Goal: Information Seeking & Learning: Learn about a topic

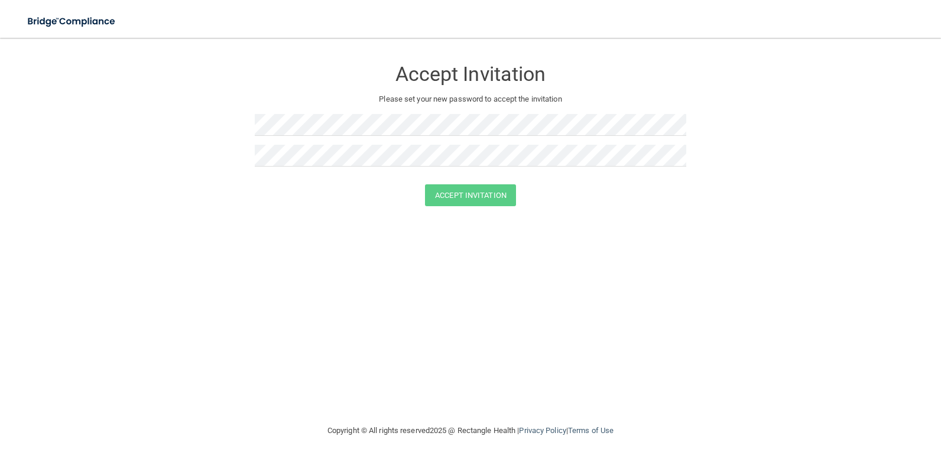
click at [652, 213] on form "Accept Invitation Please set your new password to accept the invitation Accept …" at bounding box center [470, 135] width 893 height 171
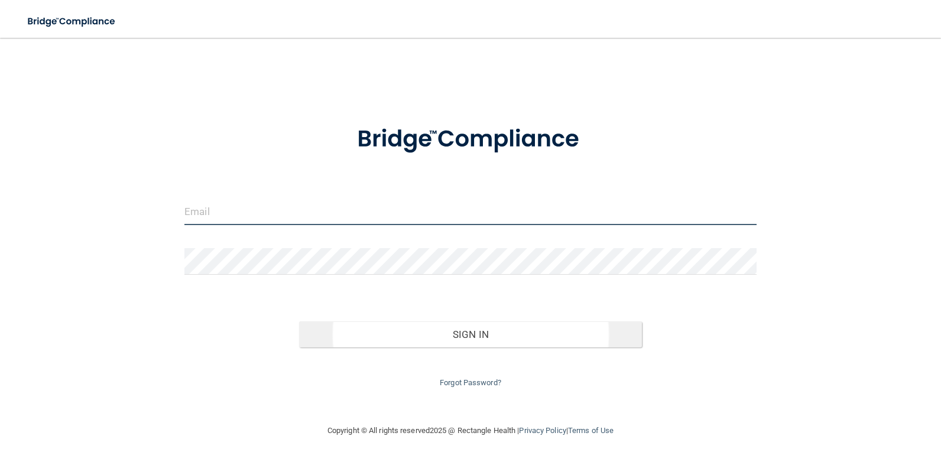
type input "[EMAIL_ADDRESS][DOMAIN_NAME]"
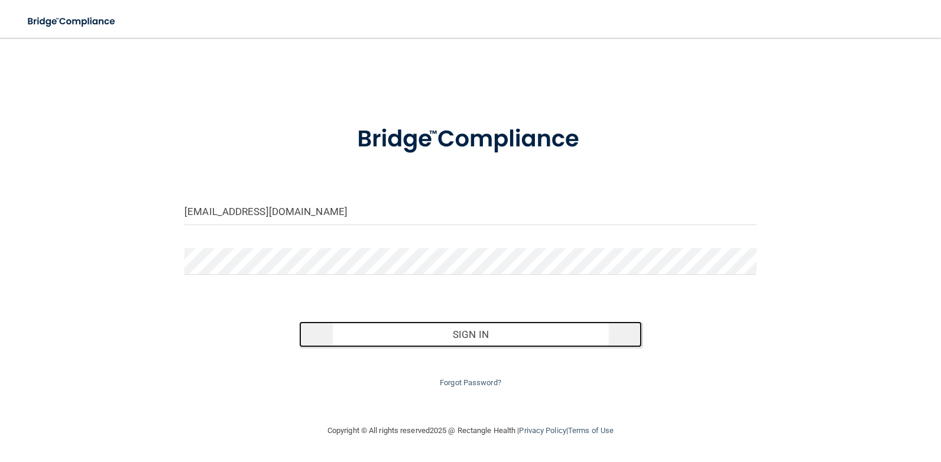
click at [453, 336] on button "Sign In" at bounding box center [470, 334] width 343 height 26
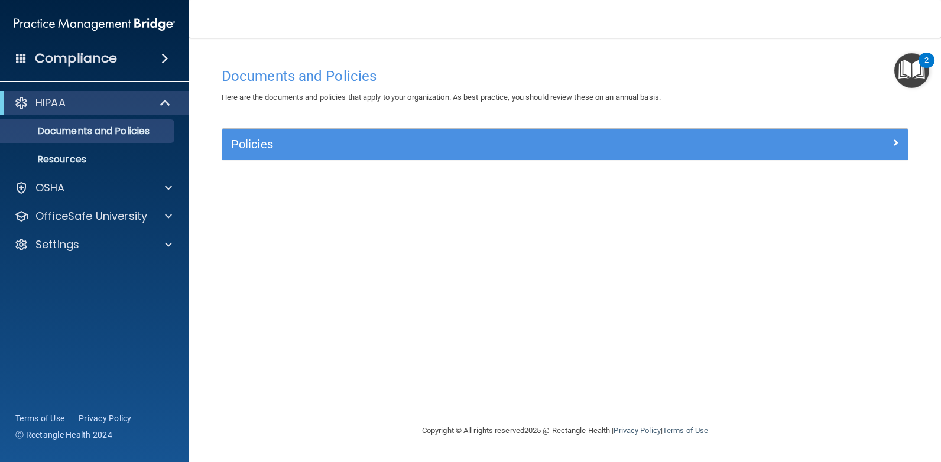
click at [907, 66] on img "Open Resource Center, 2 new notifications" at bounding box center [911, 70] width 35 height 35
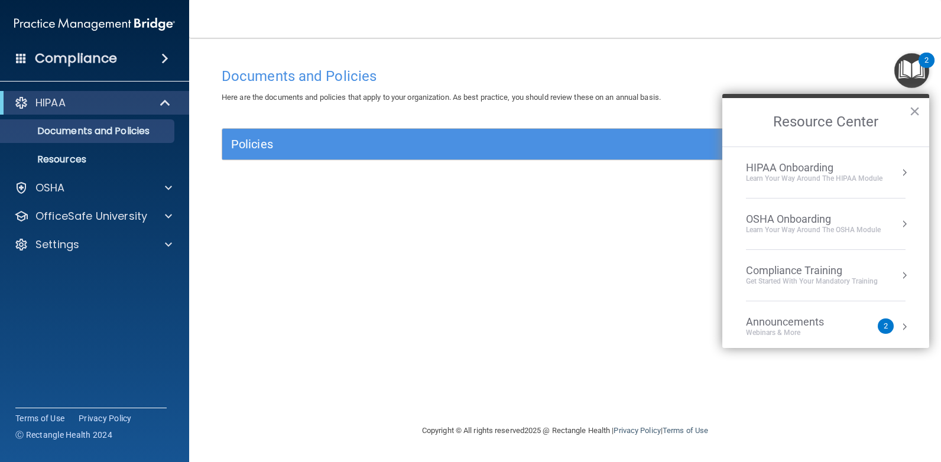
click at [803, 171] on div "HIPAA Onboarding" at bounding box center [814, 167] width 136 height 13
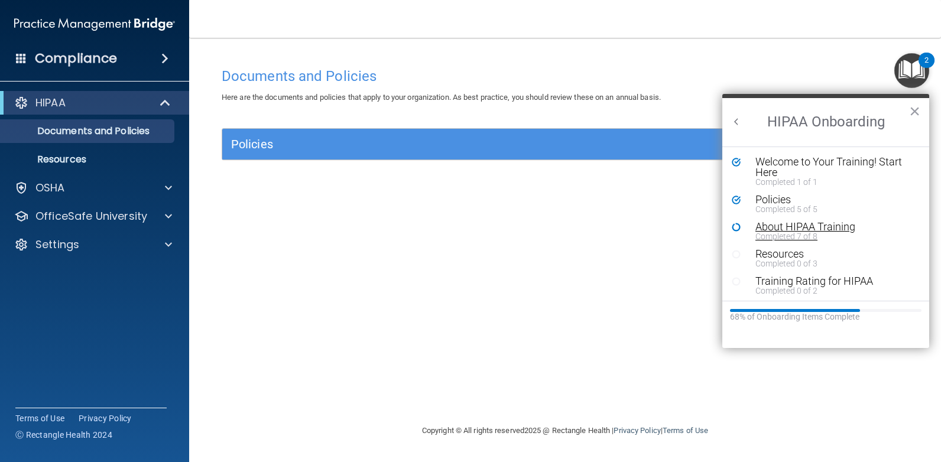
click at [791, 232] on div "Completed 7 of 8" at bounding box center [829, 236] width 149 height 8
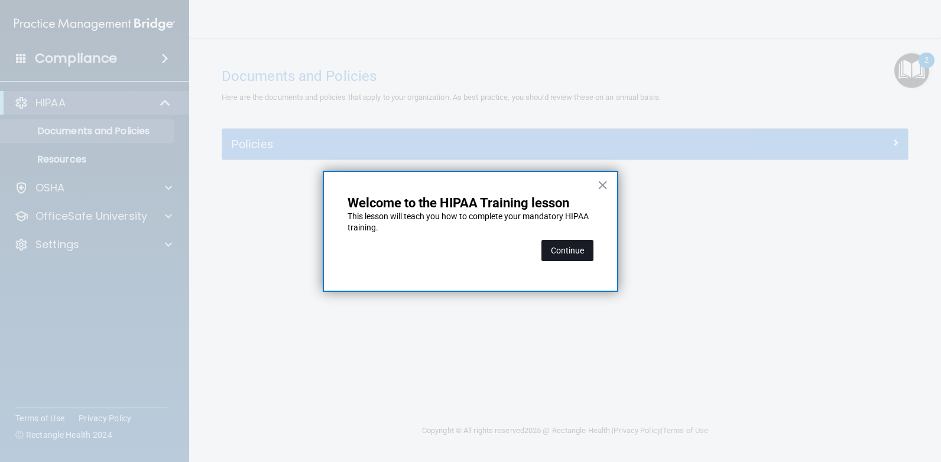
click at [580, 246] on button "Continue" at bounding box center [567, 250] width 52 height 21
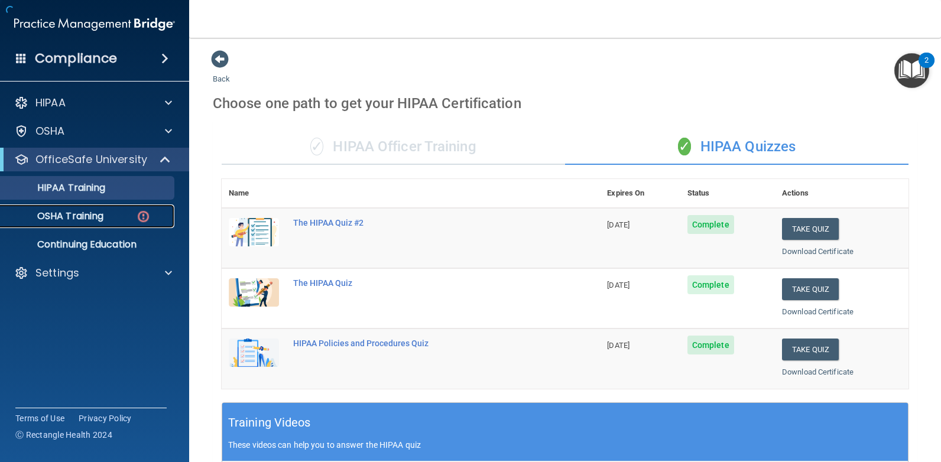
click at [87, 216] on p "OSHA Training" at bounding box center [56, 216] width 96 height 12
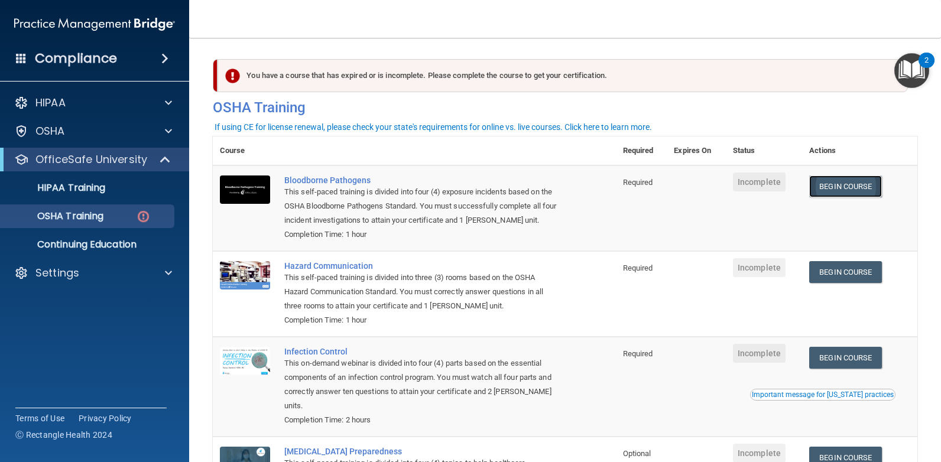
click at [839, 188] on link "Begin Course" at bounding box center [845, 186] width 72 height 22
click at [909, 70] on img "Open Resource Center, 2 new notifications" at bounding box center [911, 70] width 35 height 35
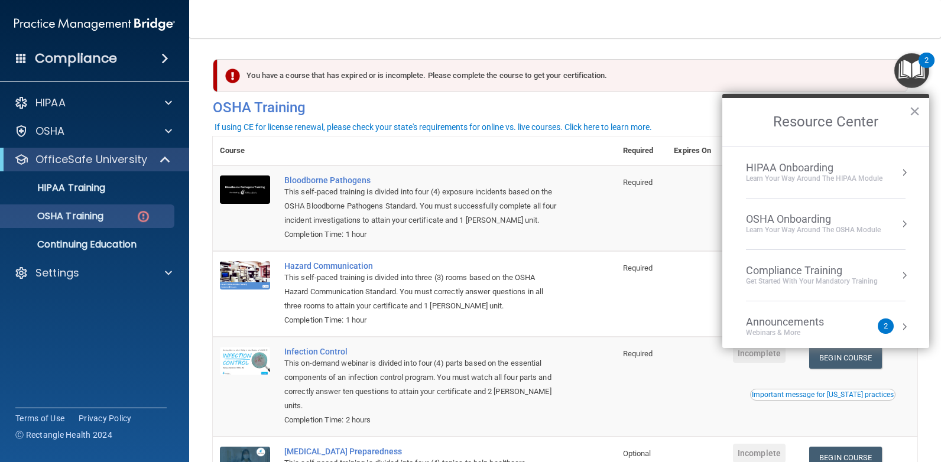
click at [770, 176] on div "Learn Your Way around the HIPAA module" at bounding box center [814, 179] width 136 height 10
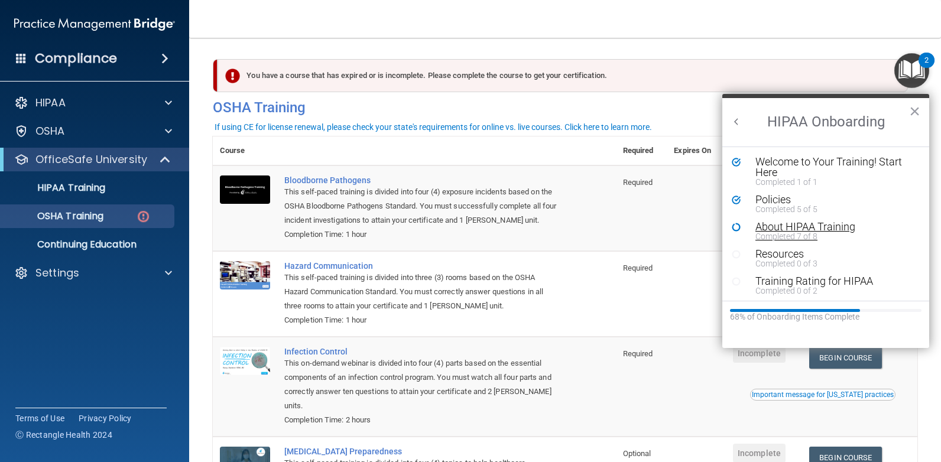
click at [772, 229] on div "About HIPAA Training" at bounding box center [829, 227] width 149 height 11
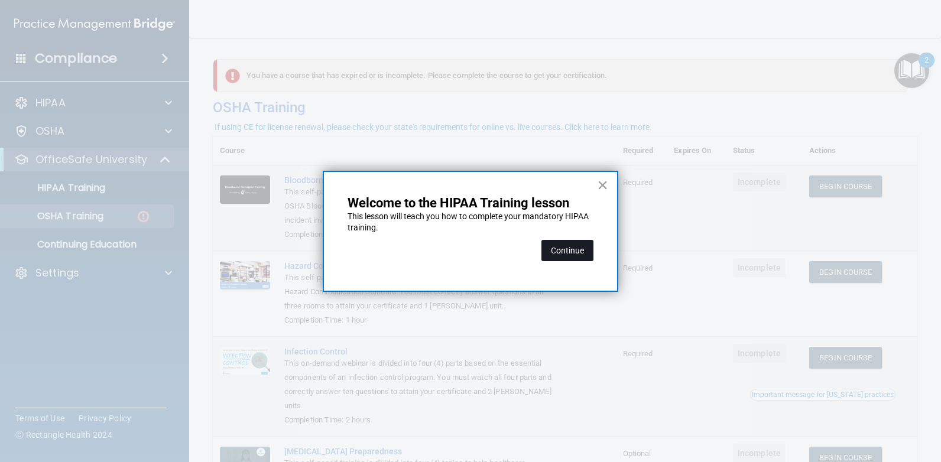
click at [572, 255] on button "Continue" at bounding box center [567, 250] width 52 height 21
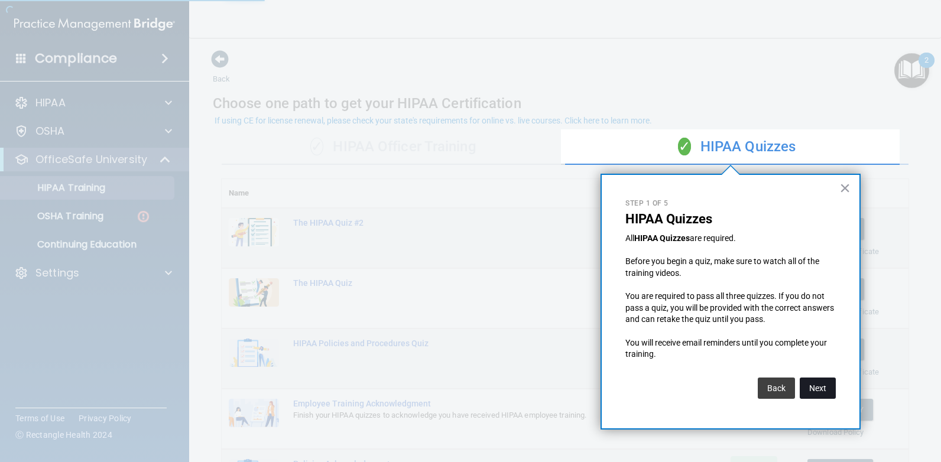
click at [813, 381] on button "Next" at bounding box center [817, 388] width 36 height 21
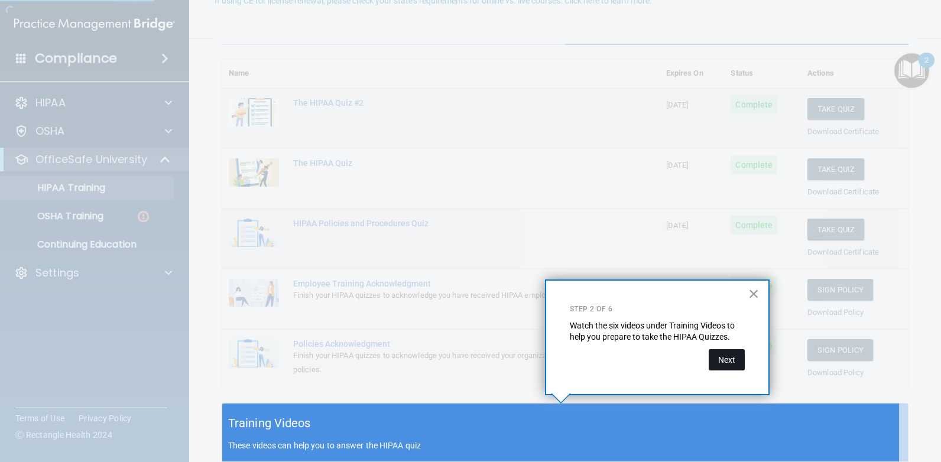
click at [735, 354] on button "Next" at bounding box center [726, 359] width 36 height 21
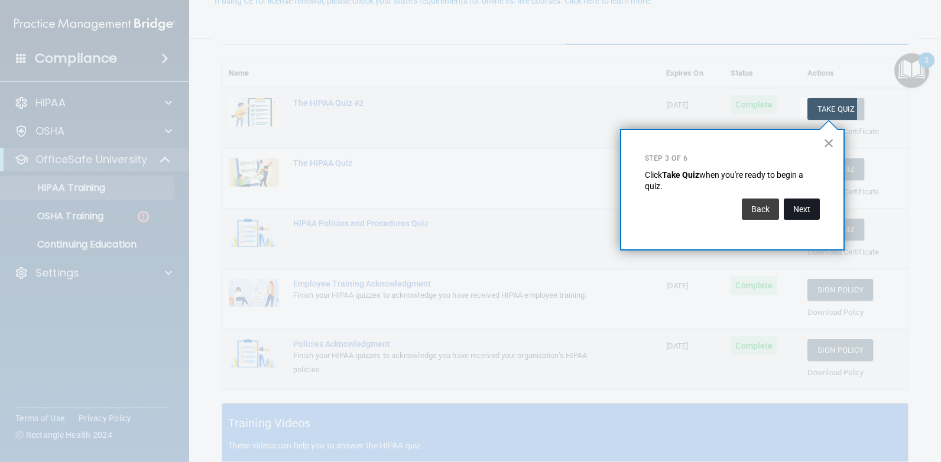
click at [799, 207] on button "Next" at bounding box center [801, 209] width 36 height 21
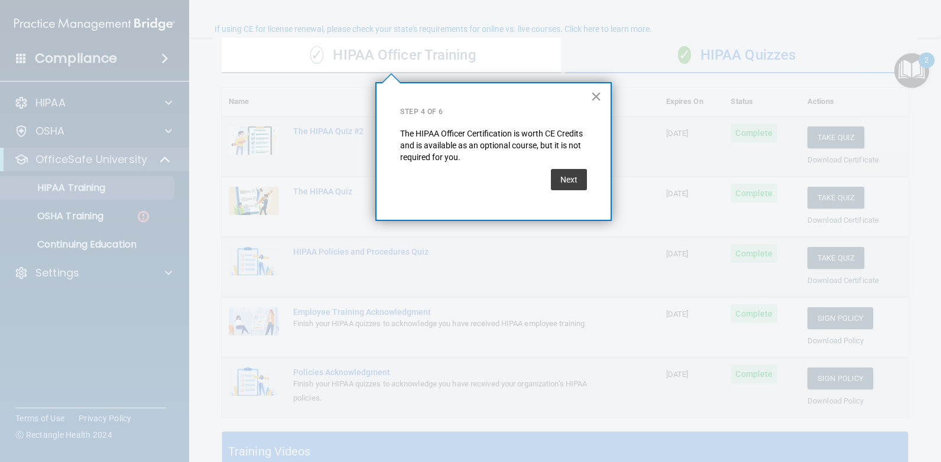
click at [598, 96] on button "×" at bounding box center [595, 96] width 11 height 19
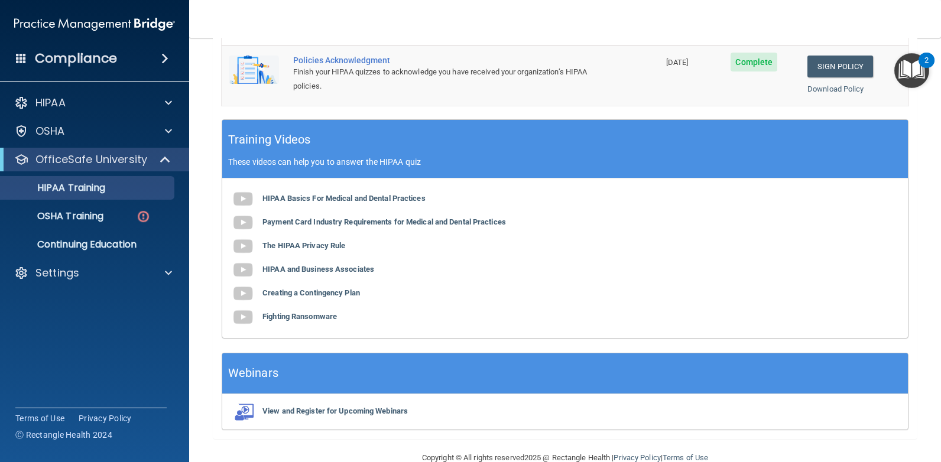
scroll to position [418, 0]
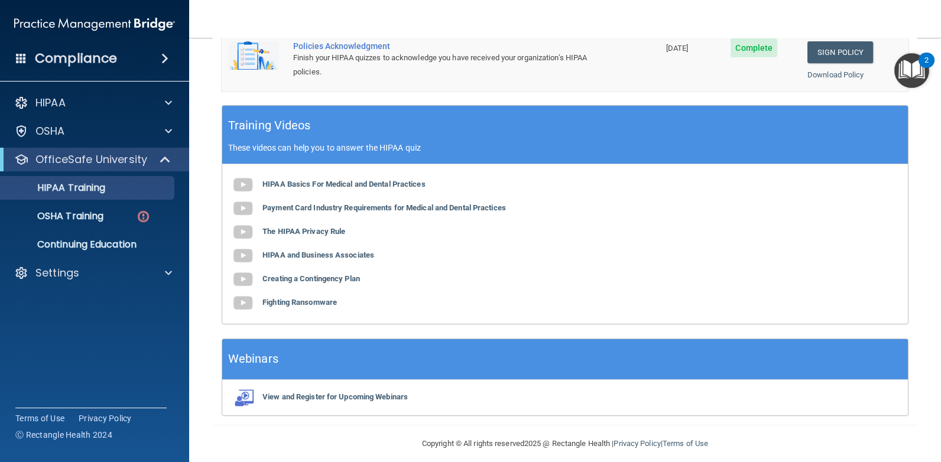
click at [910, 72] on img "Open Resource Center, 2 new notifications" at bounding box center [911, 70] width 35 height 35
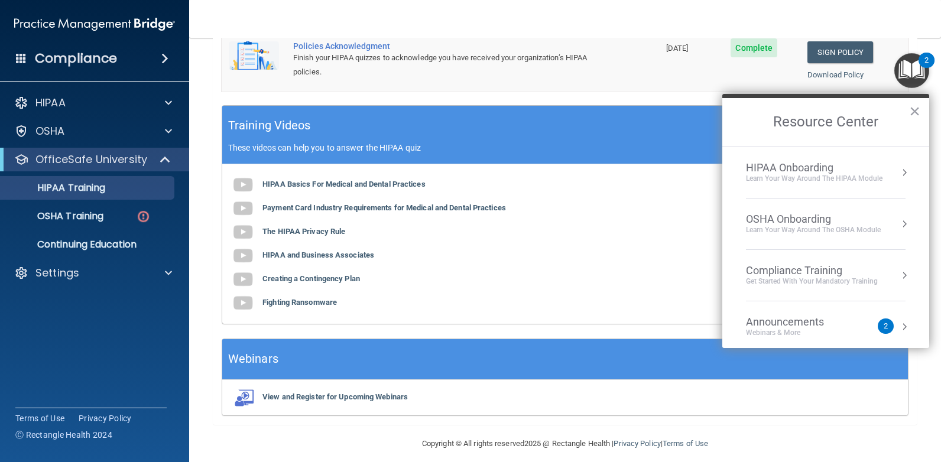
click at [873, 170] on div "HIPAA Onboarding" at bounding box center [814, 167] width 136 height 13
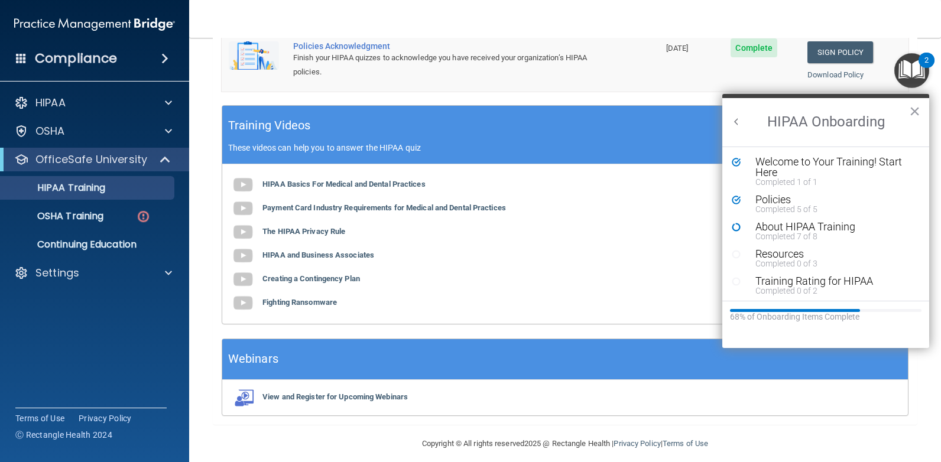
scroll to position [0, 0]
click at [779, 229] on div "About HIPAA Training" at bounding box center [829, 227] width 149 height 11
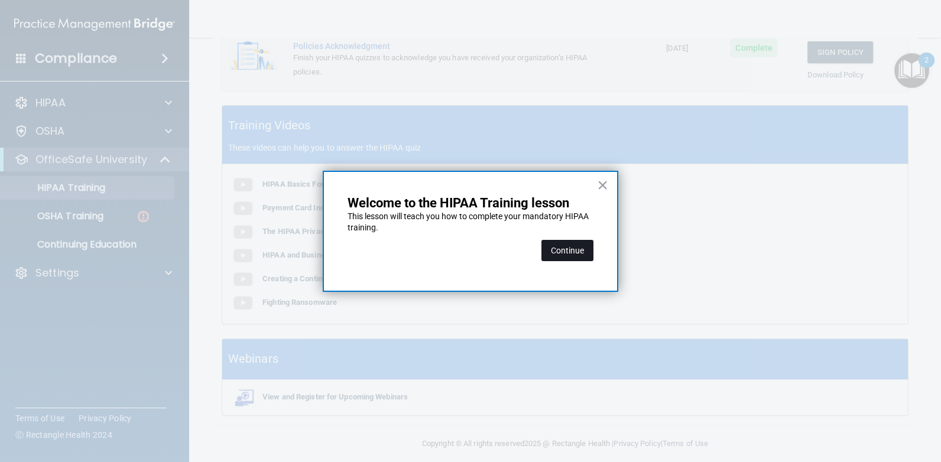
click at [580, 251] on button "Continue" at bounding box center [567, 250] width 52 height 21
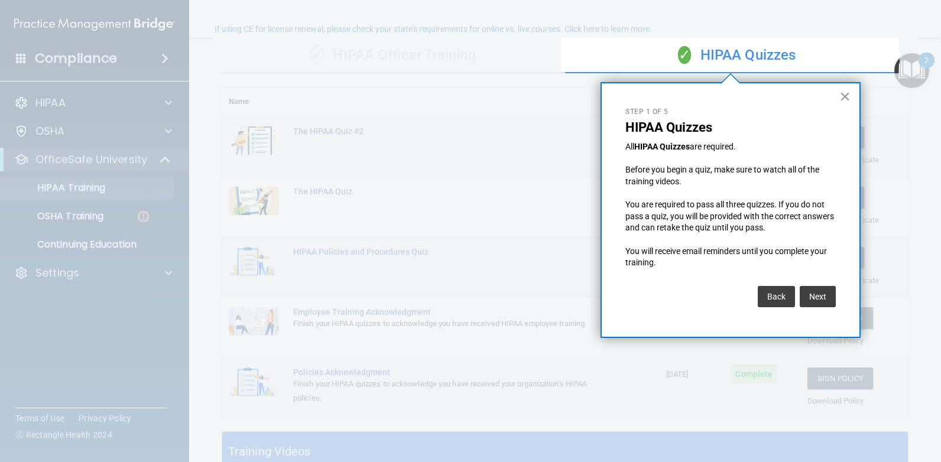
click at [847, 97] on button "×" at bounding box center [844, 96] width 11 height 19
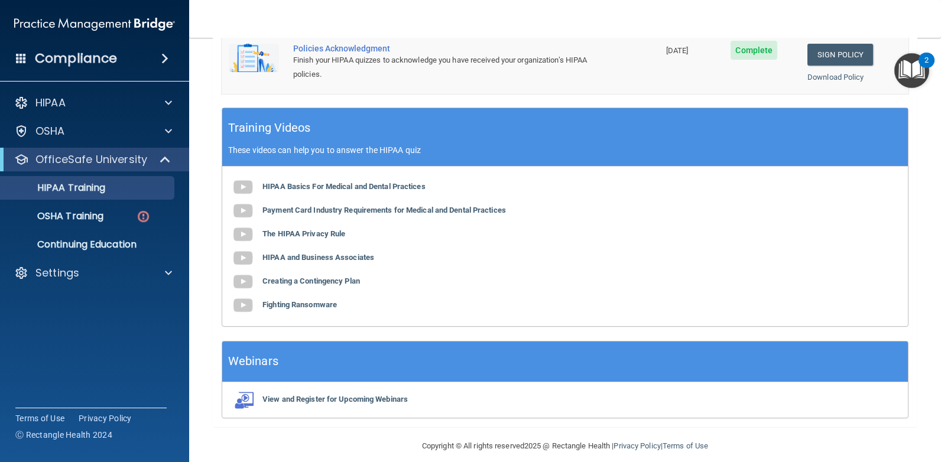
scroll to position [428, 0]
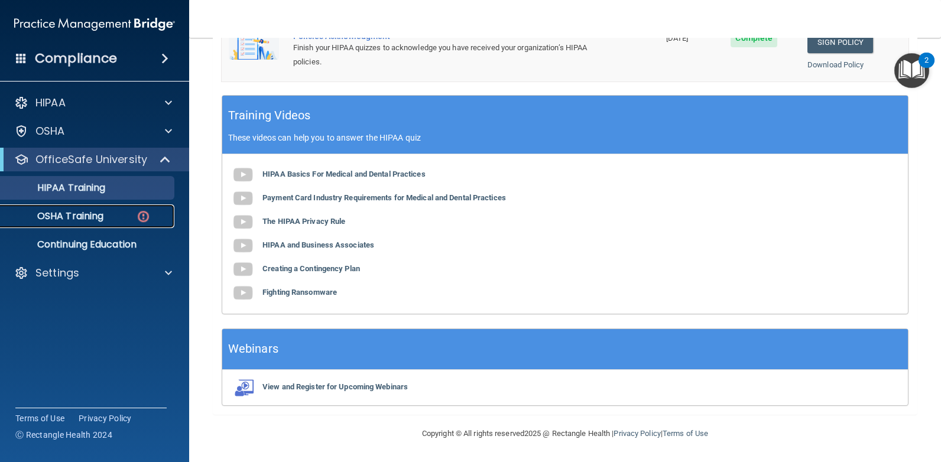
click at [90, 216] on p "OSHA Training" at bounding box center [56, 216] width 96 height 12
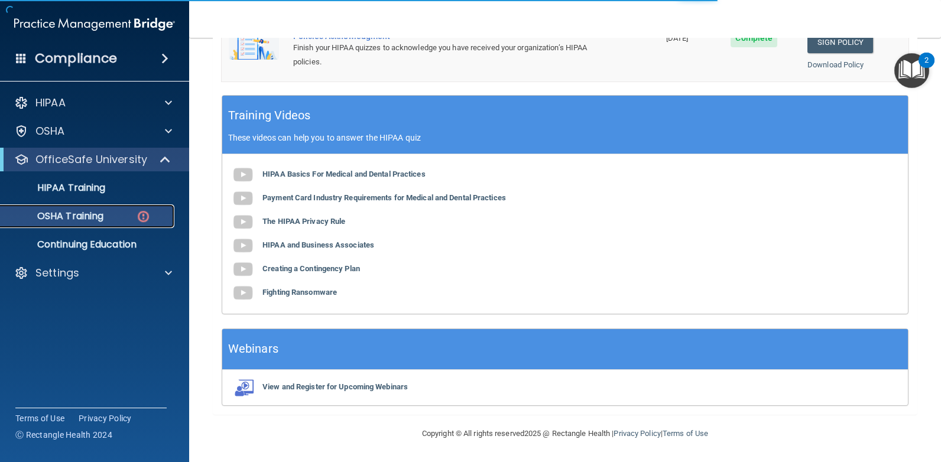
scroll to position [124, 0]
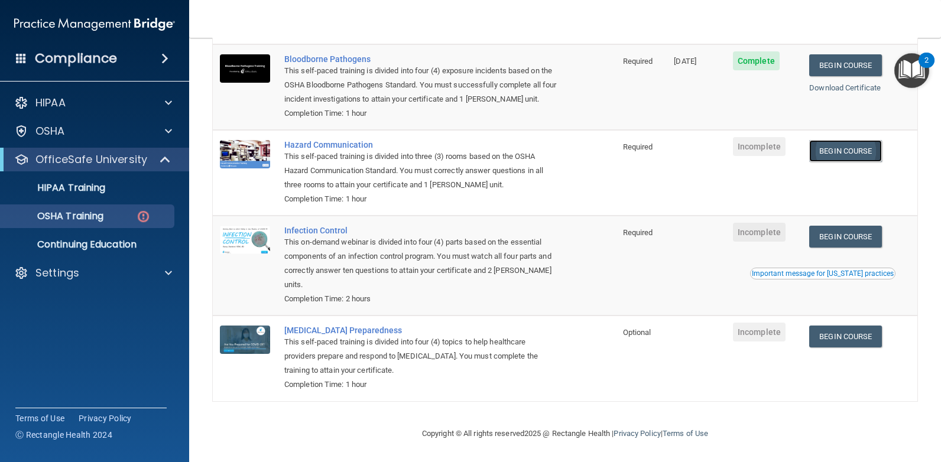
click at [823, 144] on link "Begin Course" at bounding box center [845, 151] width 72 height 22
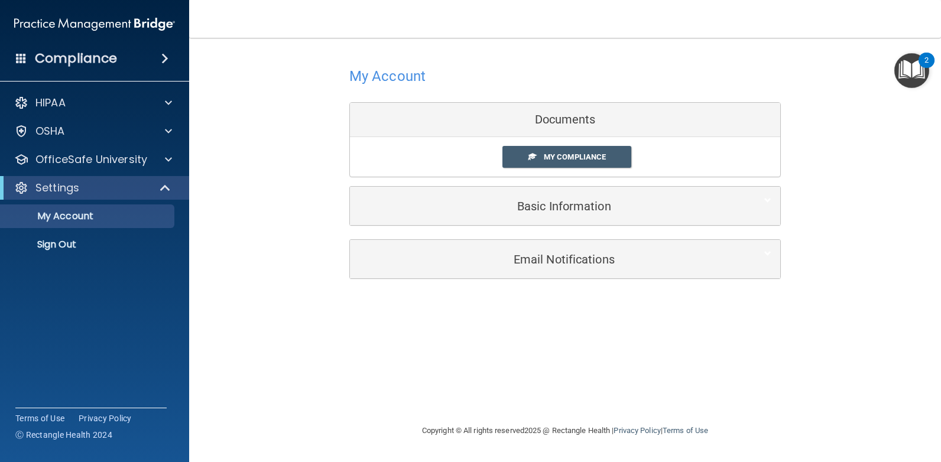
click at [899, 70] on img "Open Resource Center, 2 new notifications" at bounding box center [911, 70] width 35 height 35
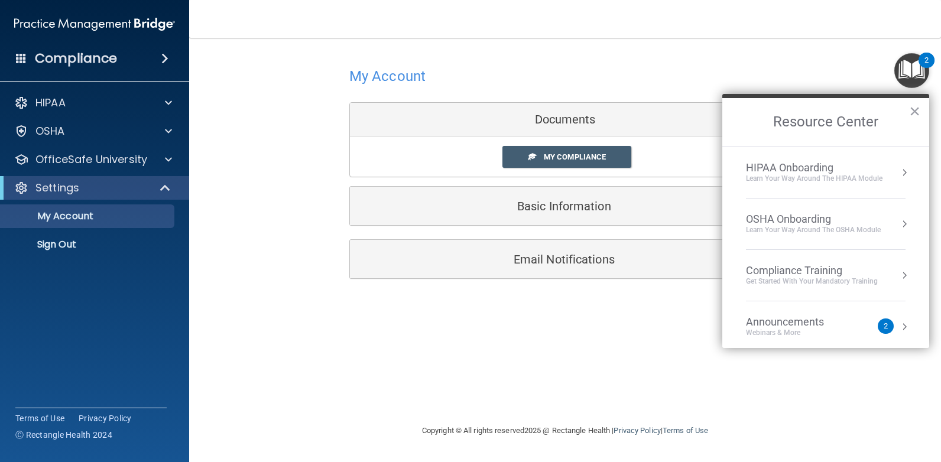
click at [838, 183] on div "Learn Your Way around the HIPAA module" at bounding box center [814, 179] width 136 height 10
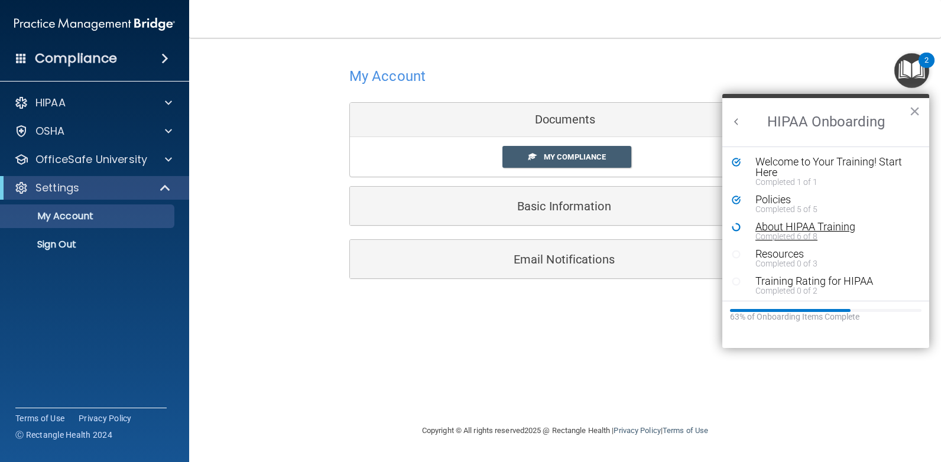
click at [789, 232] on div "Completed 6 of 8" at bounding box center [829, 236] width 149 height 8
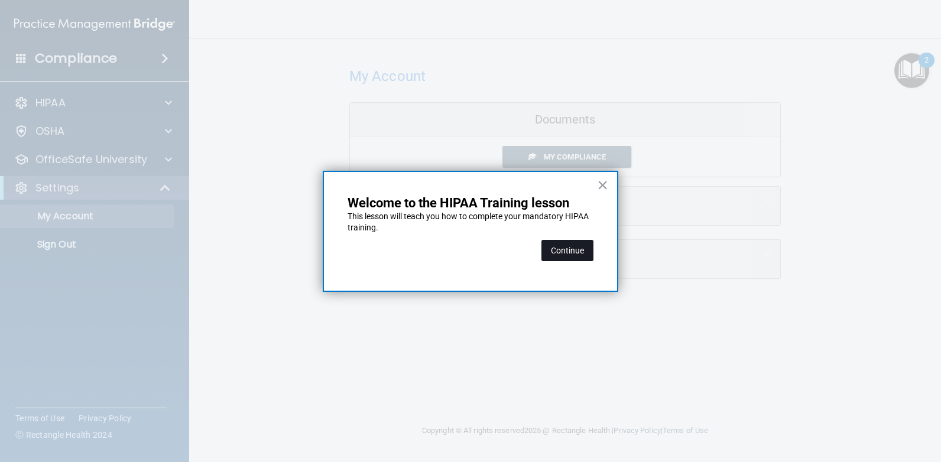
click at [583, 254] on button "Continue" at bounding box center [567, 250] width 52 height 21
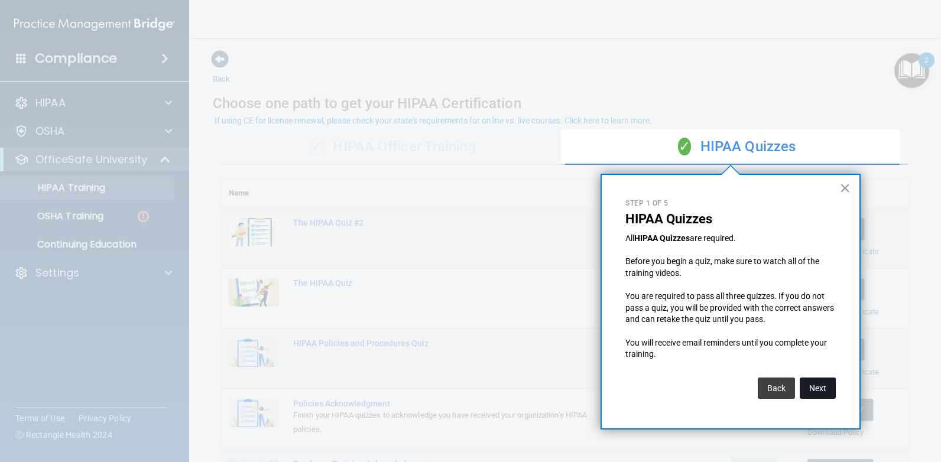
click at [825, 392] on button "Next" at bounding box center [817, 388] width 36 height 21
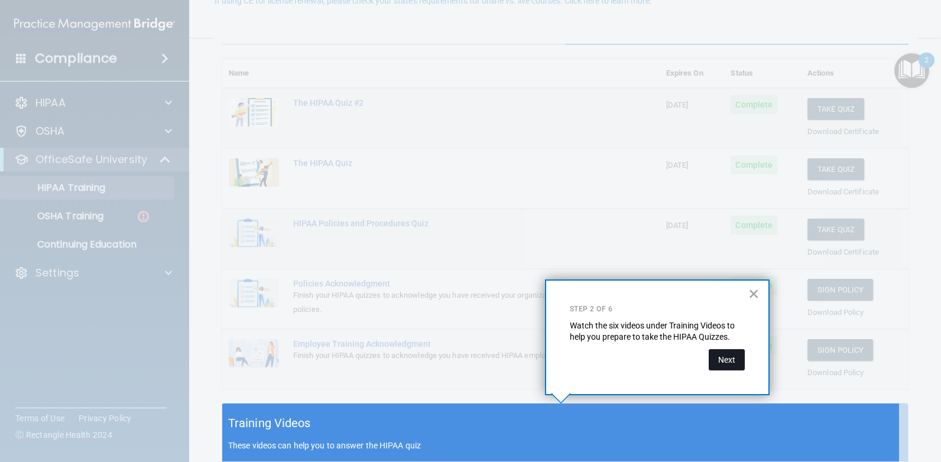
click at [715, 365] on button "Next" at bounding box center [726, 359] width 36 height 21
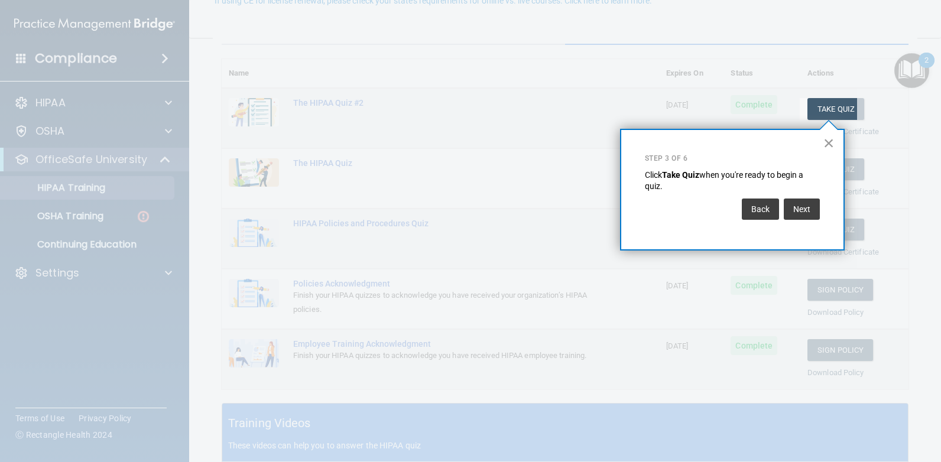
click at [827, 145] on button "×" at bounding box center [828, 143] width 11 height 19
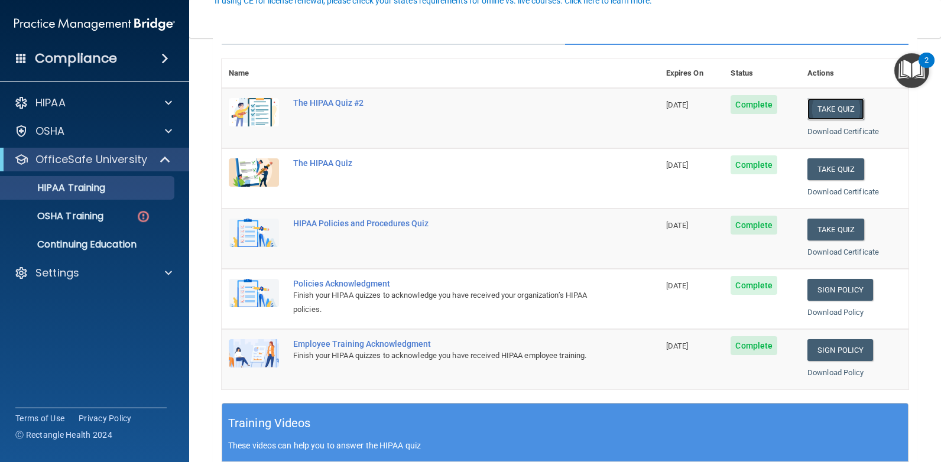
click at [825, 109] on button "Take Quiz" at bounding box center [835, 109] width 57 height 22
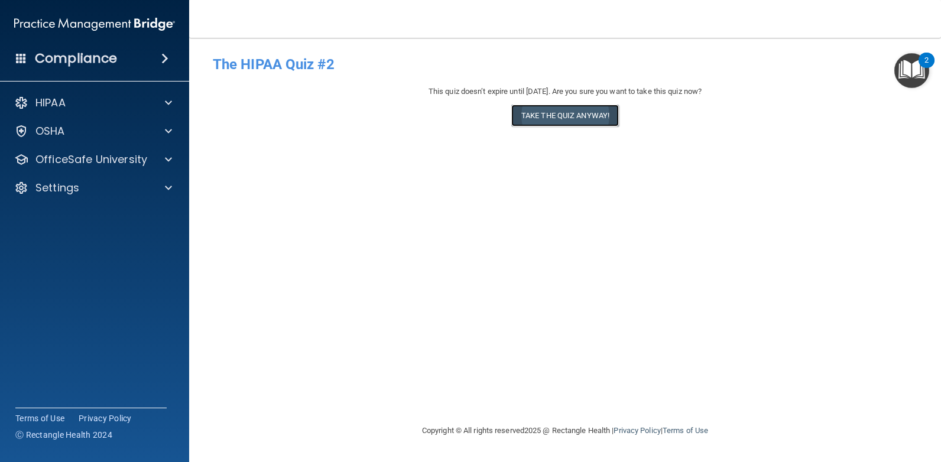
click at [603, 119] on button "Take the quiz anyway!" at bounding box center [565, 116] width 108 height 22
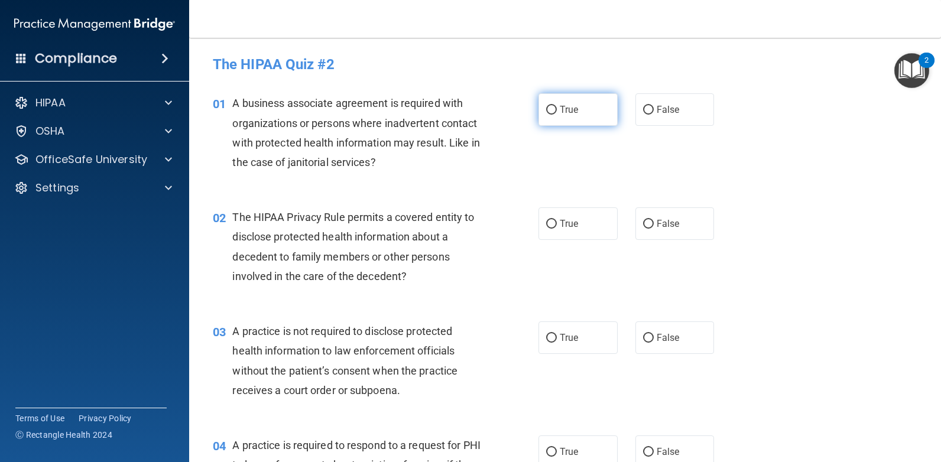
click at [554, 115] on label "True" at bounding box center [577, 109] width 79 height 32
click at [554, 115] on input "True" at bounding box center [551, 110] width 11 height 9
radio input "true"
click at [562, 224] on span "True" at bounding box center [568, 223] width 18 height 11
click at [557, 224] on input "True" at bounding box center [551, 224] width 11 height 9
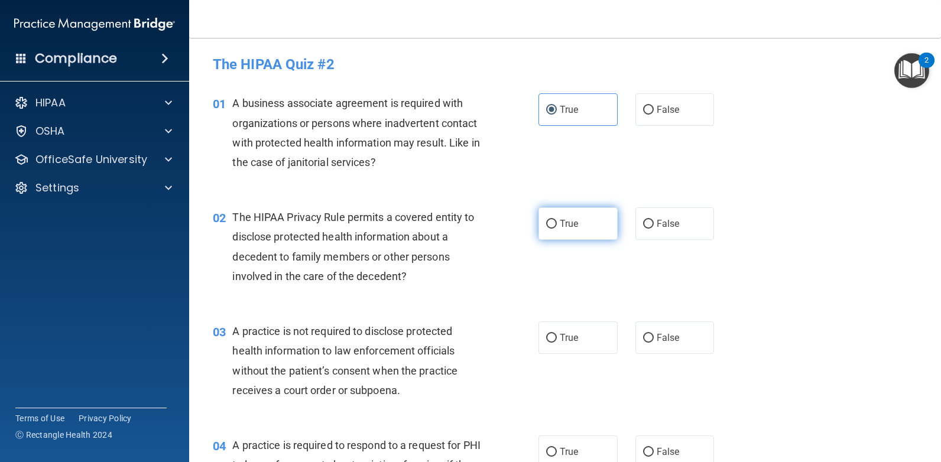
radio input "true"
click at [561, 331] on label "True" at bounding box center [577, 337] width 79 height 32
click at [557, 334] on input "True" at bounding box center [551, 338] width 11 height 9
radio input "true"
click at [558, 442] on label "True" at bounding box center [577, 451] width 79 height 32
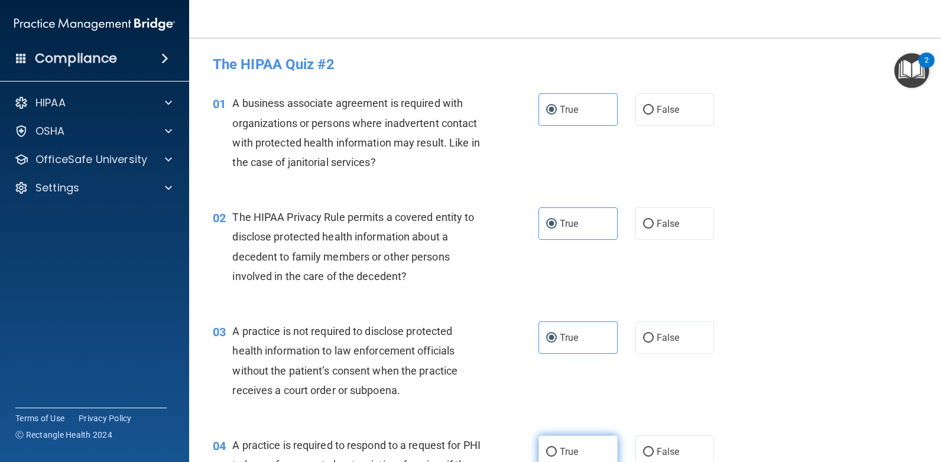
click at [557, 448] on input "True" at bounding box center [551, 452] width 11 height 9
radio input "true"
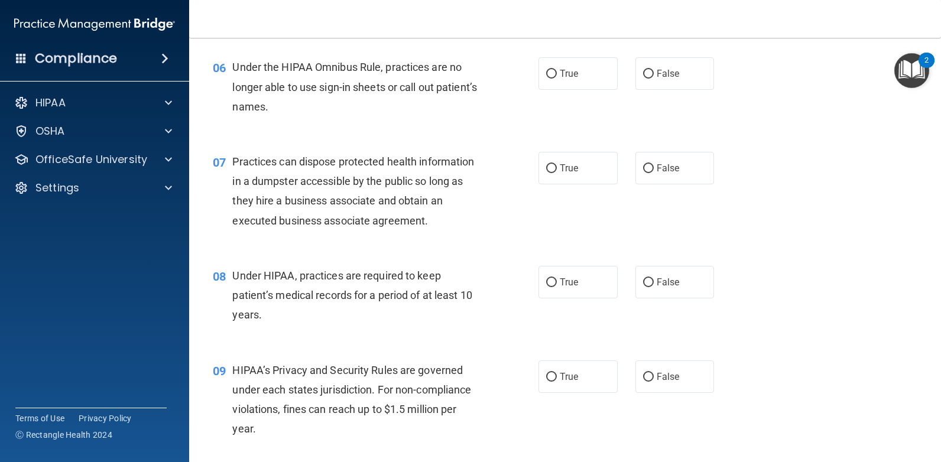
scroll to position [426, 0]
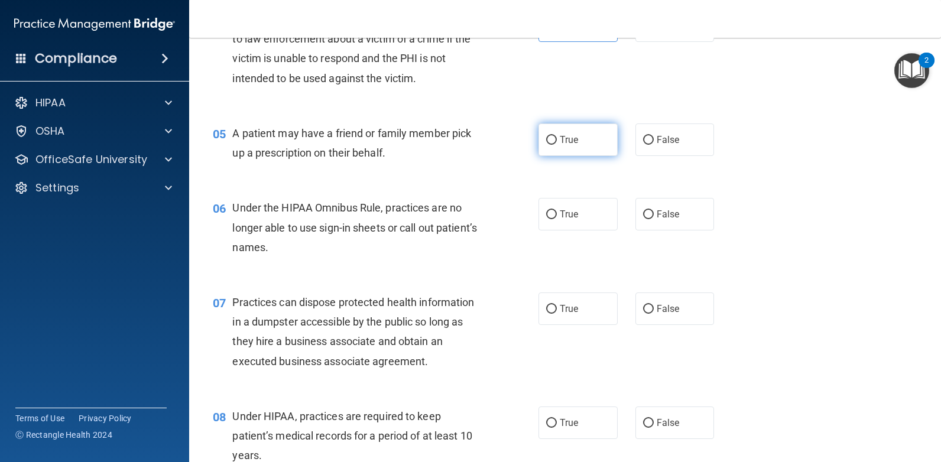
click at [591, 142] on label "True" at bounding box center [577, 139] width 79 height 32
click at [557, 142] on input "True" at bounding box center [551, 140] width 11 height 9
radio input "true"
click at [574, 214] on span "True" at bounding box center [568, 214] width 18 height 11
click at [557, 214] on input "True" at bounding box center [551, 214] width 11 height 9
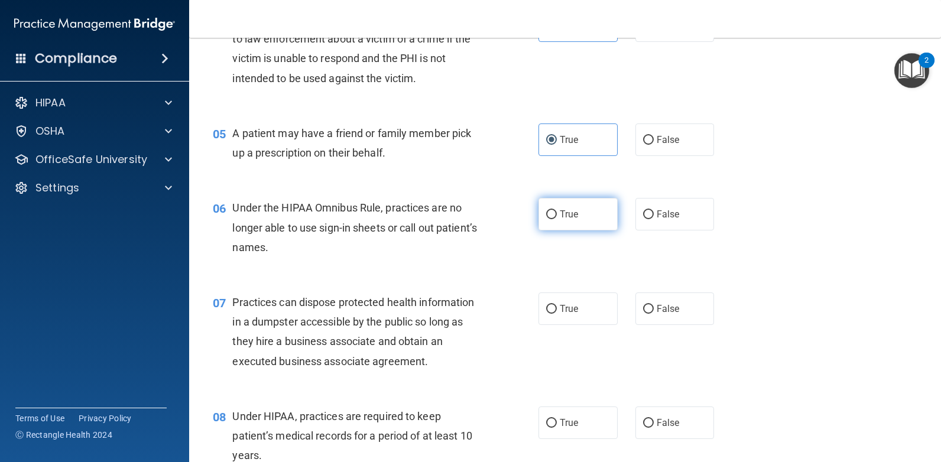
radio input "true"
click at [565, 309] on span "True" at bounding box center [568, 308] width 18 height 11
click at [557, 309] on input "True" at bounding box center [551, 309] width 11 height 9
radio input "true"
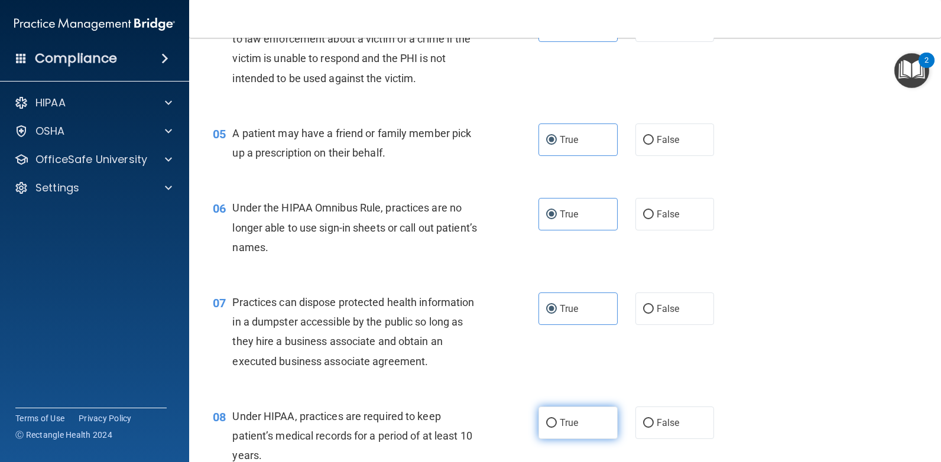
click at [554, 419] on label "True" at bounding box center [577, 422] width 79 height 32
click at [554, 419] on input "True" at bounding box center [551, 423] width 11 height 9
radio input "true"
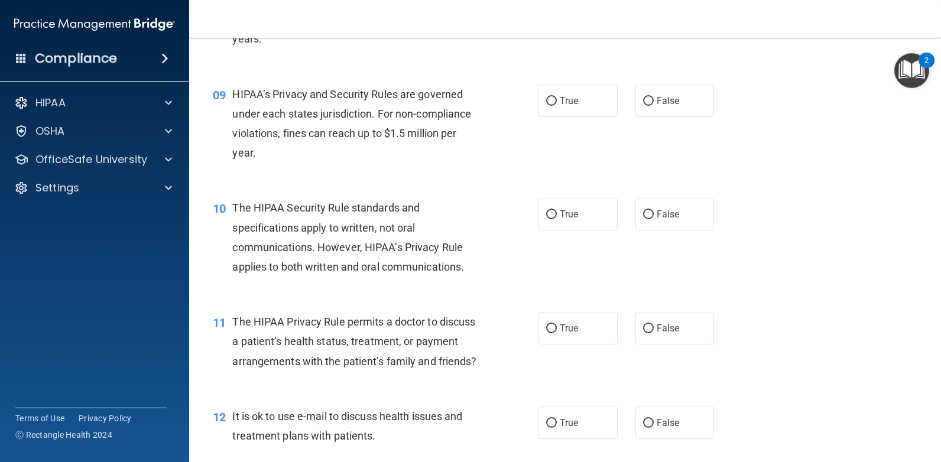
scroll to position [857, 0]
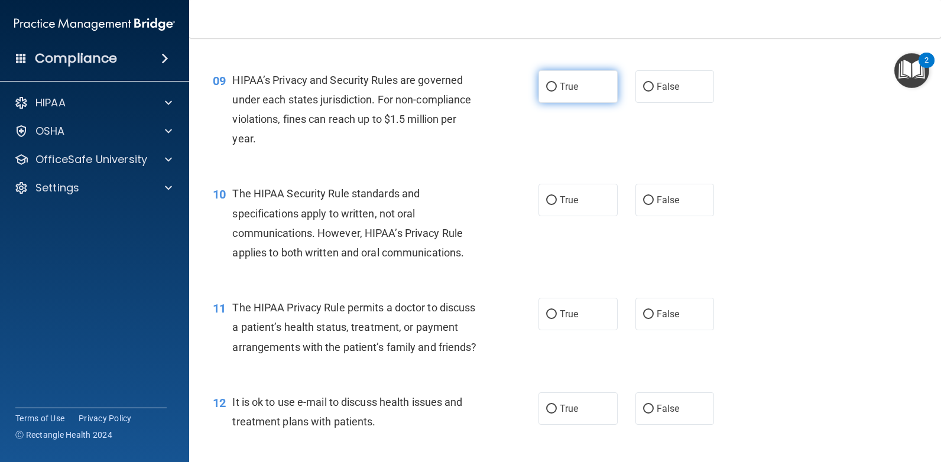
click at [596, 90] on label "True" at bounding box center [577, 86] width 79 height 32
click at [557, 90] on input "True" at bounding box center [551, 87] width 11 height 9
radio input "true"
drag, startPoint x: 578, startPoint y: 200, endPoint x: 578, endPoint y: 246, distance: 45.5
click at [577, 206] on label "True" at bounding box center [577, 200] width 79 height 32
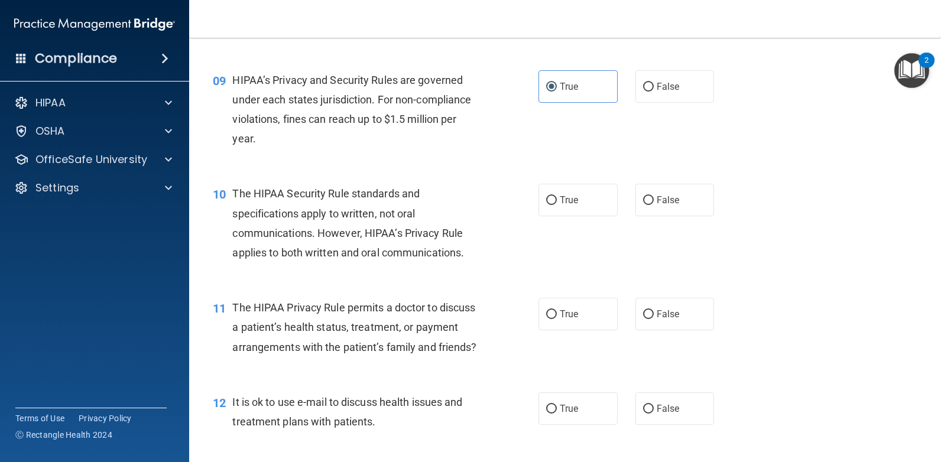
click at [557, 205] on input "True" at bounding box center [551, 200] width 11 height 9
radio input "true"
click at [577, 313] on label "True" at bounding box center [577, 314] width 79 height 32
click at [557, 313] on input "True" at bounding box center [551, 314] width 11 height 9
radio input "true"
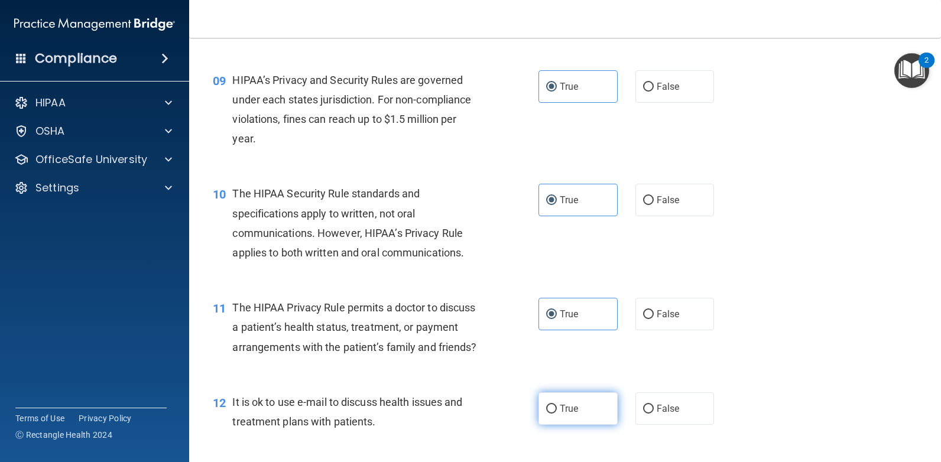
click at [587, 425] on label "True" at bounding box center [577, 408] width 79 height 32
click at [557, 414] on input "True" at bounding box center [551, 409] width 11 height 9
radio input "true"
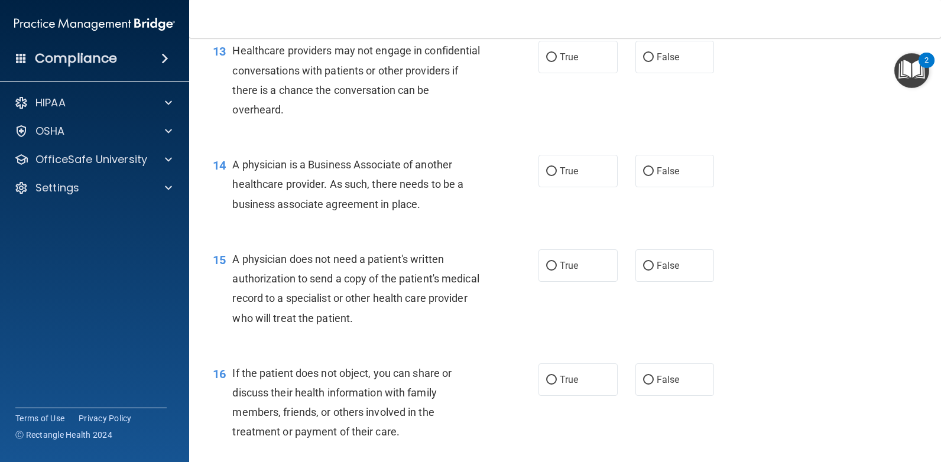
scroll to position [1260, 0]
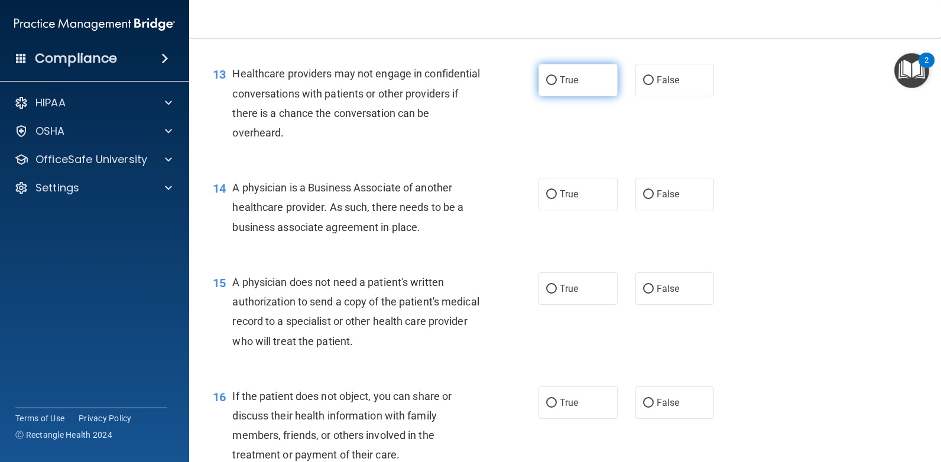
click at [585, 96] on label "True" at bounding box center [577, 80] width 79 height 32
click at [557, 85] on input "True" at bounding box center [551, 80] width 11 height 9
radio input "true"
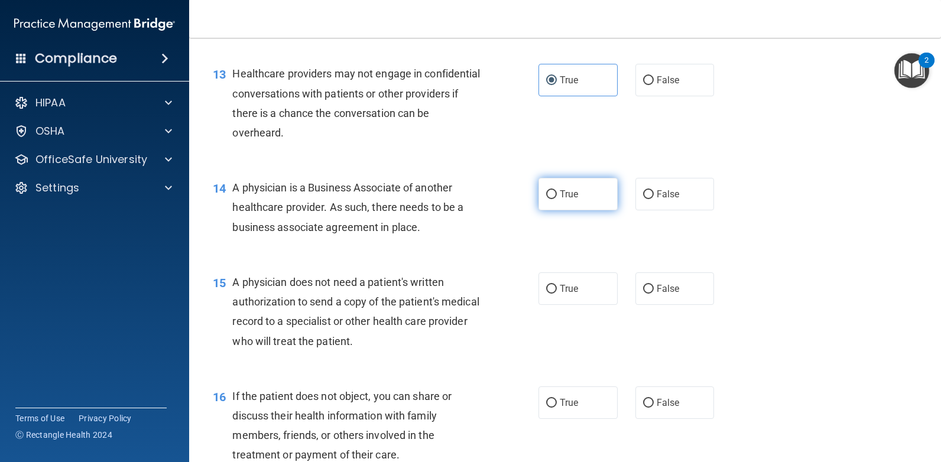
click at [578, 210] on label "True" at bounding box center [577, 194] width 79 height 32
click at [557, 199] on input "True" at bounding box center [551, 194] width 11 height 9
radio input "true"
click at [568, 294] on span "True" at bounding box center [568, 288] width 18 height 11
click at [557, 294] on input "True" at bounding box center [551, 289] width 11 height 9
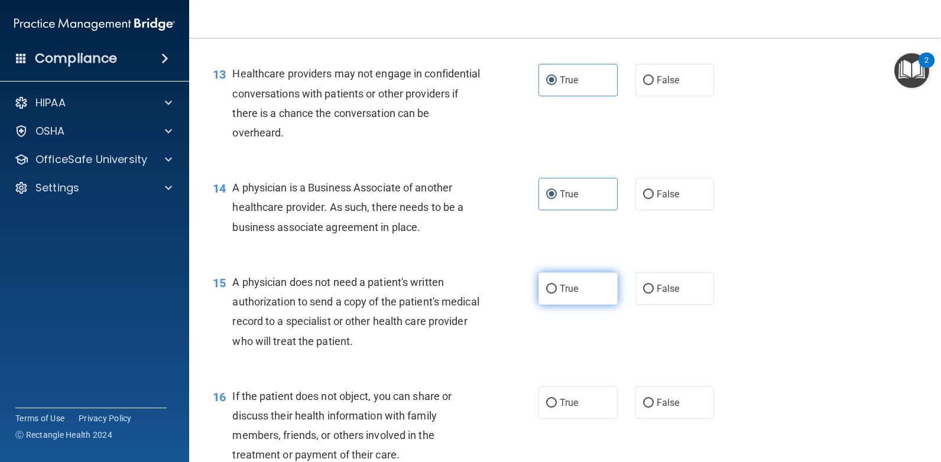
radio input "true"
click at [578, 419] on label "True" at bounding box center [577, 402] width 79 height 32
click at [557, 408] on input "True" at bounding box center [551, 403] width 11 height 9
radio input "true"
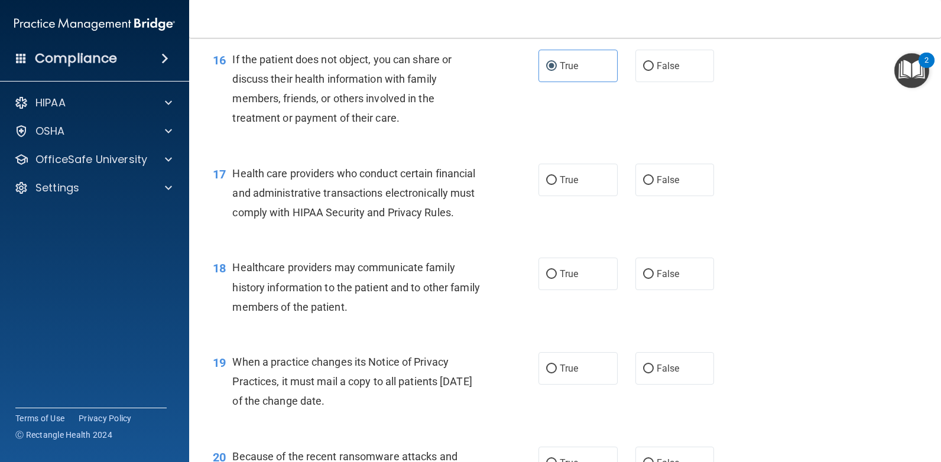
scroll to position [1615, 0]
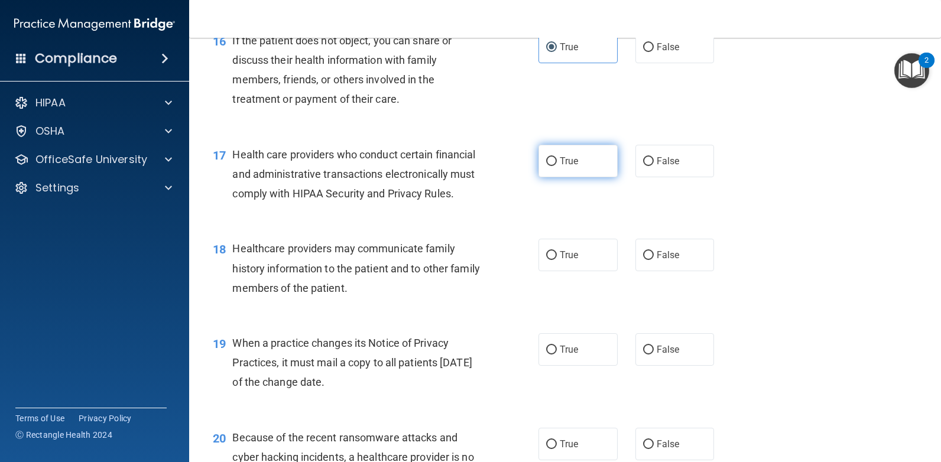
click at [587, 177] on label "True" at bounding box center [577, 161] width 79 height 32
click at [557, 166] on input "True" at bounding box center [551, 161] width 11 height 9
radio input "true"
click at [559, 261] on span "True" at bounding box center [568, 254] width 18 height 11
click at [557, 260] on input "True" at bounding box center [551, 255] width 11 height 9
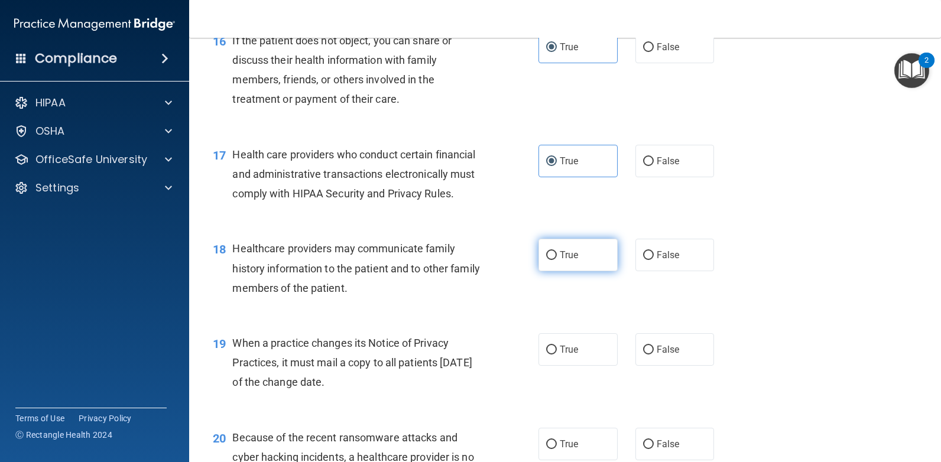
radio input "true"
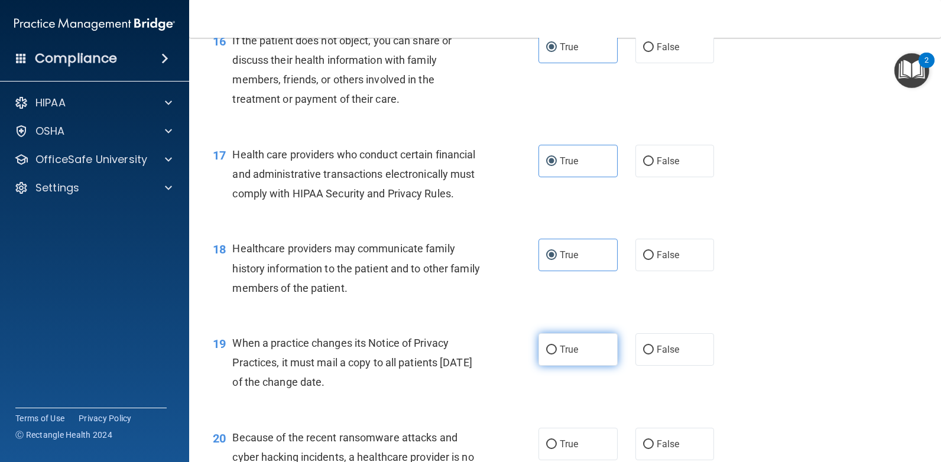
click at [552, 366] on label "True" at bounding box center [577, 349] width 79 height 32
click at [552, 354] on input "True" at bounding box center [551, 350] width 11 height 9
radio input "true"
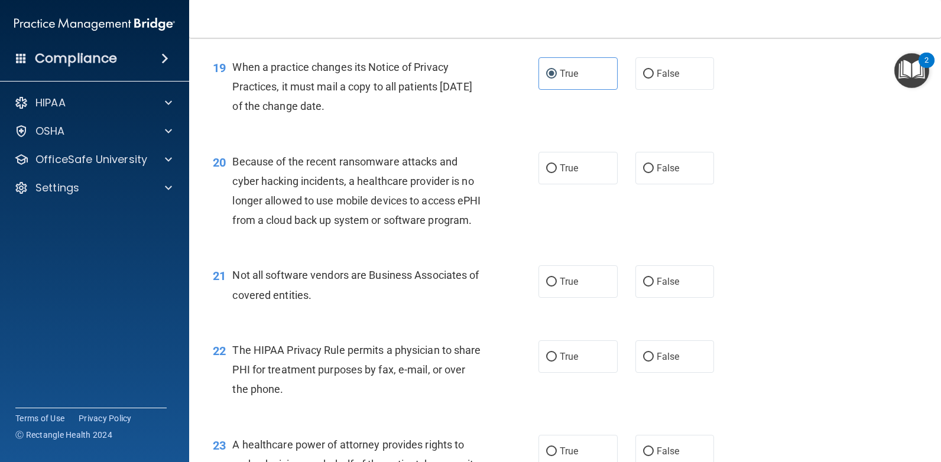
scroll to position [1896, 0]
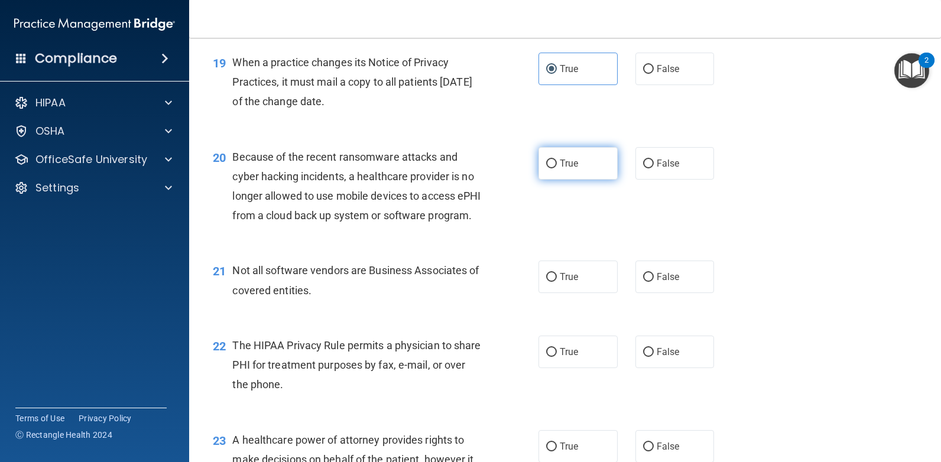
click at [562, 169] on span "True" at bounding box center [568, 163] width 18 height 11
click at [557, 168] on input "True" at bounding box center [551, 164] width 11 height 9
radio input "true"
click at [551, 282] on input "True" at bounding box center [551, 277] width 11 height 9
radio input "true"
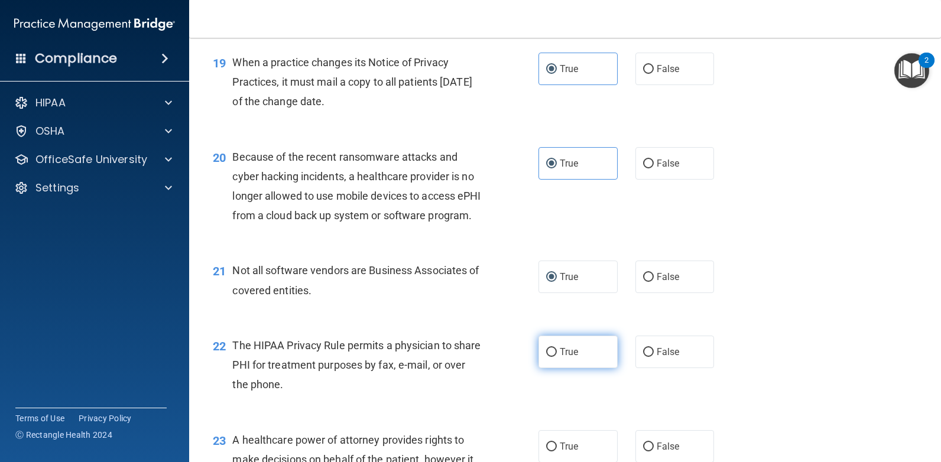
click at [557, 368] on label "True" at bounding box center [577, 352] width 79 height 32
click at [557, 357] on input "True" at bounding box center [551, 352] width 11 height 9
radio input "true"
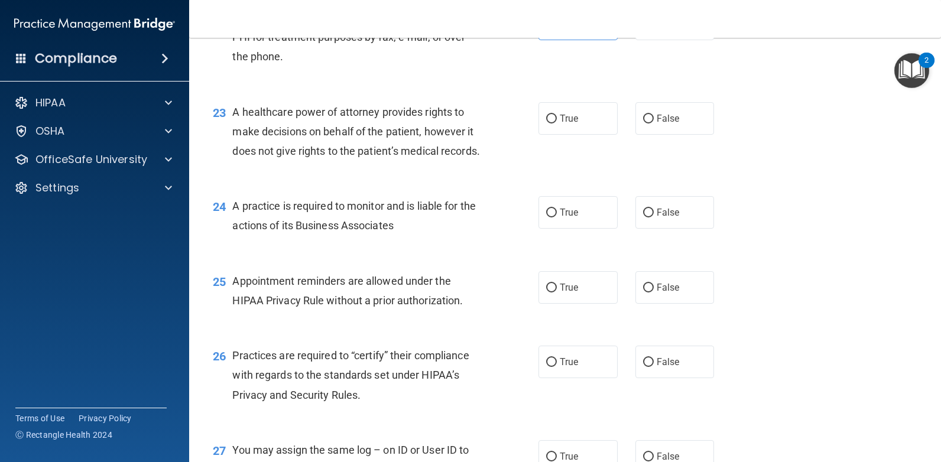
scroll to position [2247, 0]
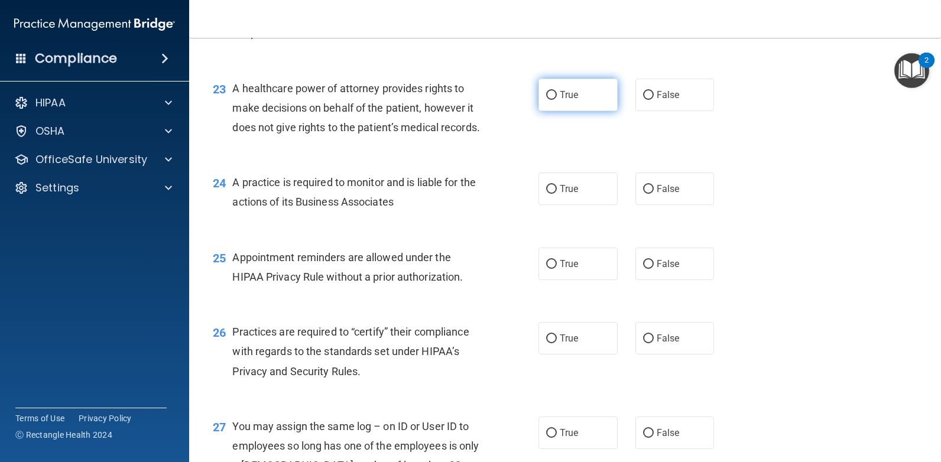
click at [576, 111] on label "True" at bounding box center [577, 95] width 79 height 32
click at [557, 100] on input "True" at bounding box center [551, 95] width 11 height 9
radio input "true"
click at [576, 205] on label "True" at bounding box center [577, 189] width 79 height 32
click at [557, 194] on input "True" at bounding box center [551, 189] width 11 height 9
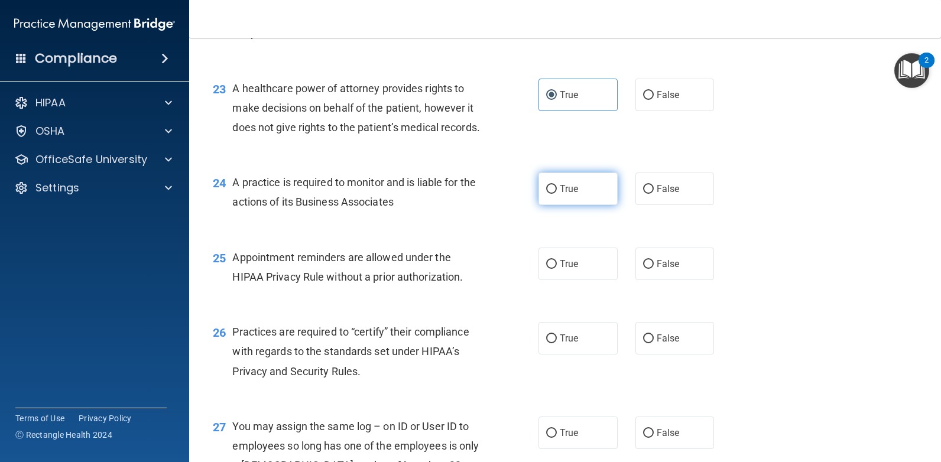
radio input "true"
click at [565, 269] on span "True" at bounding box center [568, 263] width 18 height 11
click at [557, 269] on input "True" at bounding box center [551, 264] width 11 height 9
radio input "true"
click at [565, 344] on span "True" at bounding box center [568, 338] width 18 height 11
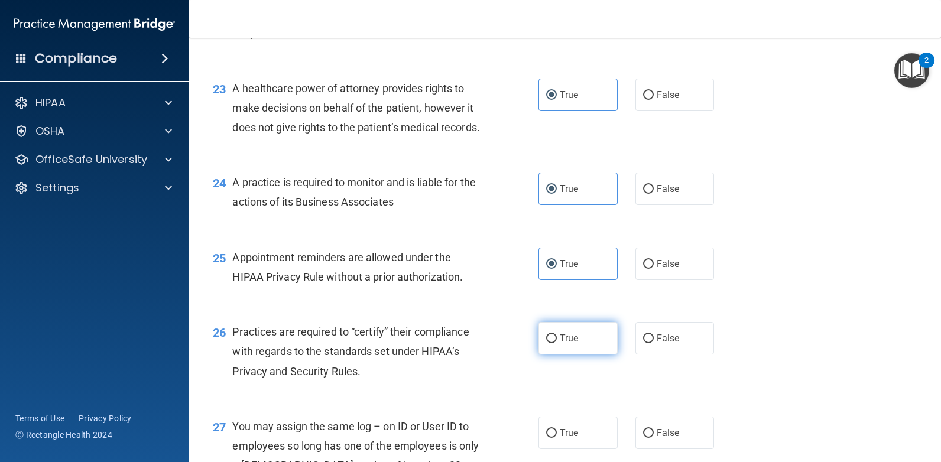
click at [557, 343] on input "True" at bounding box center [551, 338] width 11 height 9
radio input "true"
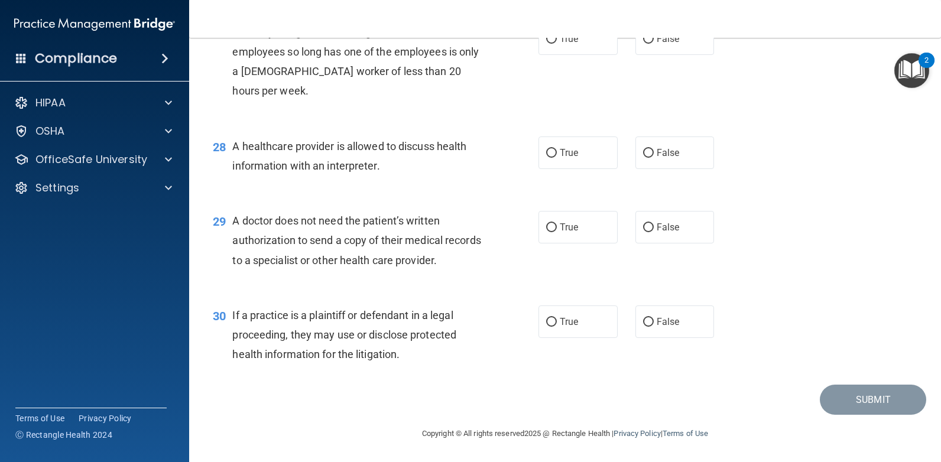
scroll to position [2673, 0]
drag, startPoint x: 570, startPoint y: 83, endPoint x: 571, endPoint y: 92, distance: 9.5
click at [570, 44] on span "True" at bounding box center [568, 38] width 18 height 11
click at [557, 44] on input "True" at bounding box center [551, 39] width 11 height 9
radio input "true"
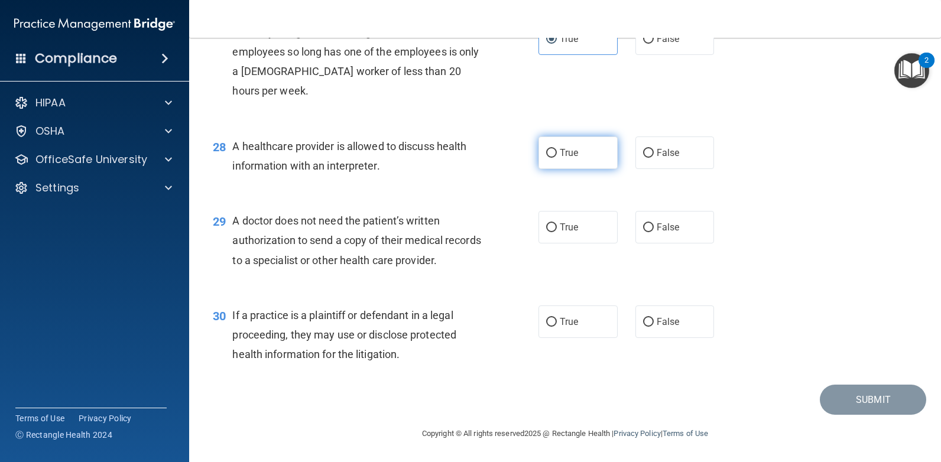
click at [588, 169] on label "True" at bounding box center [577, 152] width 79 height 32
click at [557, 158] on input "True" at bounding box center [551, 153] width 11 height 9
radio input "true"
click at [575, 243] on label "True" at bounding box center [577, 227] width 79 height 32
click at [557, 232] on input "True" at bounding box center [551, 227] width 11 height 9
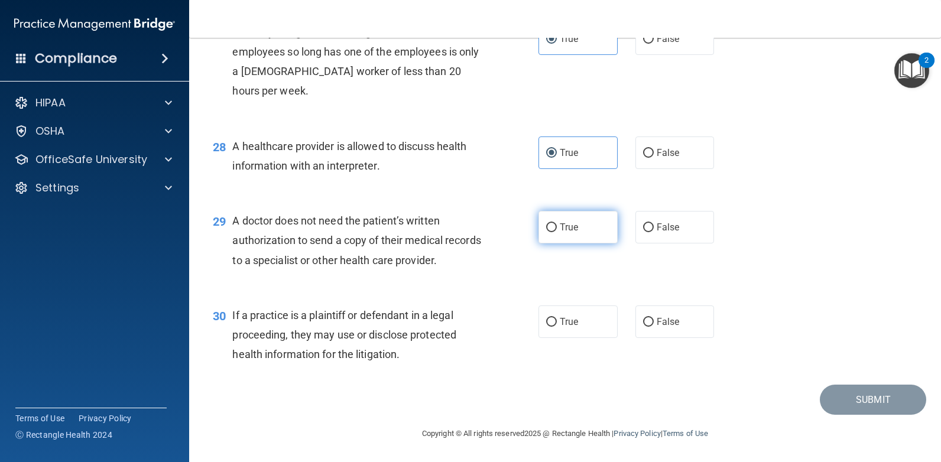
radio input "true"
click at [573, 338] on label "True" at bounding box center [577, 321] width 79 height 32
click at [557, 327] on input "True" at bounding box center [551, 322] width 11 height 9
radio input "true"
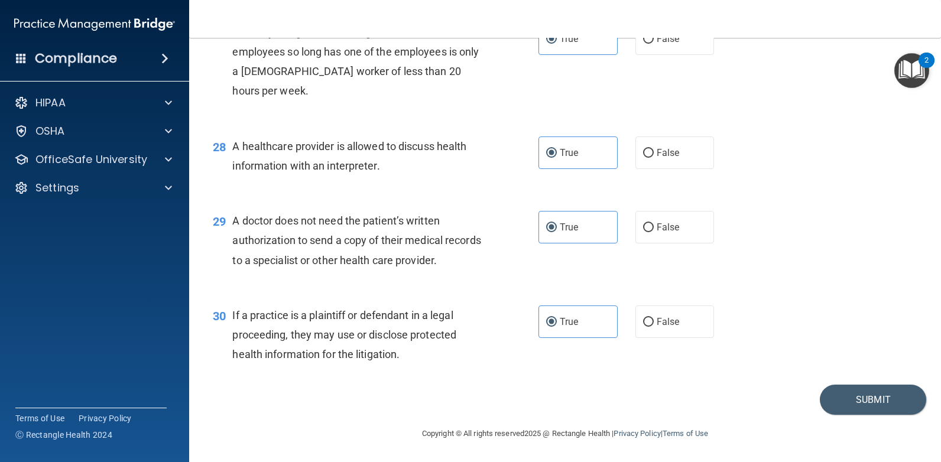
scroll to position [2720, 0]
click at [858, 392] on button "Submit" at bounding box center [872, 400] width 106 height 30
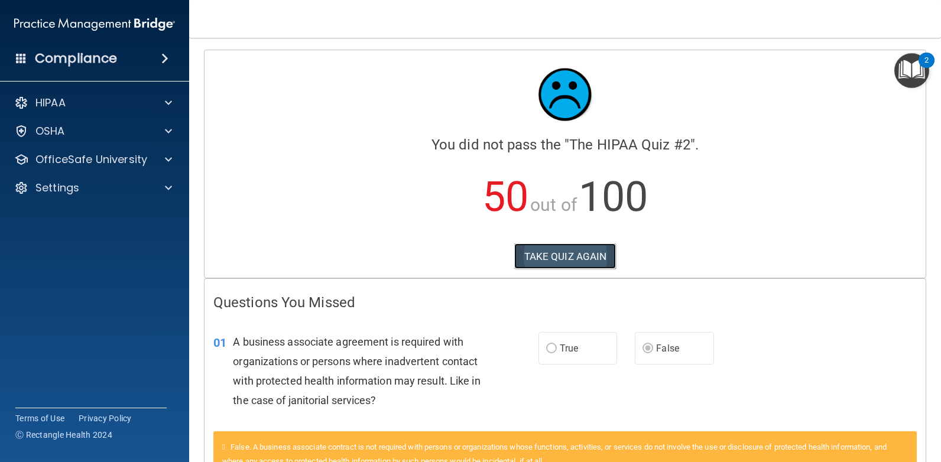
click at [553, 256] on button "TAKE QUIZ AGAIN" at bounding box center [565, 256] width 102 height 26
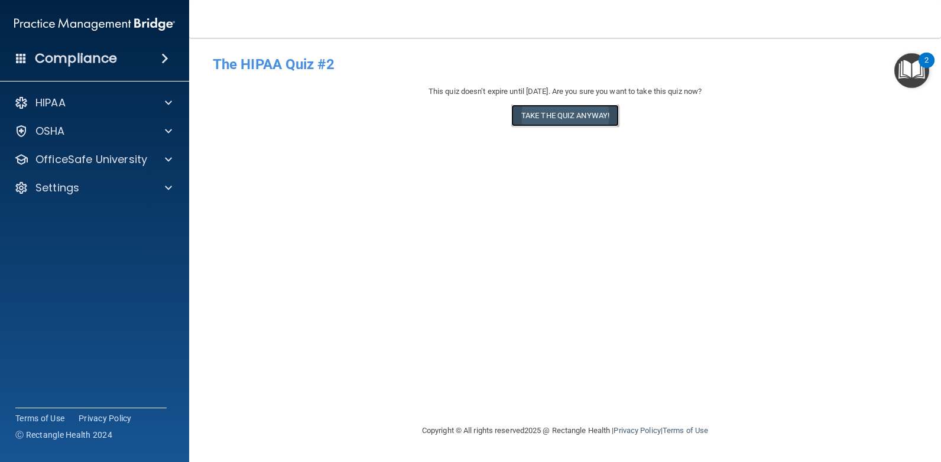
click at [594, 118] on button "Take the quiz anyway!" at bounding box center [565, 116] width 108 height 22
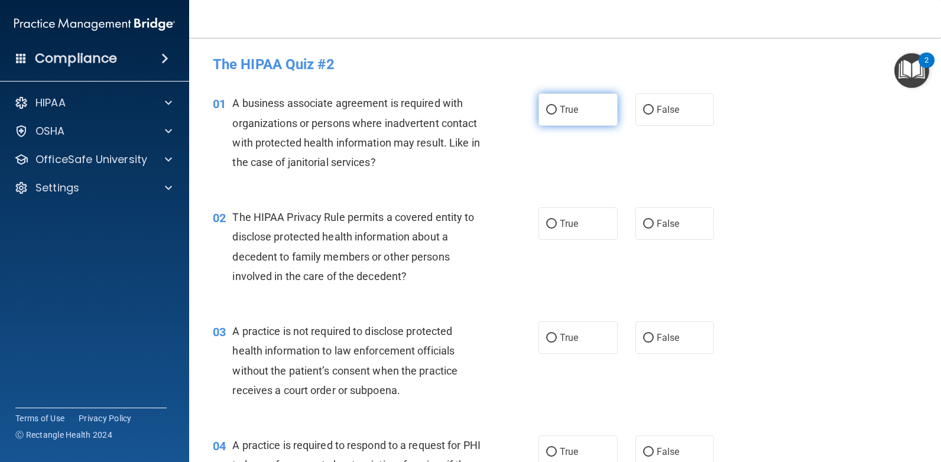
click at [559, 111] on span "True" at bounding box center [568, 109] width 18 height 11
click at [557, 111] on input "True" at bounding box center [551, 110] width 11 height 9
radio input "true"
click at [667, 114] on span "False" at bounding box center [667, 109] width 23 height 11
click at [653, 114] on input "False" at bounding box center [648, 110] width 11 height 9
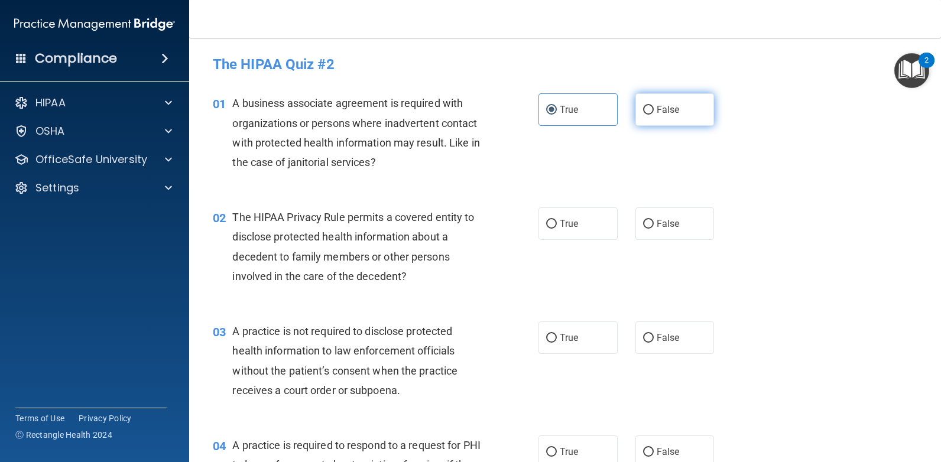
radio input "true"
radio input "false"
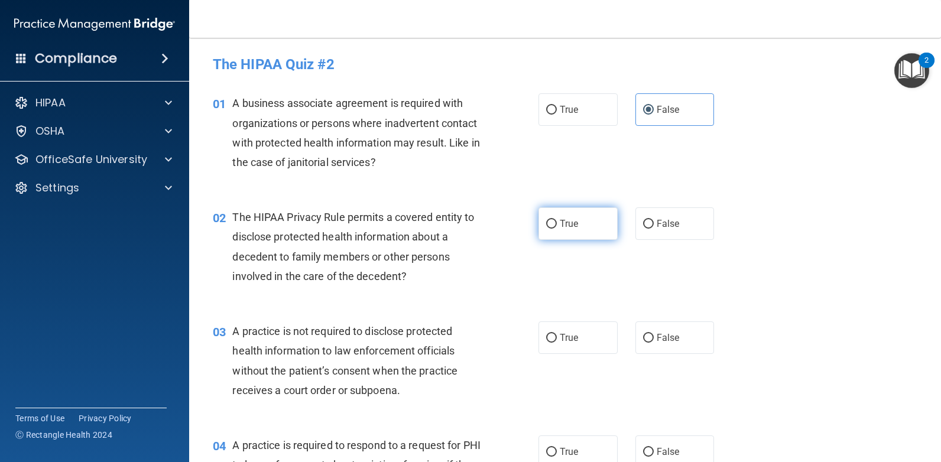
click at [567, 215] on label "True" at bounding box center [577, 223] width 79 height 32
click at [557, 220] on input "True" at bounding box center [551, 224] width 11 height 9
radio input "true"
click at [658, 334] on span "False" at bounding box center [667, 337] width 23 height 11
click at [653, 334] on input "False" at bounding box center [648, 338] width 11 height 9
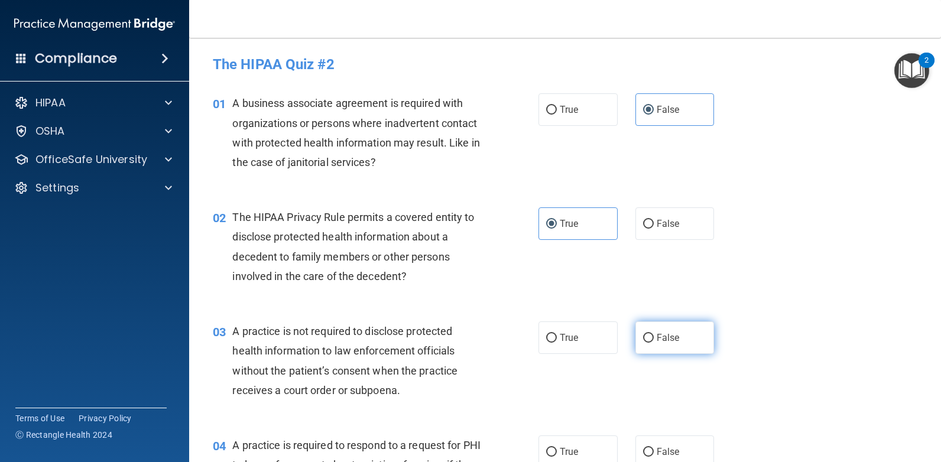
radio input "true"
click at [578, 450] on label "True" at bounding box center [577, 451] width 79 height 32
click at [557, 450] on input "True" at bounding box center [551, 452] width 11 height 9
radio input "true"
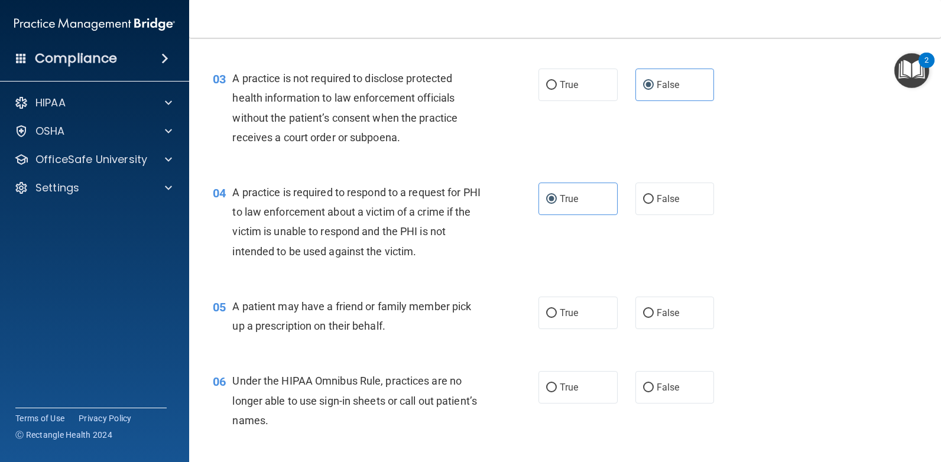
scroll to position [431, 0]
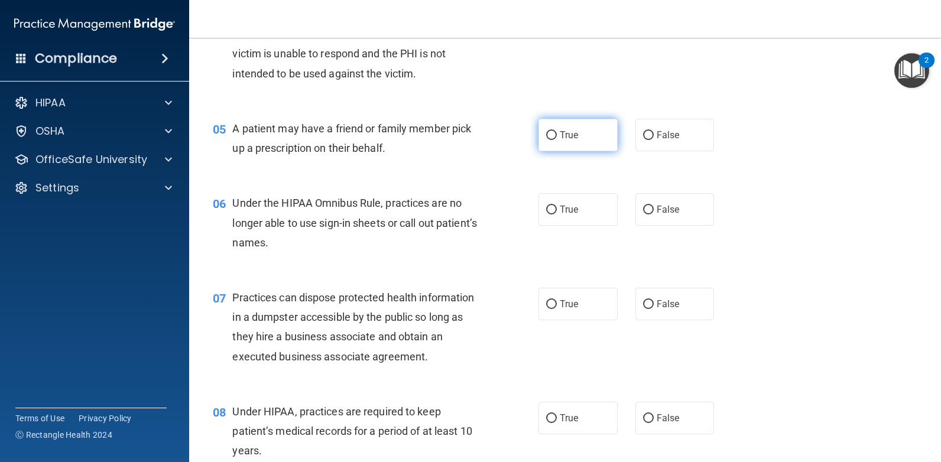
click at [558, 141] on label "True" at bounding box center [577, 135] width 79 height 32
click at [557, 140] on input "True" at bounding box center [551, 135] width 11 height 9
radio input "true"
click at [656, 210] on span "False" at bounding box center [667, 209] width 23 height 11
click at [653, 210] on input "False" at bounding box center [648, 210] width 11 height 9
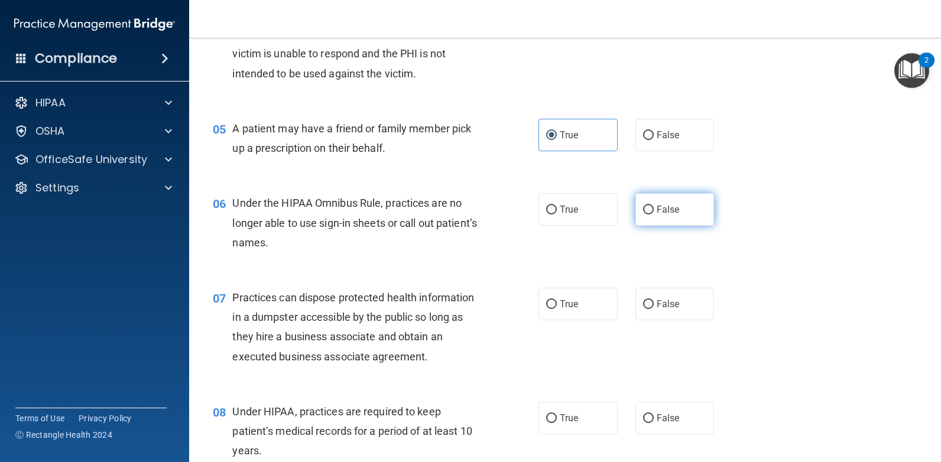
radio input "true"
click at [656, 308] on span "False" at bounding box center [667, 303] width 23 height 11
click at [653, 308] on input "False" at bounding box center [648, 304] width 11 height 9
radio input "true"
click at [662, 429] on label "False" at bounding box center [674, 418] width 79 height 32
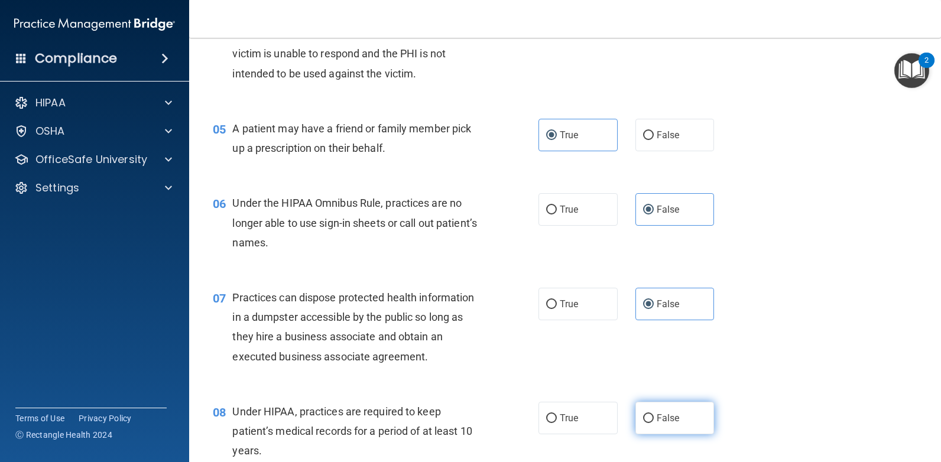
click at [653, 423] on input "False" at bounding box center [648, 418] width 11 height 9
radio input "true"
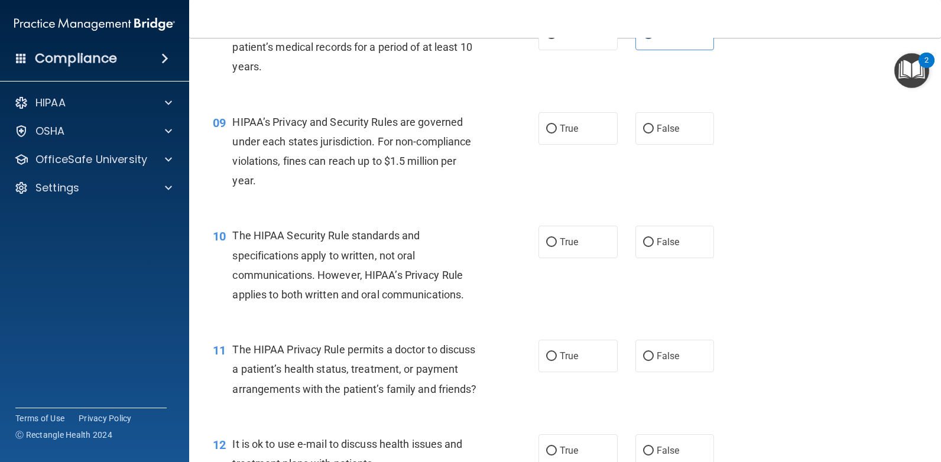
scroll to position [834, 0]
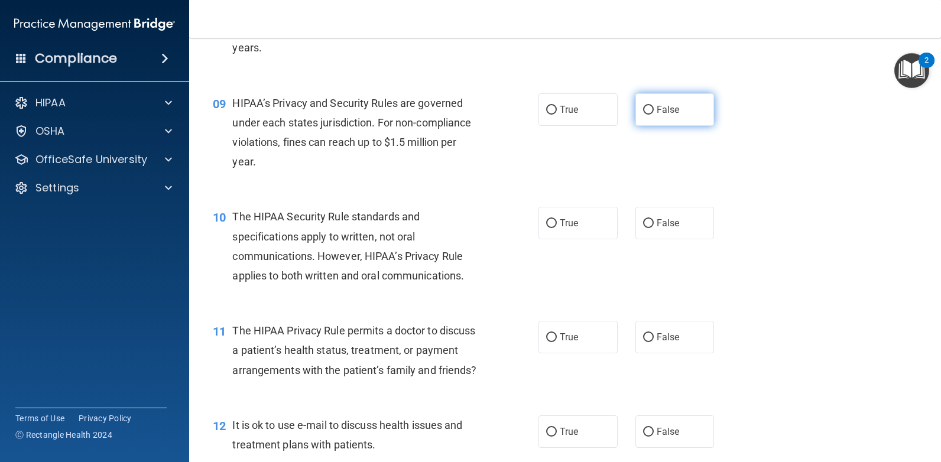
click at [660, 115] on label "False" at bounding box center [674, 109] width 79 height 32
click at [653, 115] on input "False" at bounding box center [648, 110] width 11 height 9
radio input "true"
click at [574, 223] on span "True" at bounding box center [568, 222] width 18 height 11
click at [557, 223] on input "True" at bounding box center [551, 223] width 11 height 9
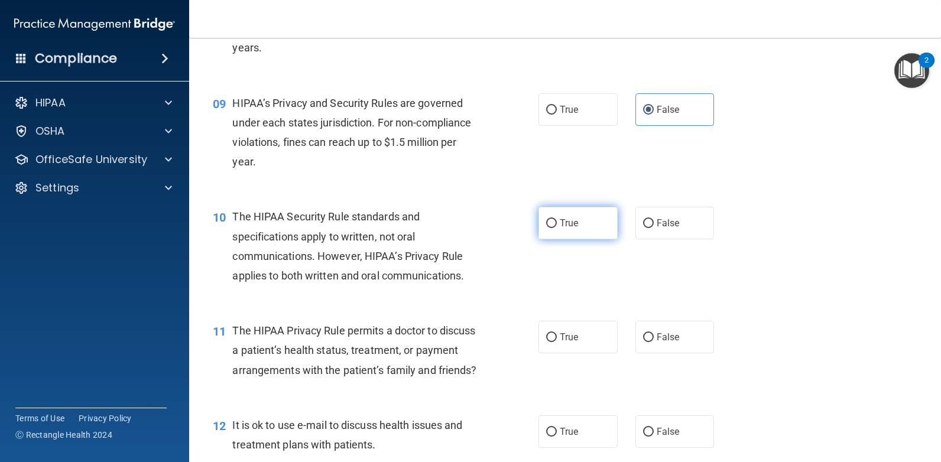
radio input "true"
click at [566, 331] on label "True" at bounding box center [577, 337] width 79 height 32
click at [557, 333] on input "True" at bounding box center [551, 337] width 11 height 9
radio input "true"
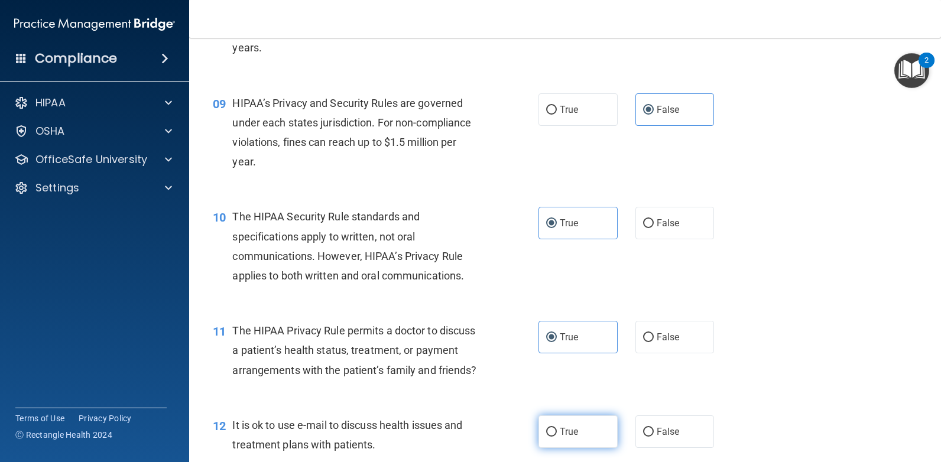
click at [565, 438] on label "True" at bounding box center [577, 431] width 79 height 32
click at [557, 437] on input "True" at bounding box center [551, 432] width 11 height 9
radio input "true"
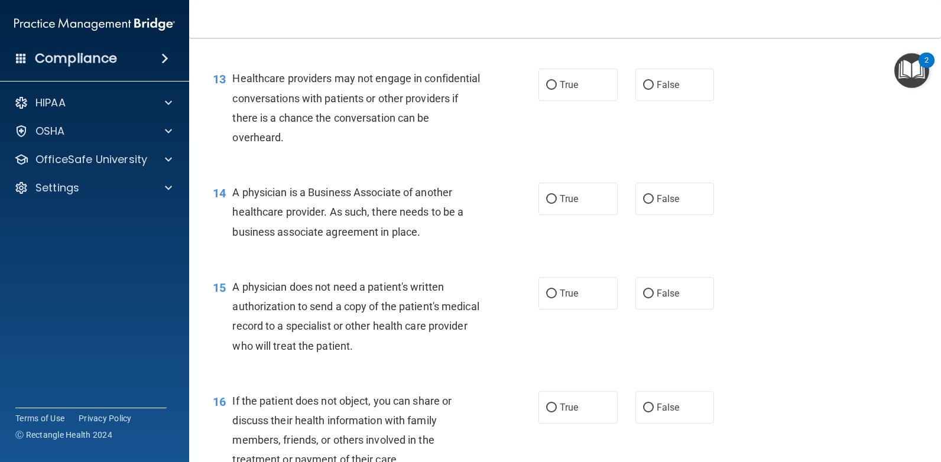
scroll to position [1260, 0]
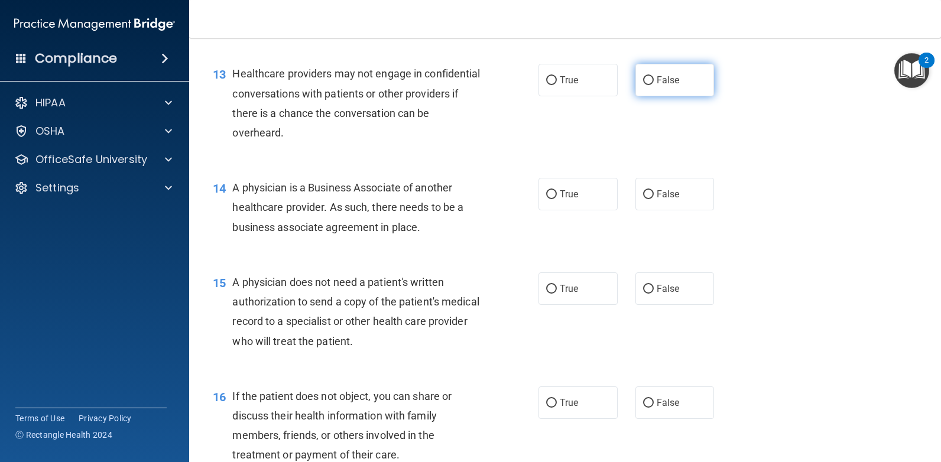
click at [671, 96] on label "False" at bounding box center [674, 80] width 79 height 32
click at [653, 85] on input "False" at bounding box center [648, 80] width 11 height 9
radio input "true"
click at [661, 200] on span "False" at bounding box center [667, 193] width 23 height 11
click at [653, 199] on input "False" at bounding box center [648, 194] width 11 height 9
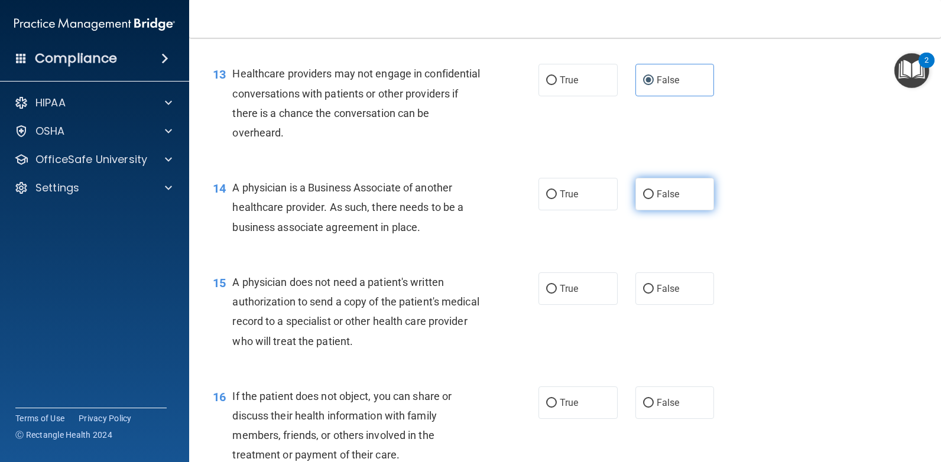
radio input "true"
click at [552, 294] on input "True" at bounding box center [551, 289] width 11 height 9
radio input "true"
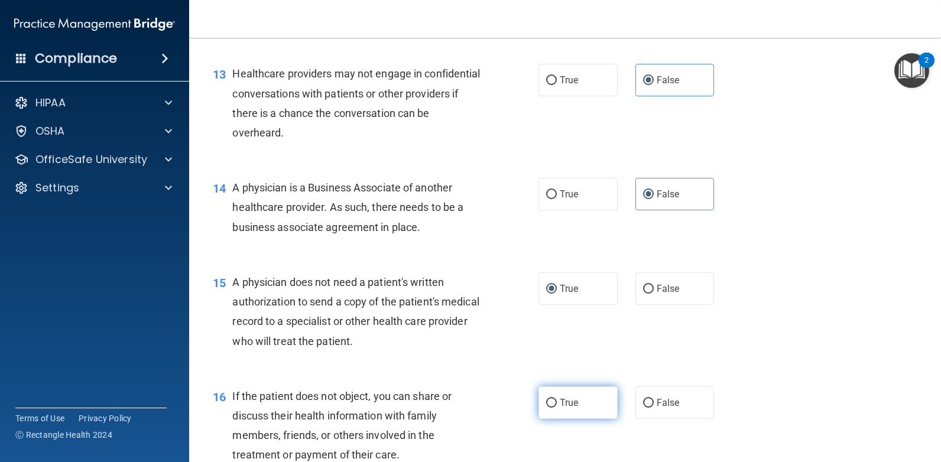
click at [546, 408] on input "True" at bounding box center [551, 403] width 11 height 9
radio input "true"
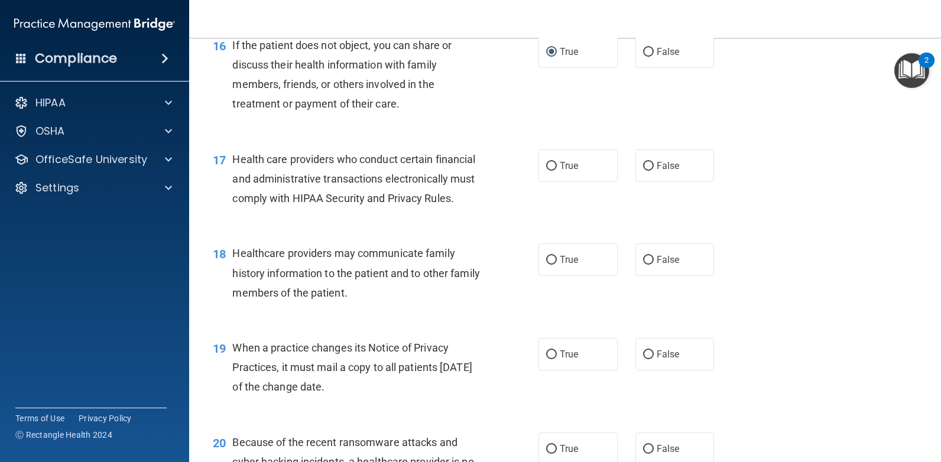
scroll to position [1657, 0]
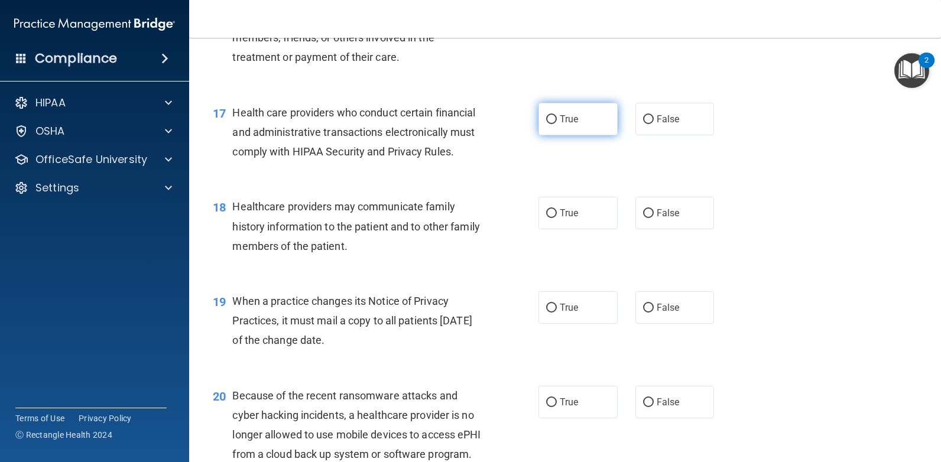
click at [587, 135] on label "True" at bounding box center [577, 119] width 79 height 32
click at [557, 124] on input "True" at bounding box center [551, 119] width 11 height 9
radio input "true"
click at [661, 219] on span "False" at bounding box center [667, 212] width 23 height 11
click at [653, 218] on input "False" at bounding box center [648, 213] width 11 height 9
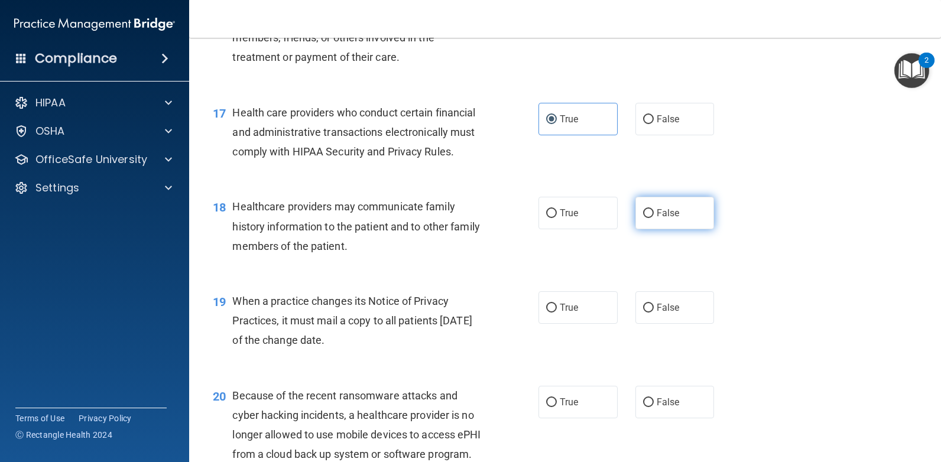
radio input "true"
click at [656, 313] on span "False" at bounding box center [667, 307] width 23 height 11
click at [653, 313] on input "False" at bounding box center [648, 308] width 11 height 9
radio input "true"
click at [652, 423] on div "20 Because of the recent ransomware attacks and cyber hacking incidents, a heal…" at bounding box center [565, 428] width 722 height 114
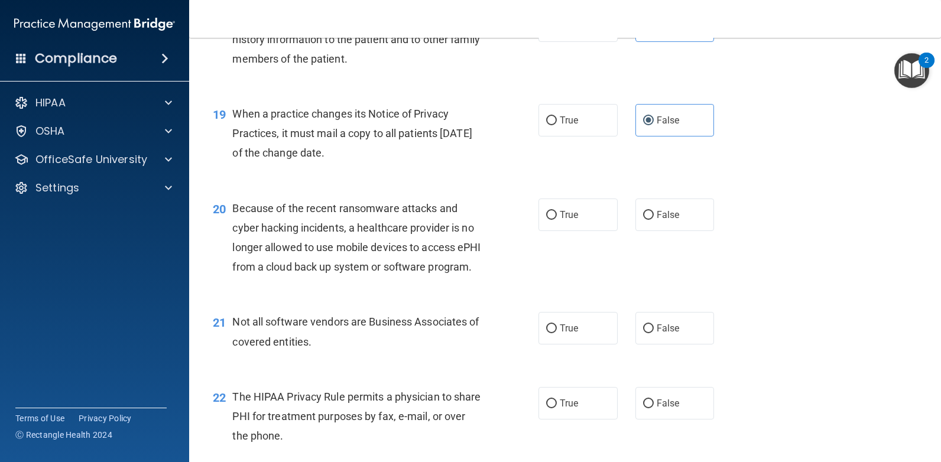
scroll to position [1849, 0]
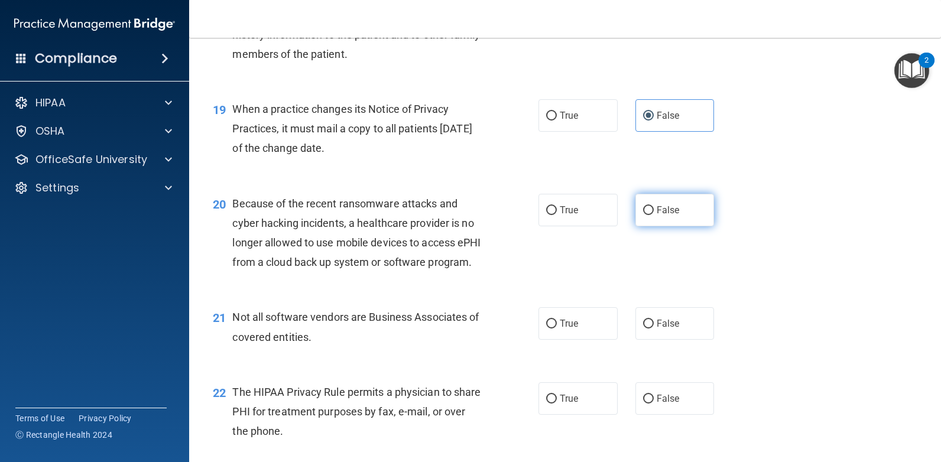
click at [681, 226] on label "False" at bounding box center [674, 210] width 79 height 32
click at [653, 215] on input "False" at bounding box center [648, 210] width 11 height 9
radio input "true"
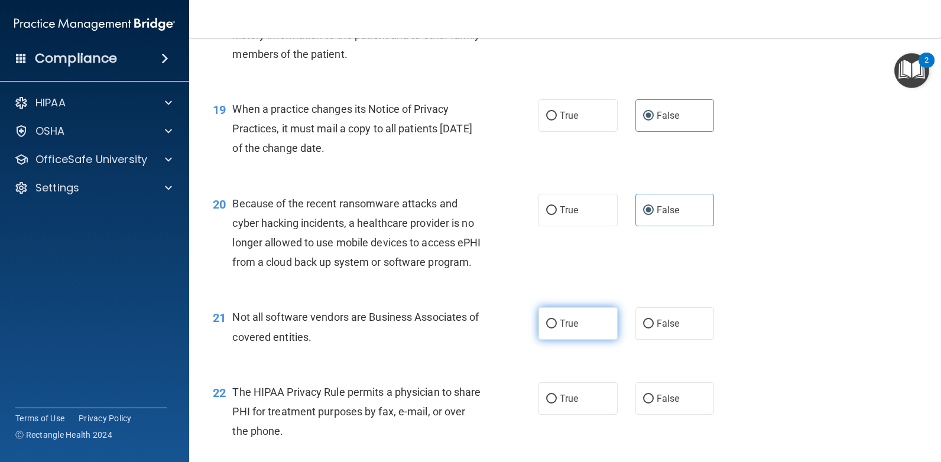
click at [564, 329] on span "True" at bounding box center [568, 323] width 18 height 11
click at [557, 328] on input "True" at bounding box center [551, 324] width 11 height 9
radio input "true"
click at [570, 404] on span "True" at bounding box center [568, 398] width 18 height 11
click at [557, 404] on input "True" at bounding box center [551, 399] width 11 height 9
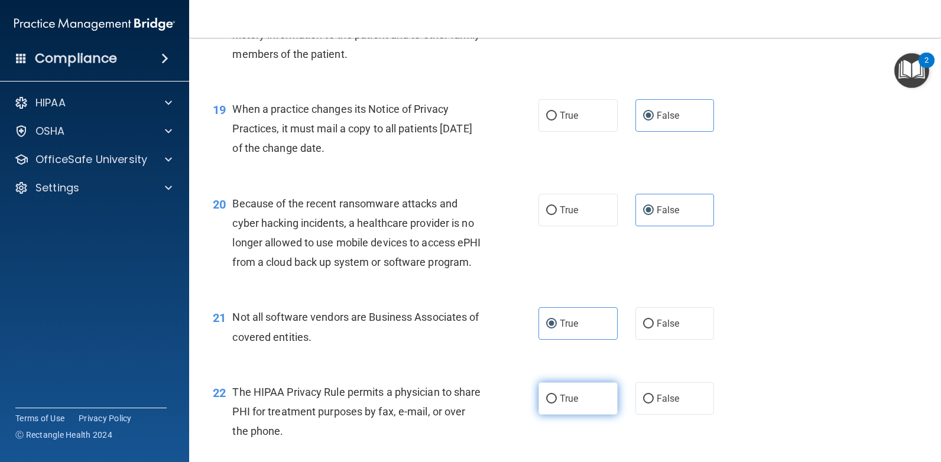
radio input "true"
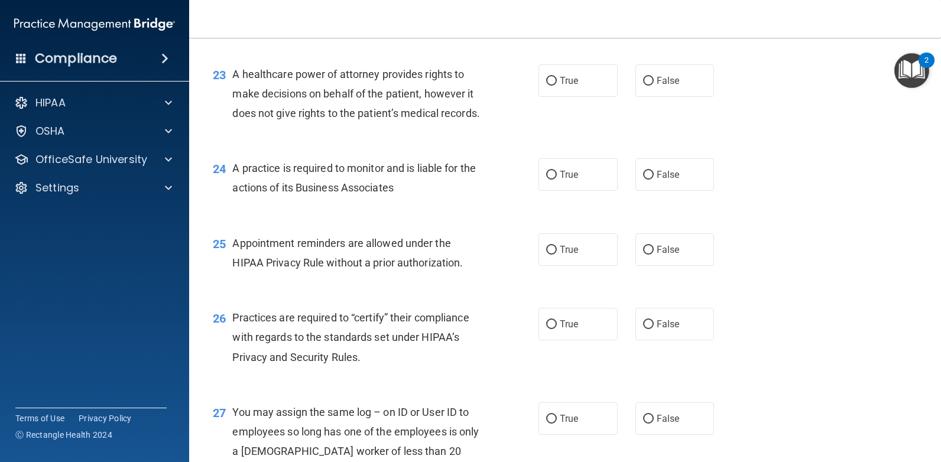
scroll to position [2304, 0]
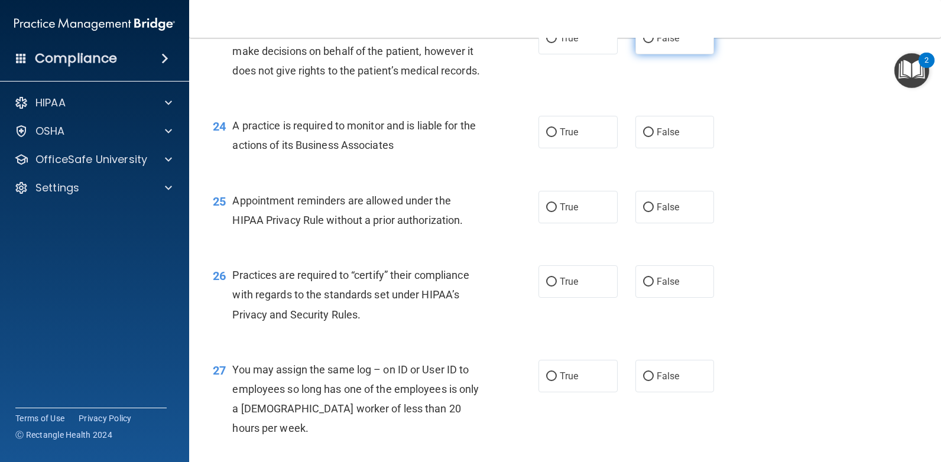
click at [658, 44] on span "False" at bounding box center [667, 37] width 23 height 11
click at [653, 43] on input "False" at bounding box center [648, 38] width 11 height 9
radio input "true"
click at [656, 138] on span "False" at bounding box center [667, 131] width 23 height 11
click at [653, 137] on input "False" at bounding box center [648, 132] width 11 height 9
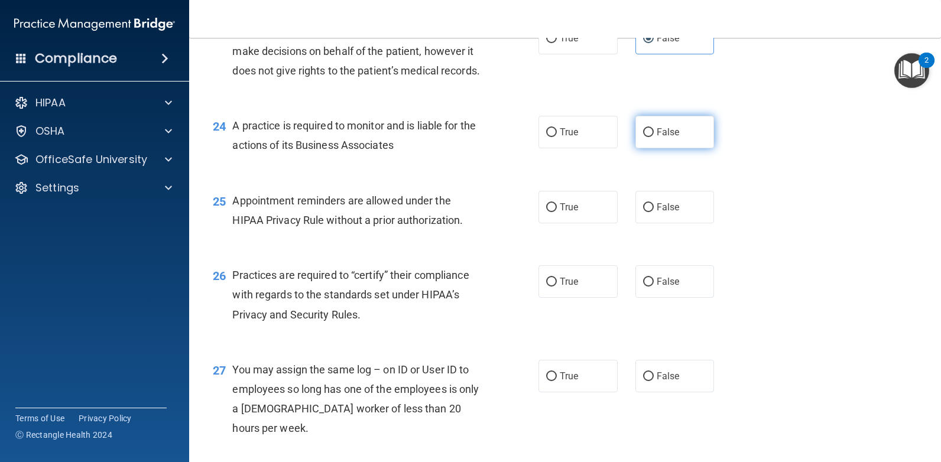
radio input "true"
click at [578, 223] on label "True" at bounding box center [577, 207] width 79 height 32
click at [557, 212] on input "True" at bounding box center [551, 207] width 11 height 9
radio input "true"
click at [662, 287] on span "False" at bounding box center [667, 281] width 23 height 11
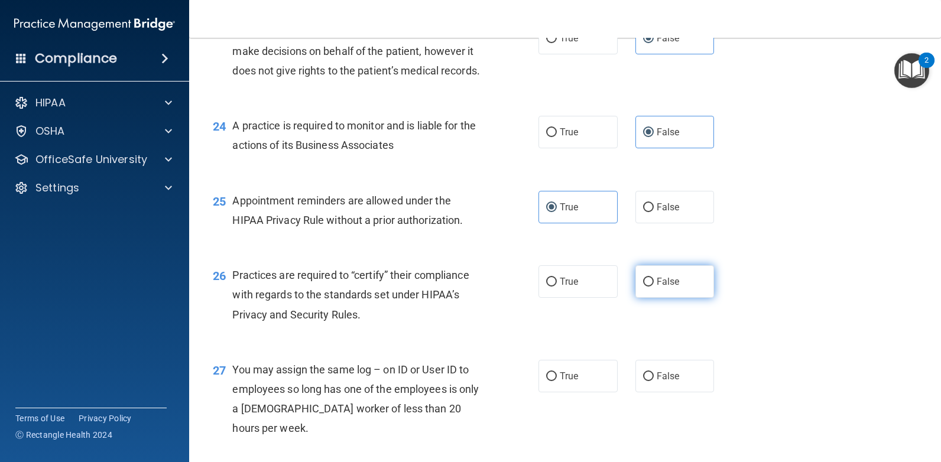
click at [653, 287] on input "False" at bounding box center [648, 282] width 11 height 9
radio input "true"
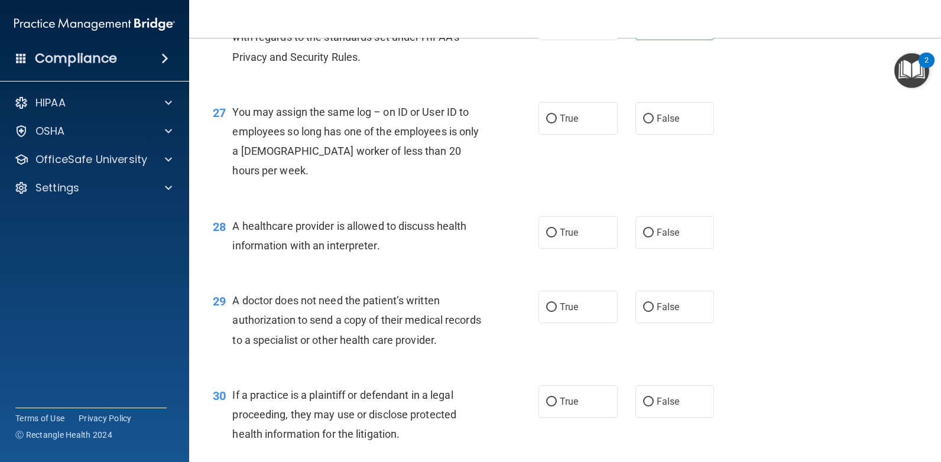
scroll to position [2571, 0]
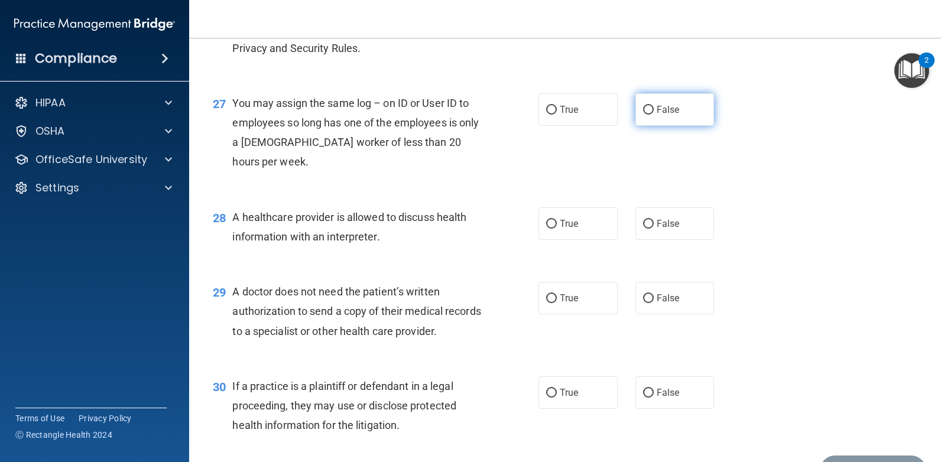
click at [659, 115] on span "False" at bounding box center [667, 109] width 23 height 11
click at [653, 115] on input "False" at bounding box center [648, 110] width 11 height 9
radio input "true"
click at [575, 240] on label "True" at bounding box center [577, 223] width 79 height 32
click at [557, 229] on input "True" at bounding box center [551, 224] width 11 height 9
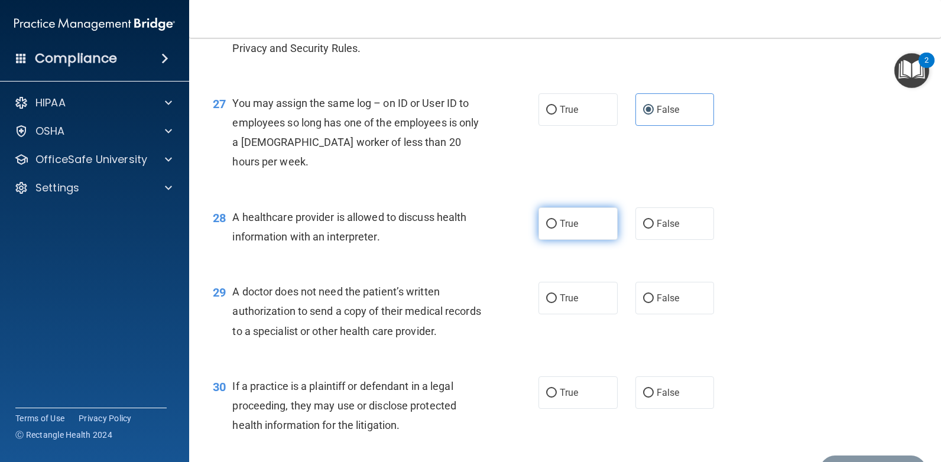
radio input "true"
click at [564, 314] on label "True" at bounding box center [577, 298] width 79 height 32
click at [557, 303] on input "True" at bounding box center [551, 298] width 11 height 9
radio input "true"
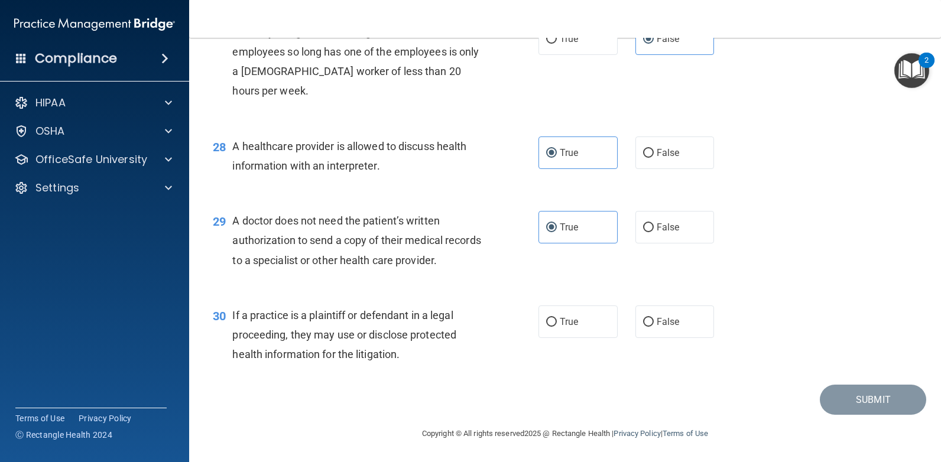
scroll to position [2720, 0]
click at [565, 321] on span "True" at bounding box center [568, 321] width 18 height 11
click at [557, 321] on input "True" at bounding box center [551, 322] width 11 height 9
radio input "true"
click at [840, 401] on button "Submit" at bounding box center [872, 400] width 106 height 30
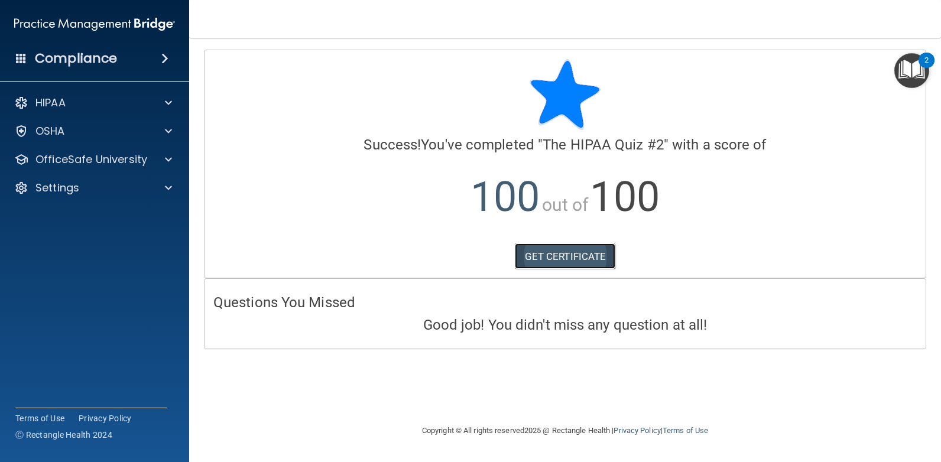
click at [587, 256] on link "GET CERTIFICATE" at bounding box center [565, 256] width 101 height 26
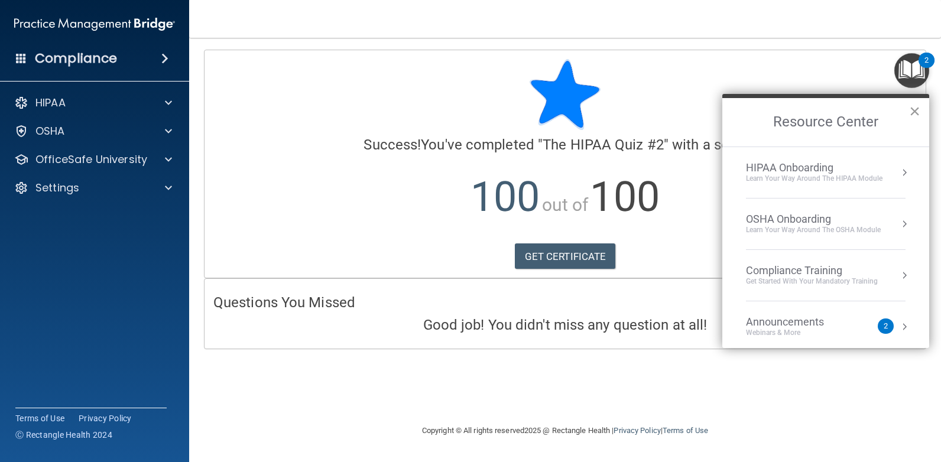
click at [914, 114] on button "×" at bounding box center [914, 111] width 11 height 19
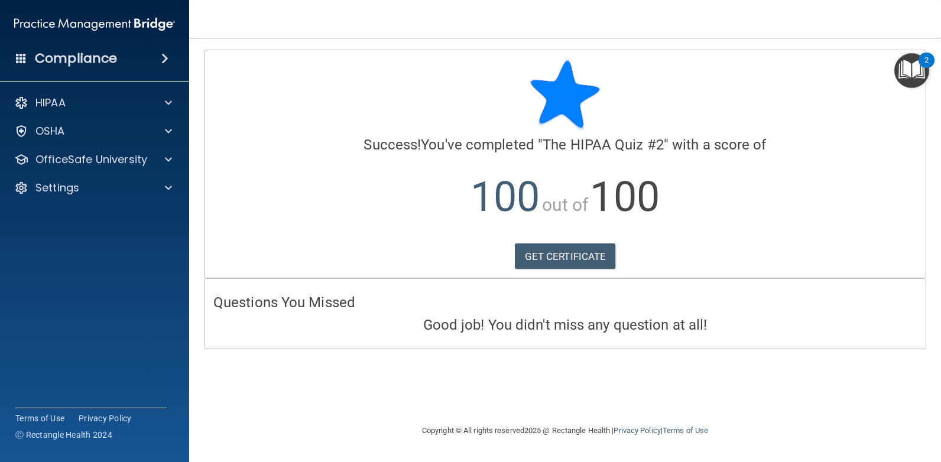
click at [905, 74] on img "Open Resource Center, 2 new notifications" at bounding box center [911, 70] width 35 height 35
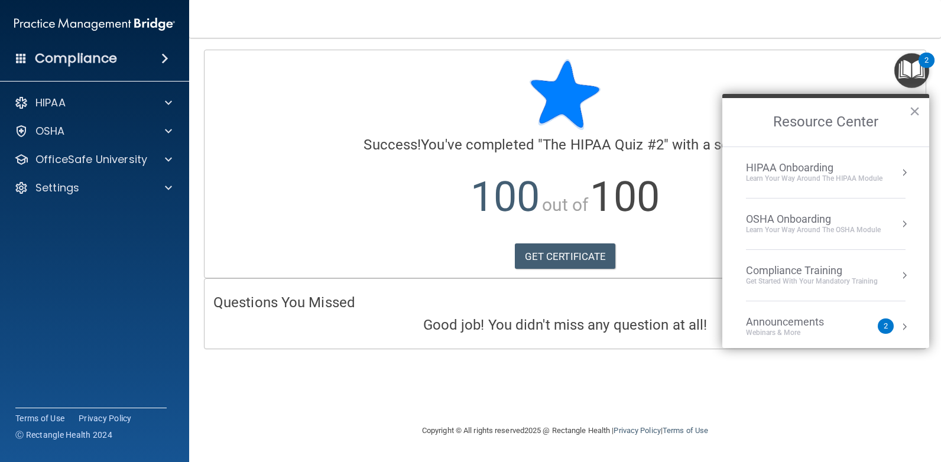
click at [898, 324] on button "Resource Center" at bounding box center [904, 327] width 12 height 12
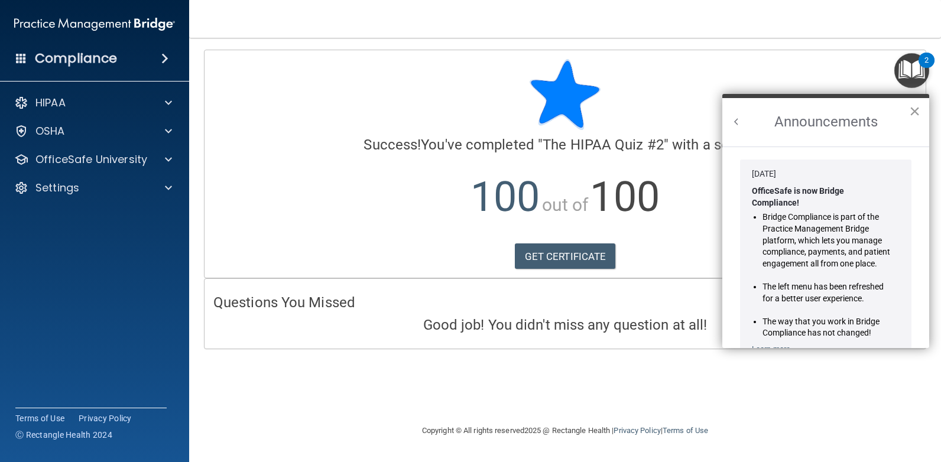
click at [916, 118] on button "×" at bounding box center [914, 111] width 11 height 19
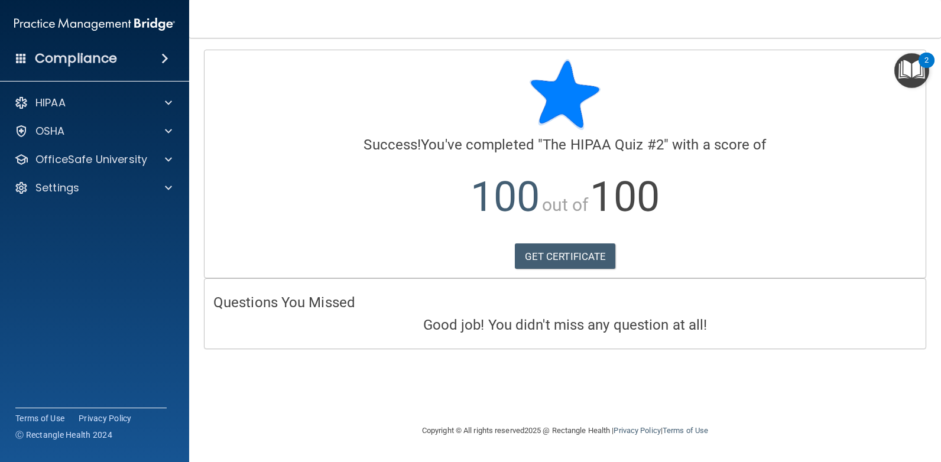
click at [916, 71] on img "Open Resource Center, 2 new notifications" at bounding box center [911, 70] width 35 height 35
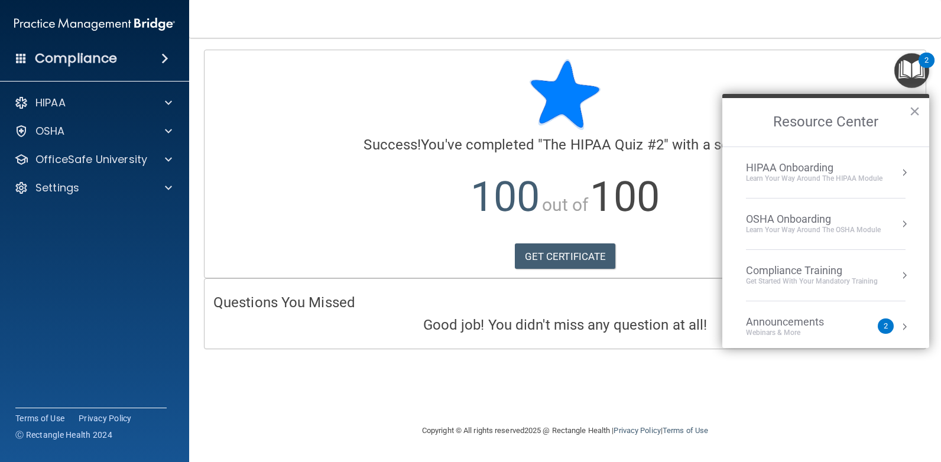
click at [880, 326] on div "2" at bounding box center [885, 325] width 16 height 15
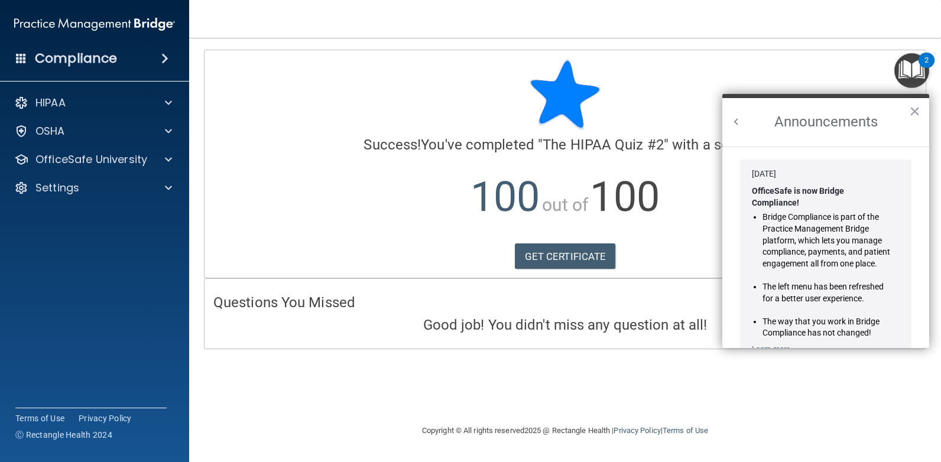
click at [824, 287] on li "The left menu has been refreshed for a better user experience." at bounding box center [826, 292] width 128 height 23
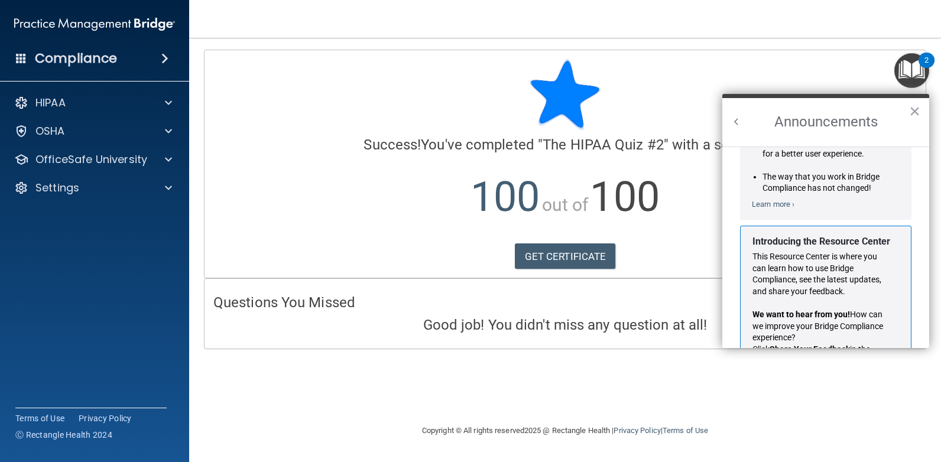
scroll to position [207, 0]
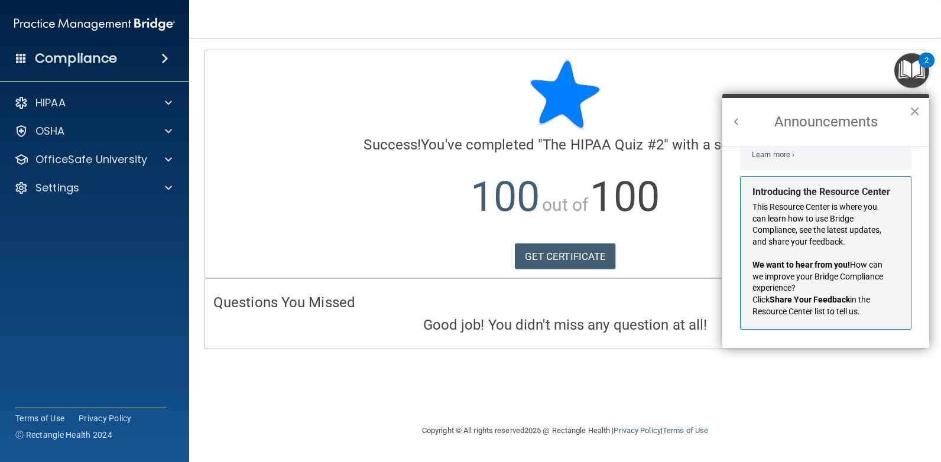
click at [842, 286] on p "We want to hear from you! How can we improve your Bridge Compliance experience?" at bounding box center [821, 276] width 138 height 35
drag, startPoint x: 842, startPoint y: 286, endPoint x: 796, endPoint y: 209, distance: 90.4
click at [796, 213] on p "This Resource Center is where you can learn how to use Bridge Compliance, see t…" at bounding box center [821, 224] width 138 height 46
click at [736, 122] on button "Back to Resource Center Home" at bounding box center [736, 122] width 12 height 12
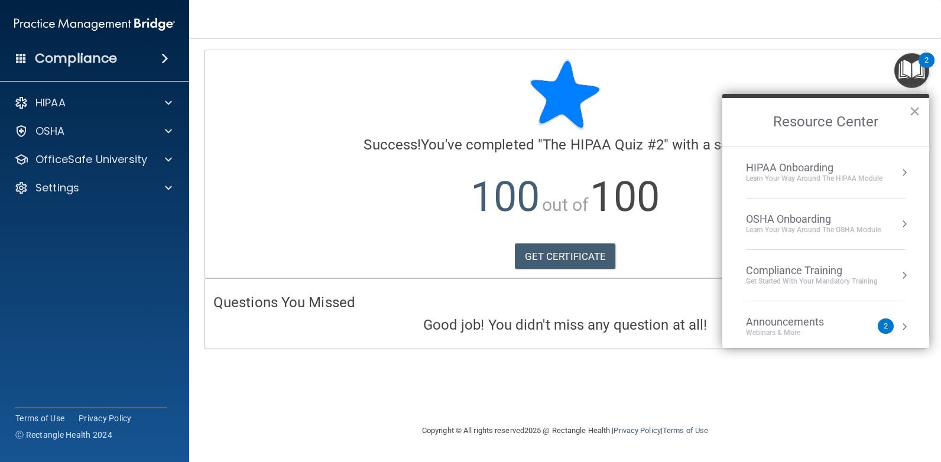
click at [898, 323] on button "Resource Center" at bounding box center [904, 327] width 12 height 12
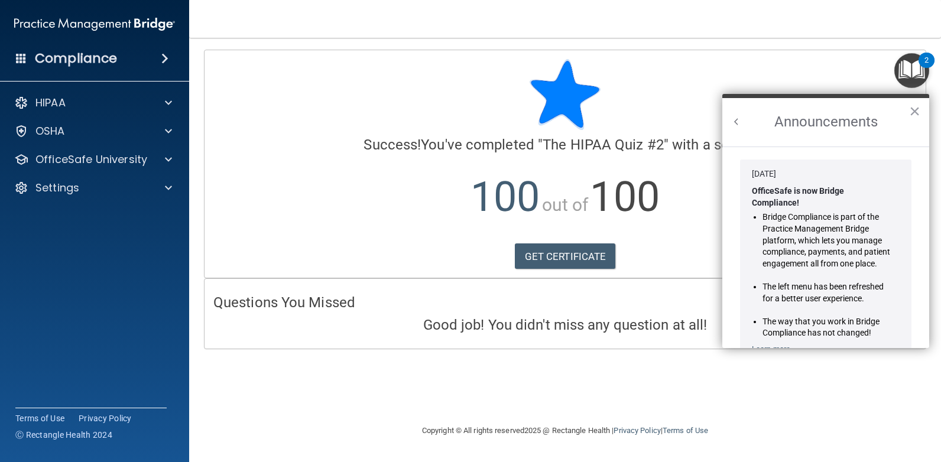
scroll to position [0, 0]
click at [845, 306] on div "Bridge Compliance is part of the Practice Management Bridge platform, which let…" at bounding box center [820, 276] width 139 height 128
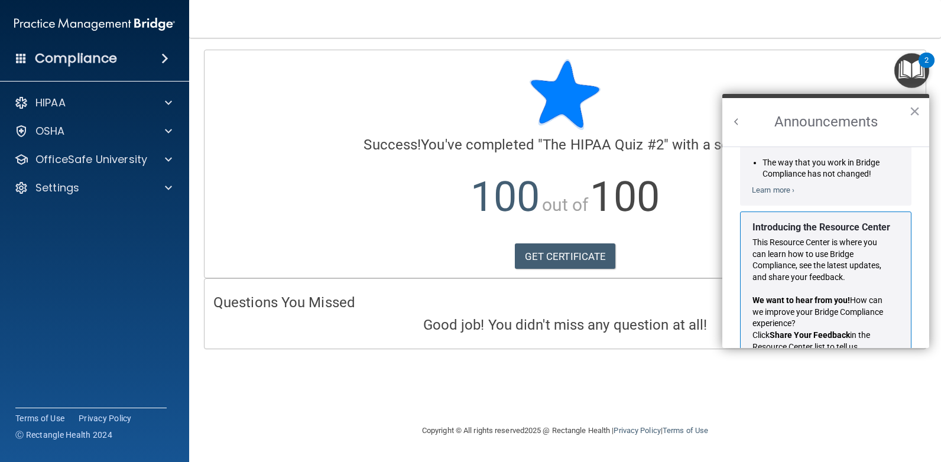
scroll to position [207, 0]
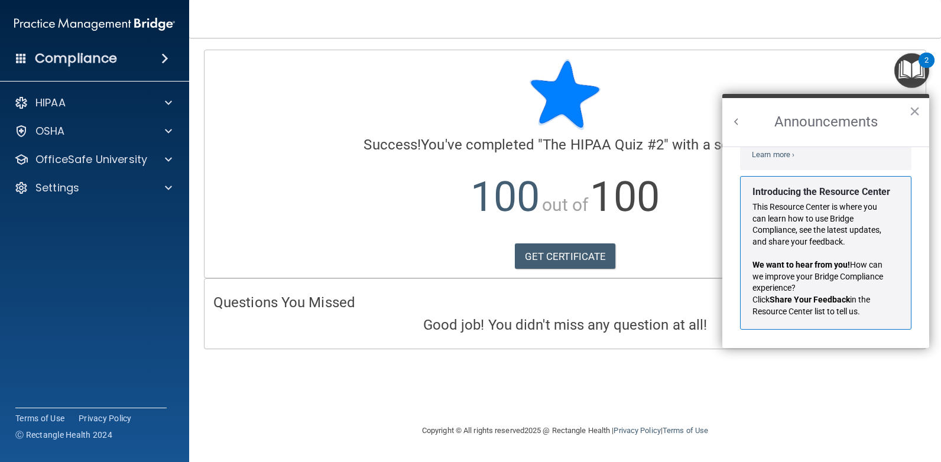
click at [853, 304] on span "in the Resource Center list to tell us." at bounding box center [811, 305] width 119 height 21
click at [826, 267] on strong "We want to hear from you!" at bounding box center [800, 264] width 97 height 9
click at [787, 192] on p "Introducing the Resource Center" at bounding box center [821, 192] width 138 height 13
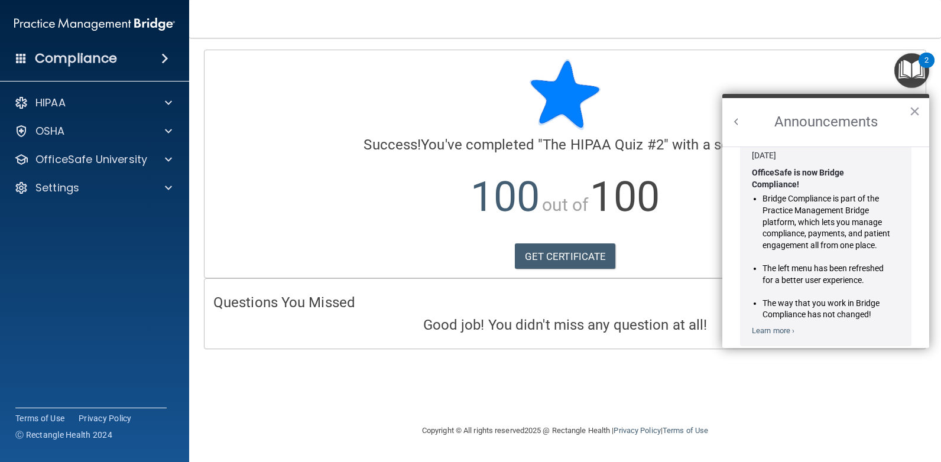
scroll to position [0, 0]
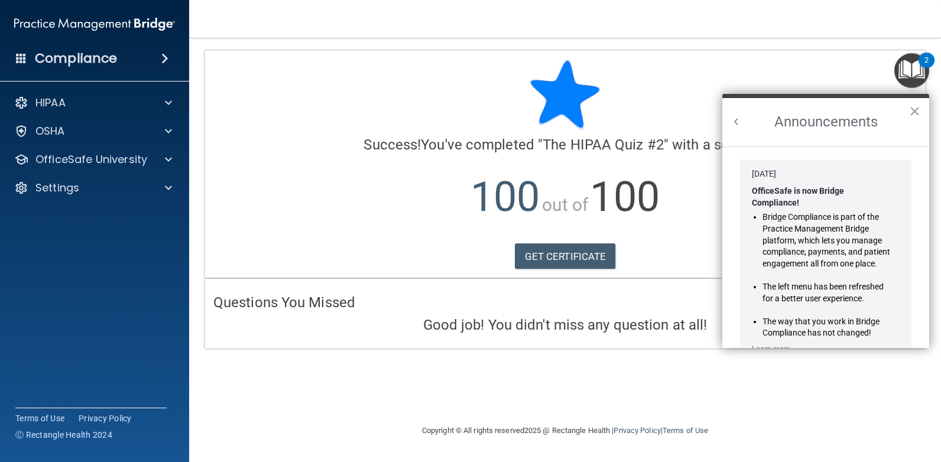
drag, startPoint x: 854, startPoint y: 216, endPoint x: 880, endPoint y: 172, distance: 51.2
click at [855, 213] on li "Bridge Compliance is part of the Practice Management Bridge platform, which let…" at bounding box center [826, 241] width 128 height 58
click at [918, 113] on button "×" at bounding box center [914, 111] width 11 height 19
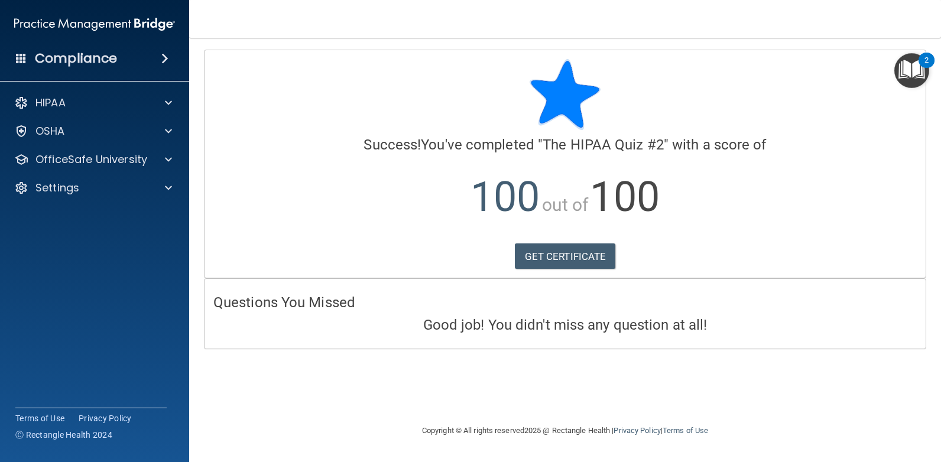
click at [911, 76] on img "Open Resource Center, 2 new notifications" at bounding box center [911, 70] width 35 height 35
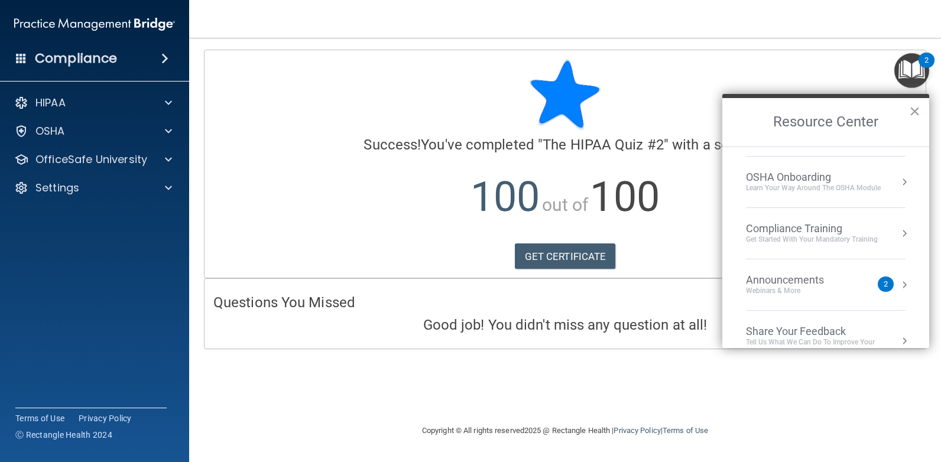
scroll to position [66, 0]
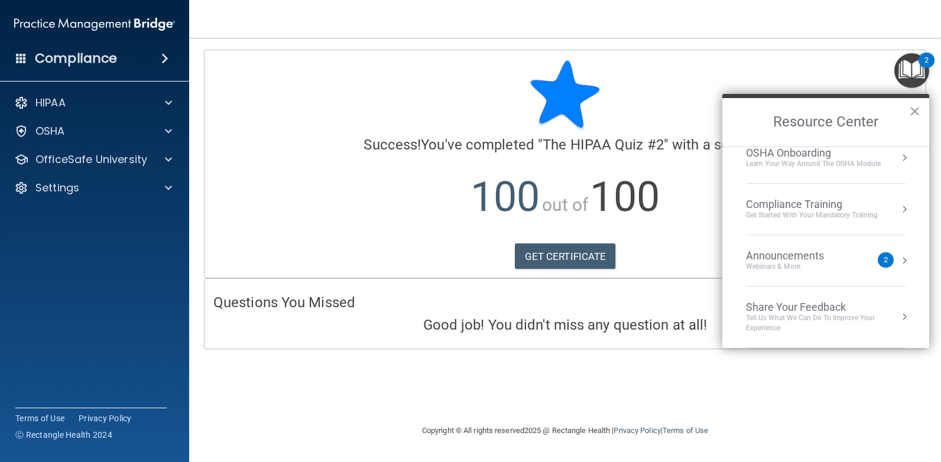
click at [828, 209] on div "Compliance Training" at bounding box center [812, 204] width 132 height 13
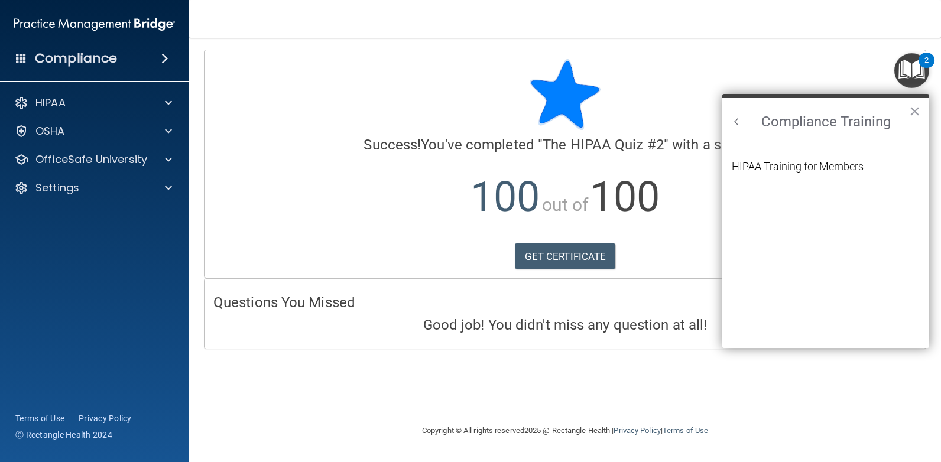
scroll to position [0, 0]
click at [737, 125] on button "Back to Resource Center Home" at bounding box center [736, 122] width 12 height 12
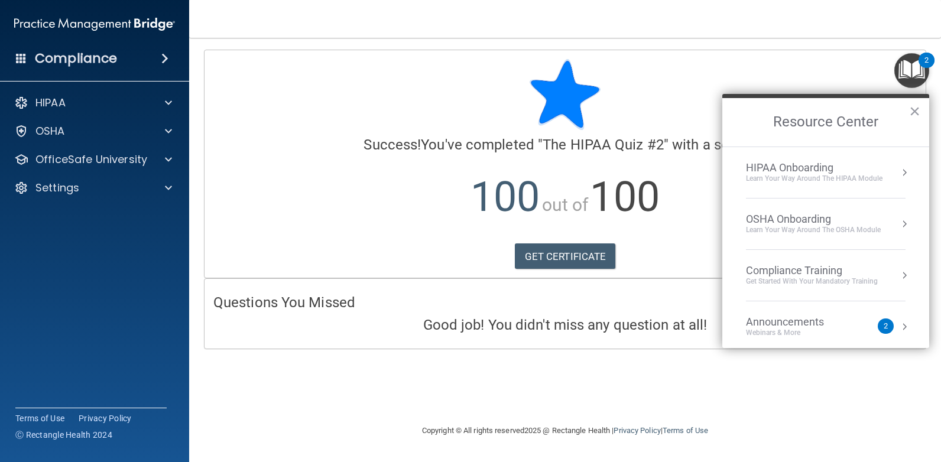
click at [823, 221] on div "OSHA Onboarding" at bounding box center [813, 219] width 135 height 13
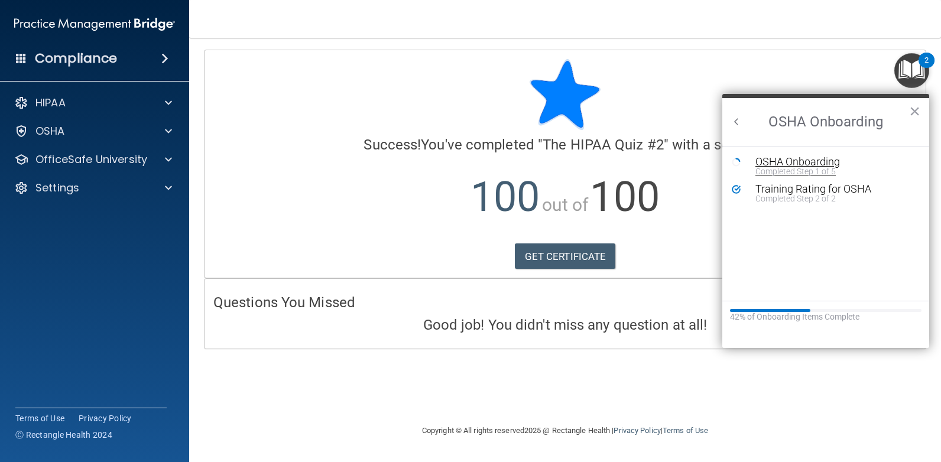
click at [792, 161] on div "OSHA Onboarding" at bounding box center [834, 162] width 158 height 11
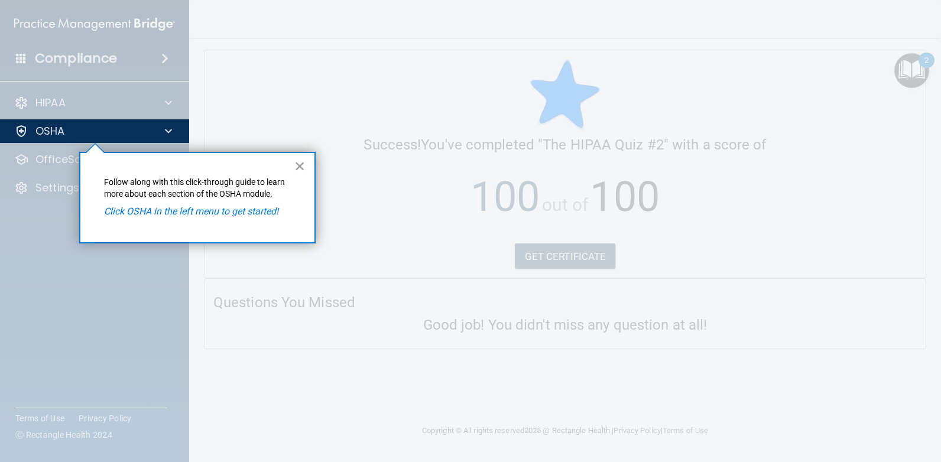
click at [298, 166] on button "×" at bounding box center [299, 166] width 11 height 19
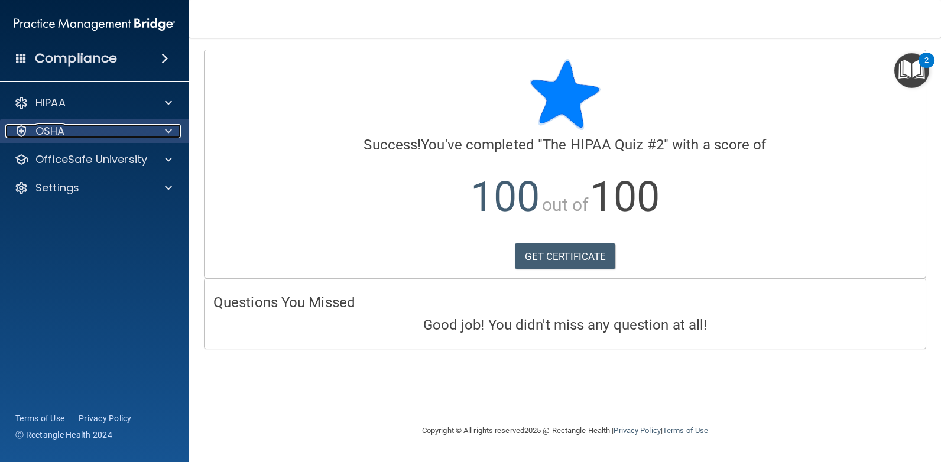
click at [78, 128] on div "OSHA" at bounding box center [78, 131] width 147 height 14
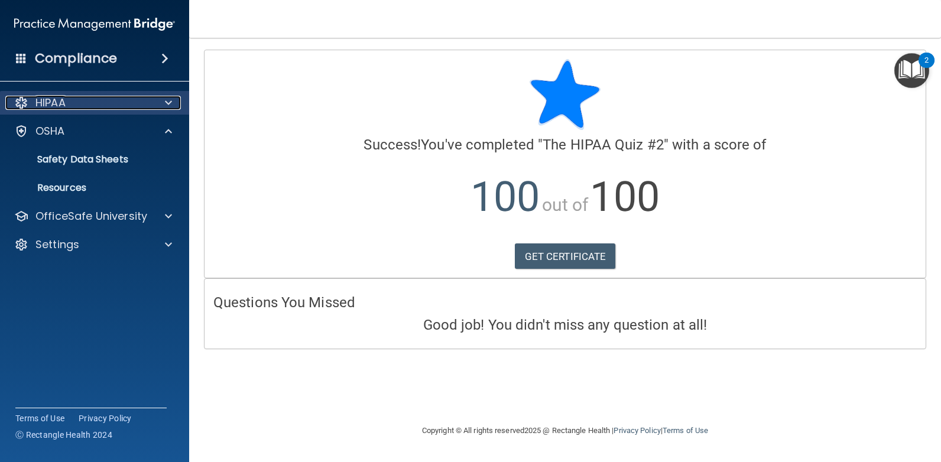
click at [87, 102] on div "HIPAA" at bounding box center [78, 103] width 147 height 14
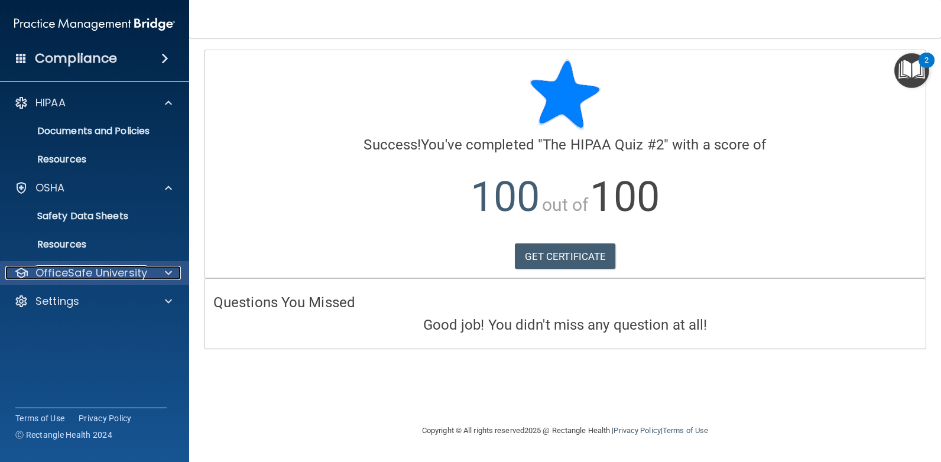
click at [88, 270] on p "OfficeSafe University" at bounding box center [91, 273] width 112 height 14
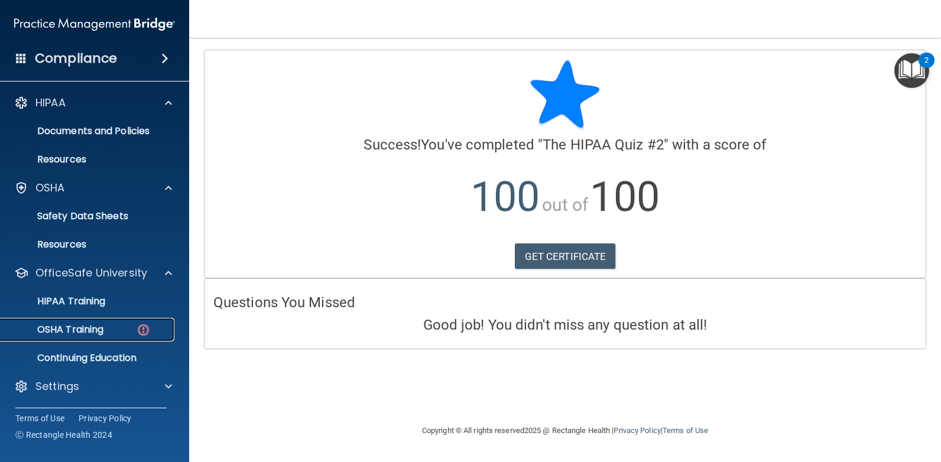
click at [80, 325] on p "OSHA Training" at bounding box center [56, 330] width 96 height 12
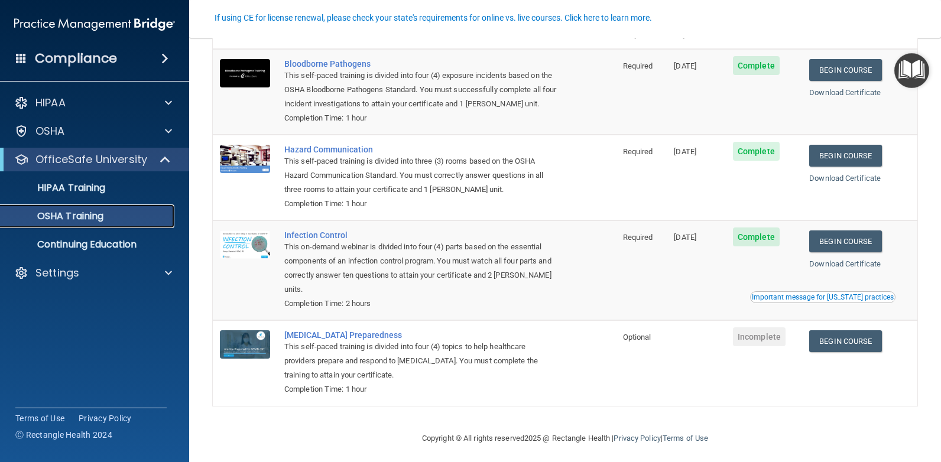
scroll to position [91, 0]
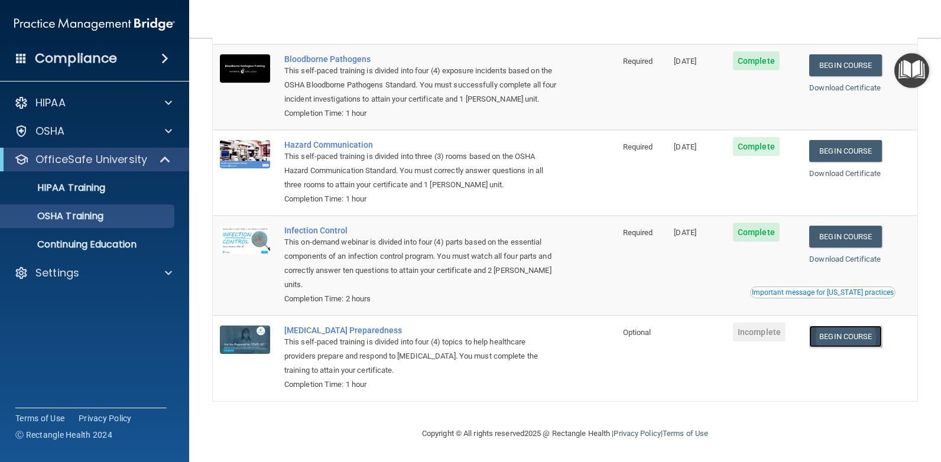
click at [849, 334] on link "Begin Course" at bounding box center [845, 337] width 72 height 22
click at [914, 71] on img "Open Resource Center" at bounding box center [911, 70] width 35 height 35
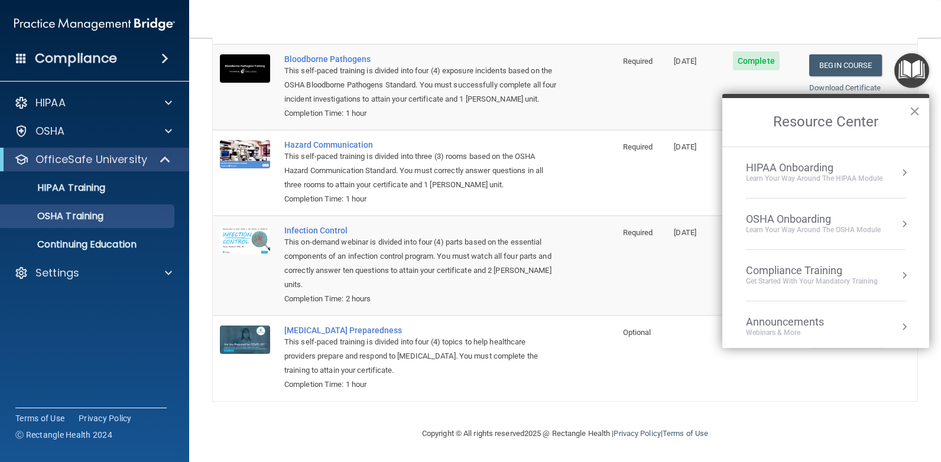
click at [884, 174] on div "HIPAA Onboarding Learn Your Way around the HIPAA module" at bounding box center [826, 172] width 160 height 22
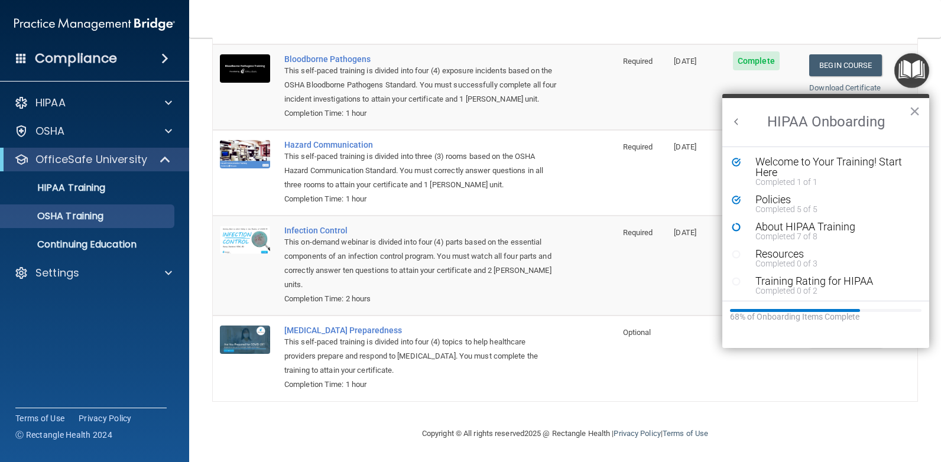
scroll to position [0, 0]
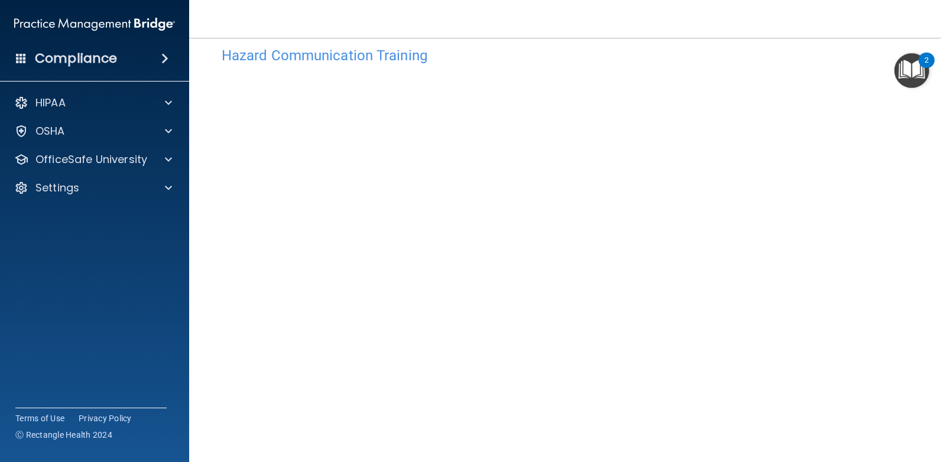
scroll to position [31, 0]
click at [910, 68] on img "Open Resource Center, 2 new notifications" at bounding box center [911, 70] width 35 height 35
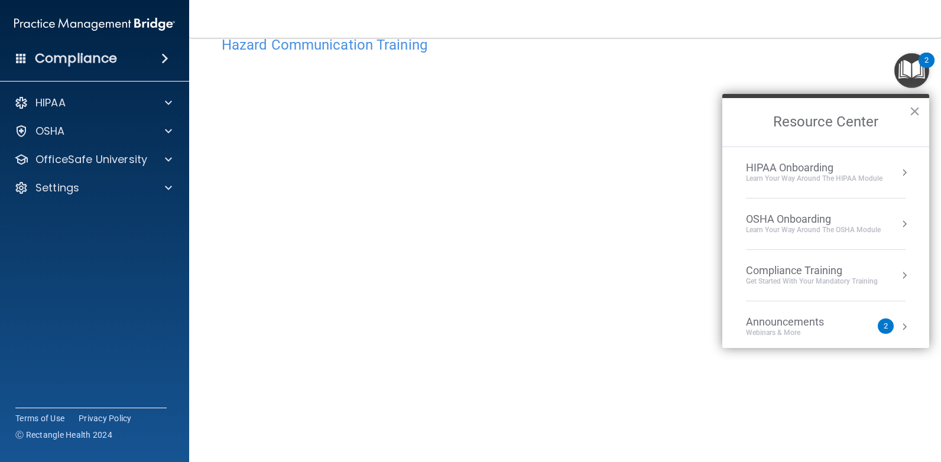
click at [819, 225] on div "OSHA Onboarding" at bounding box center [813, 219] width 135 height 13
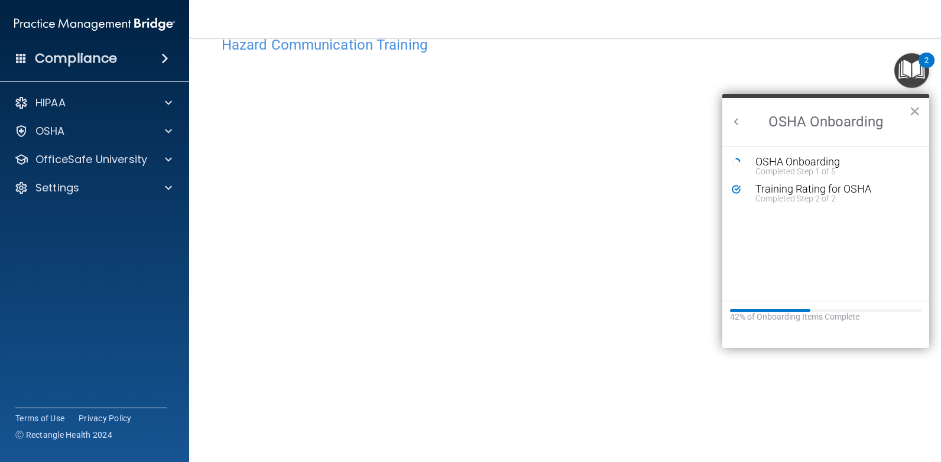
scroll to position [0, 0]
click at [818, 158] on div "OSHA Onboarding" at bounding box center [834, 162] width 158 height 11
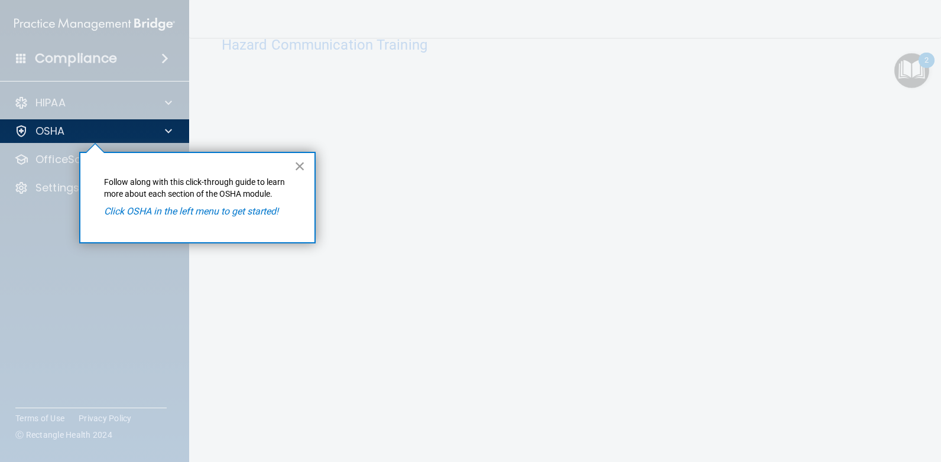
click at [298, 166] on button "×" at bounding box center [299, 166] width 11 height 19
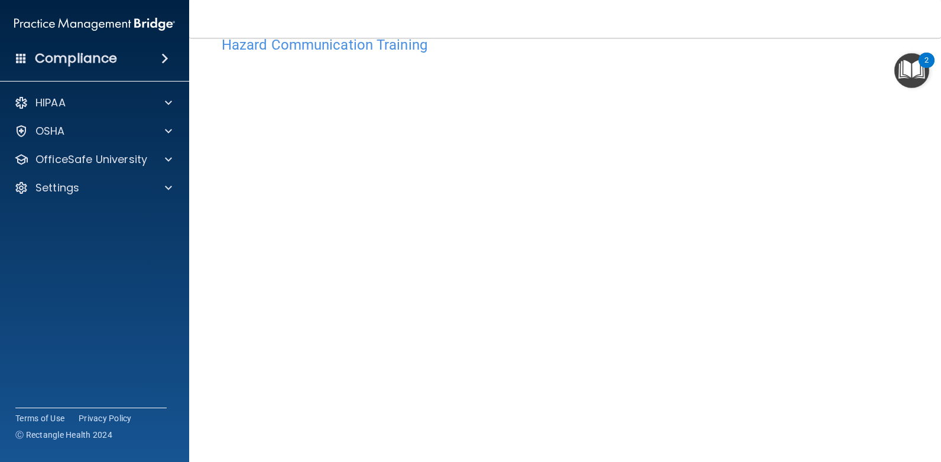
click at [910, 71] on img "Open Resource Center, 2 new notifications" at bounding box center [911, 70] width 35 height 35
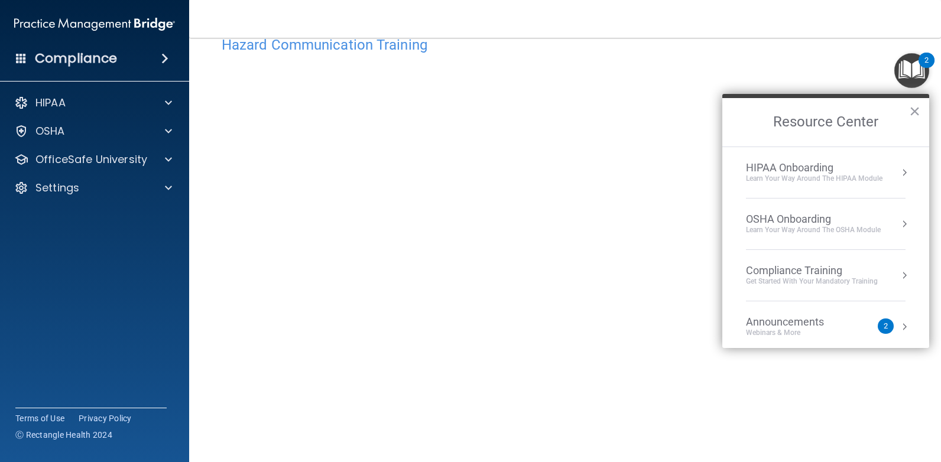
click at [898, 173] on button "Resource Center" at bounding box center [904, 173] width 12 height 12
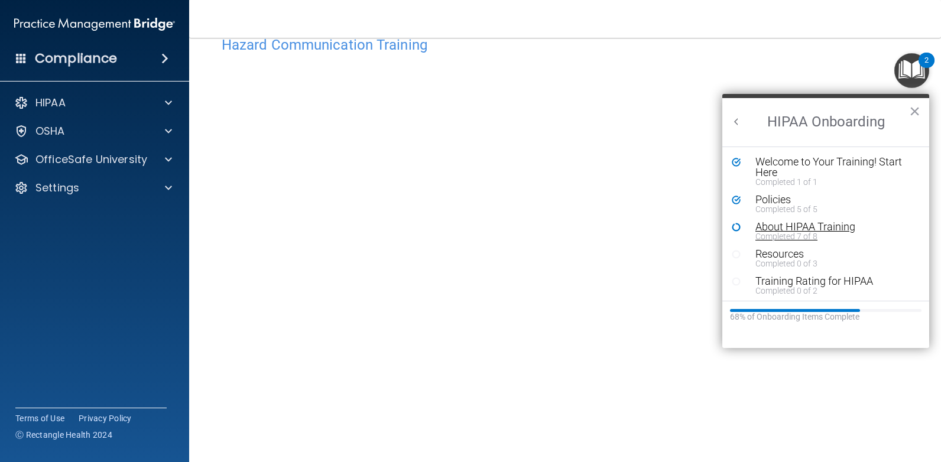
click at [784, 228] on div "About HIPAA Training" at bounding box center [829, 227] width 149 height 11
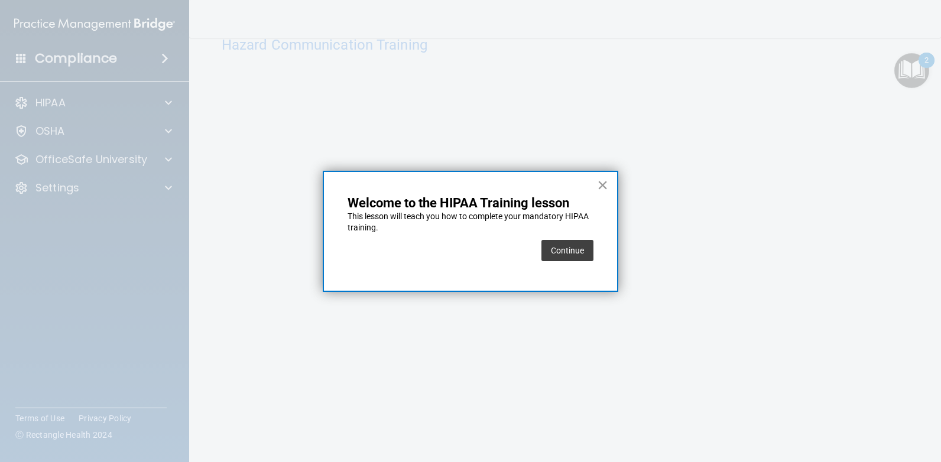
click at [604, 191] on button "×" at bounding box center [602, 184] width 11 height 19
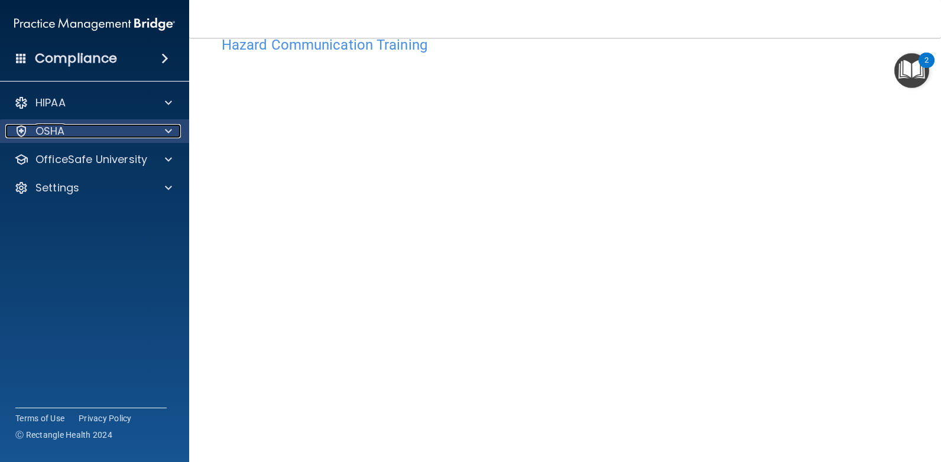
click at [47, 134] on p "OSHA" at bounding box center [50, 131] width 30 height 14
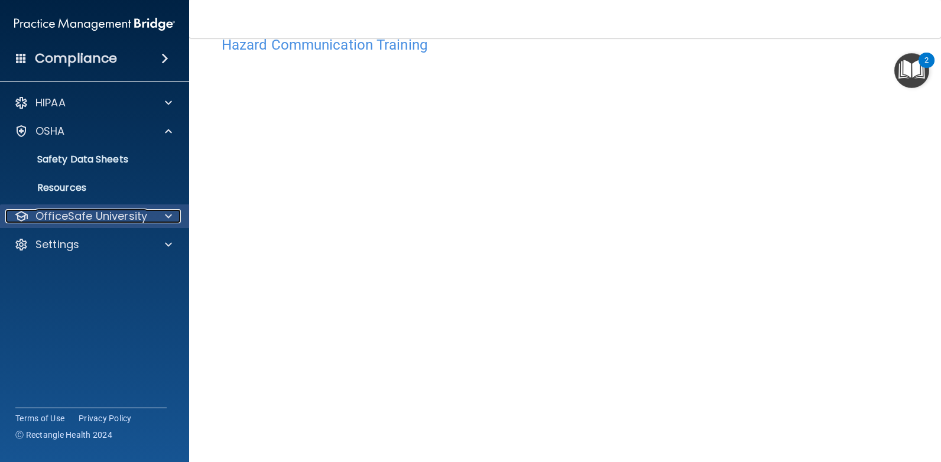
click at [90, 213] on p "OfficeSafe University" at bounding box center [91, 216] width 112 height 14
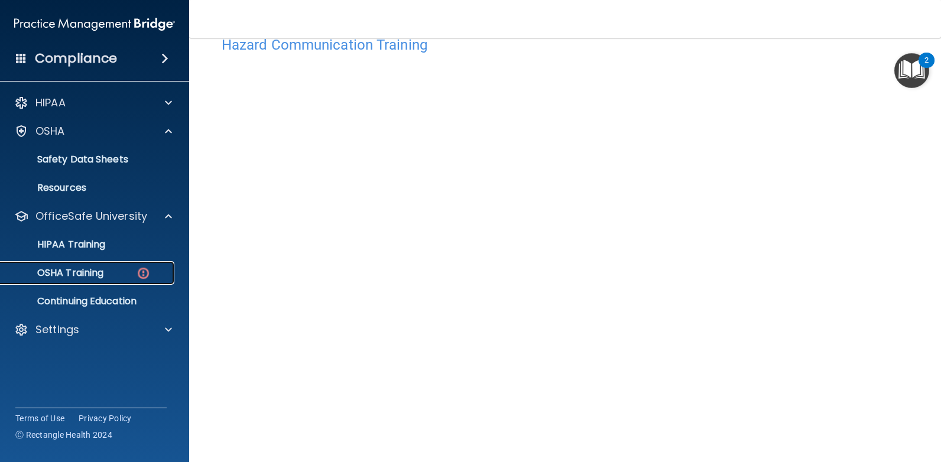
click at [69, 272] on p "OSHA Training" at bounding box center [56, 273] width 96 height 12
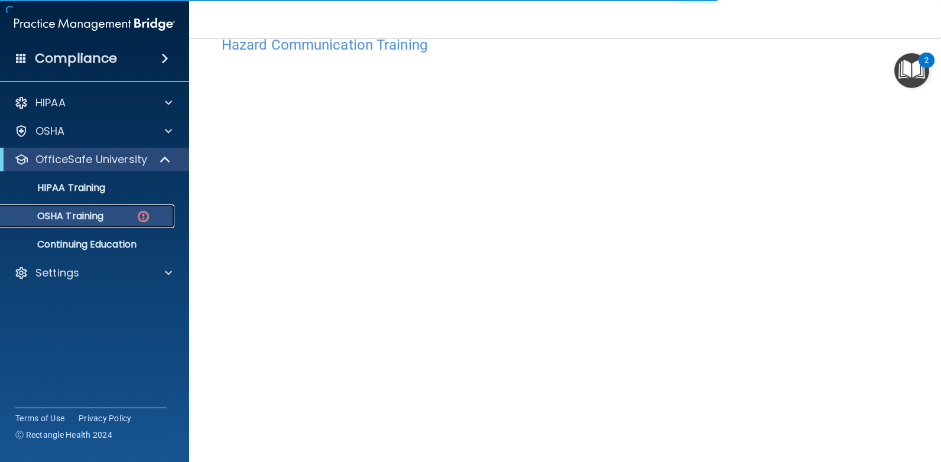
scroll to position [85, 0]
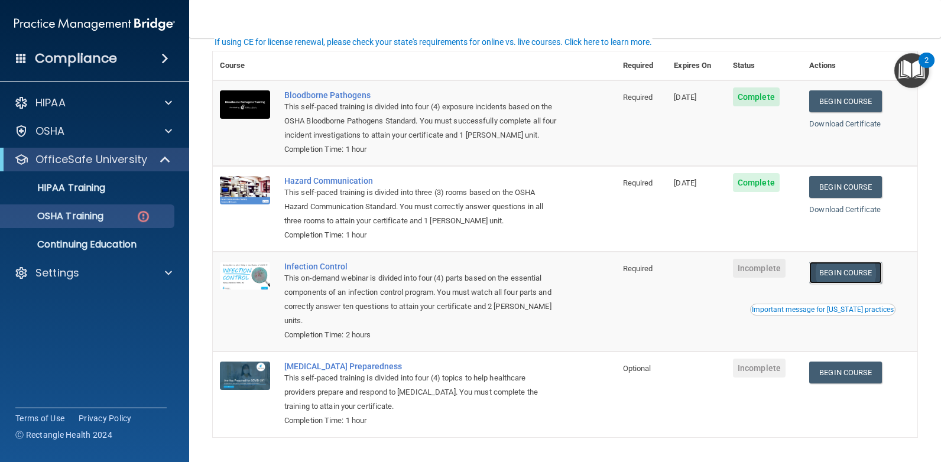
click at [831, 276] on link "Begin Course" at bounding box center [845, 273] width 72 height 22
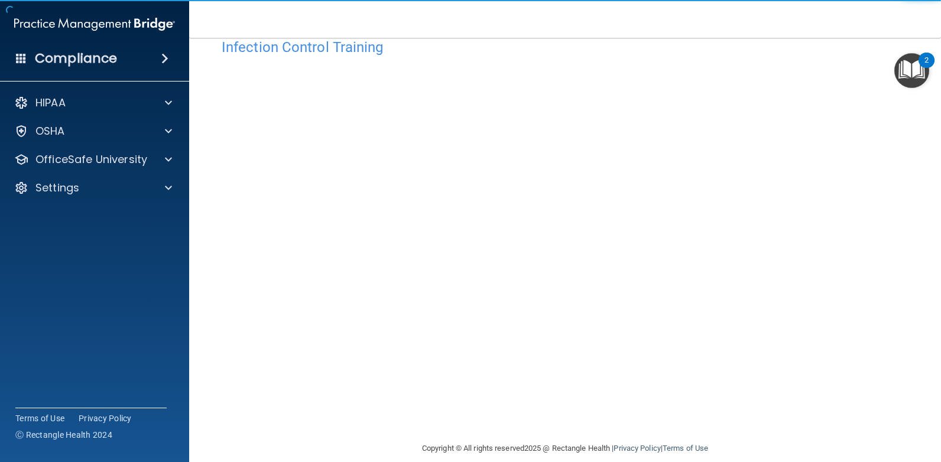
scroll to position [44, 0]
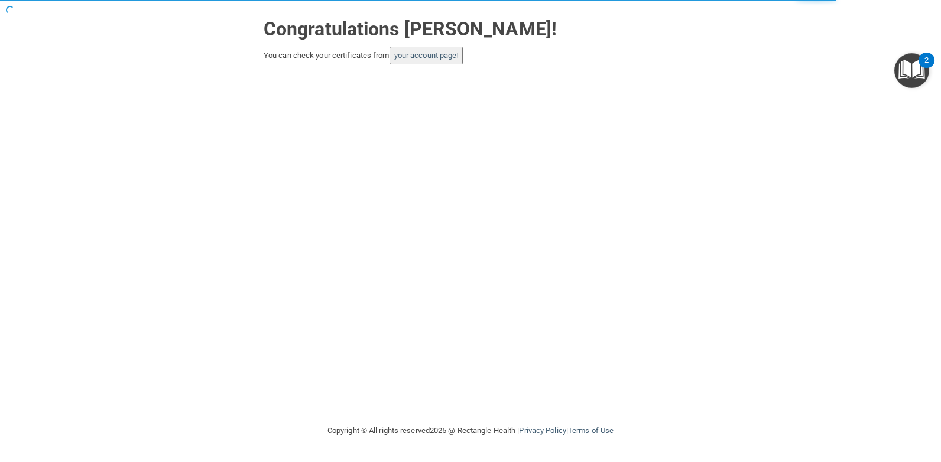
click at [910, 64] on img "Open Resource Center, 2 new notifications" at bounding box center [911, 70] width 35 height 35
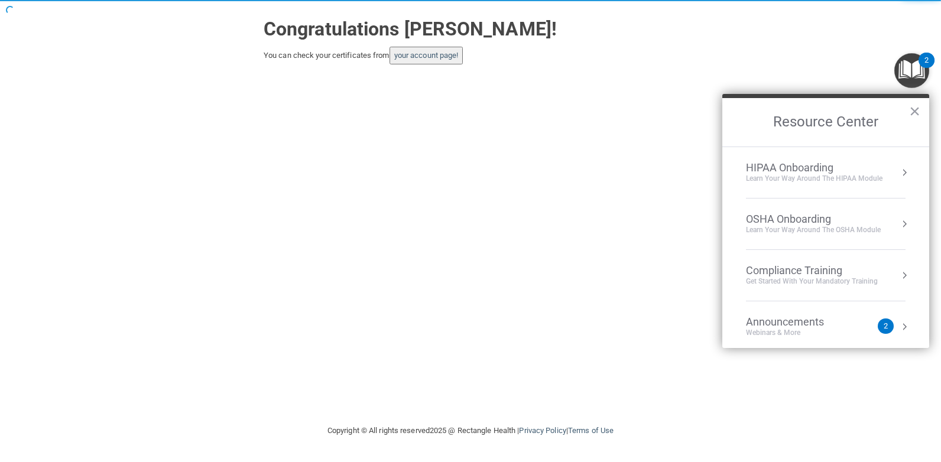
click at [826, 217] on div "OSHA Onboarding" at bounding box center [813, 219] width 135 height 13
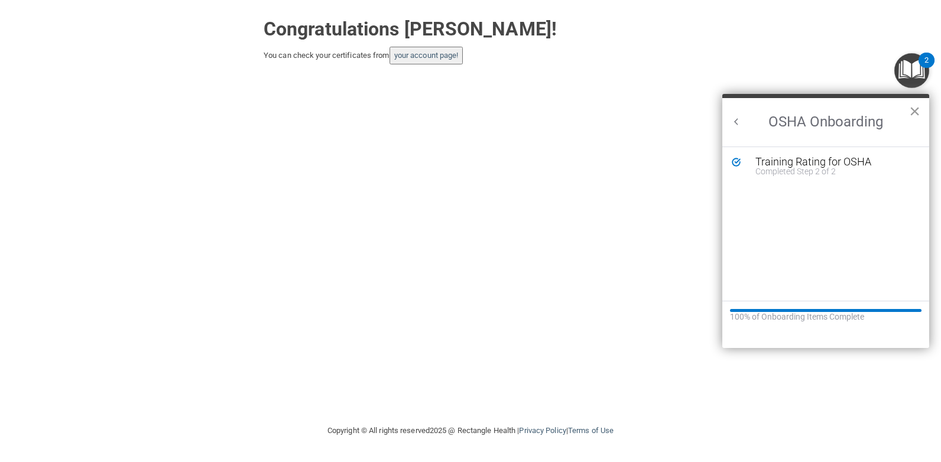
click at [915, 112] on button "×" at bounding box center [914, 111] width 11 height 19
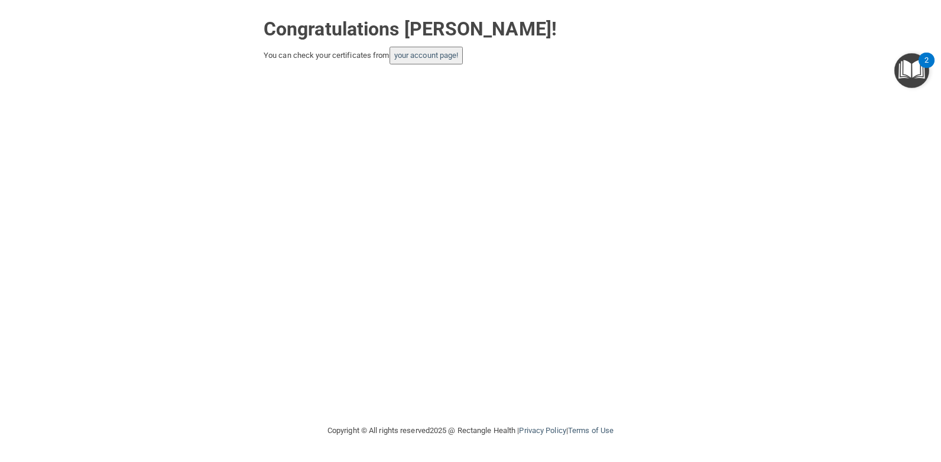
click at [914, 76] on img "Open Resource Center, 2 new notifications" at bounding box center [911, 70] width 35 height 35
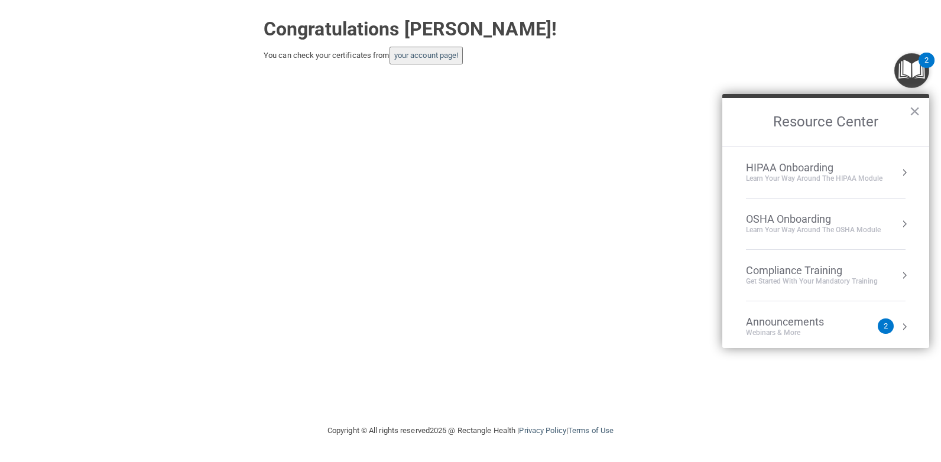
click at [898, 225] on button "Resource Center" at bounding box center [904, 224] width 12 height 12
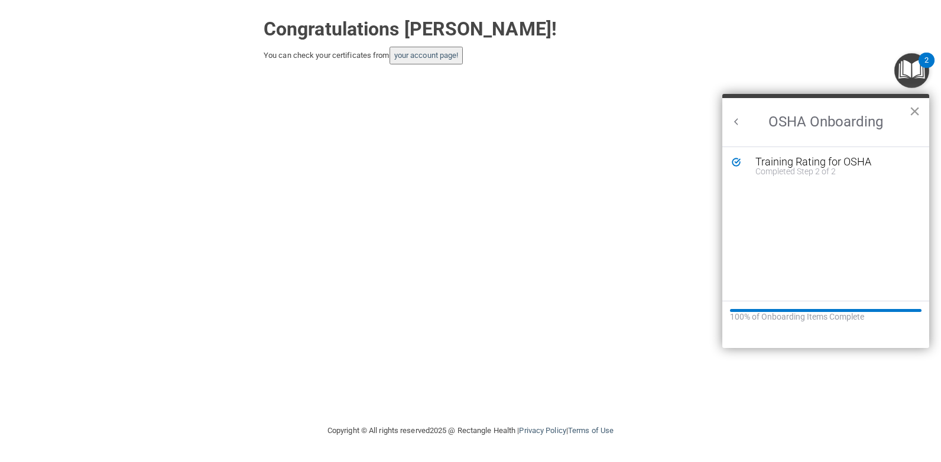
click at [916, 112] on button "×" at bounding box center [914, 111] width 11 height 19
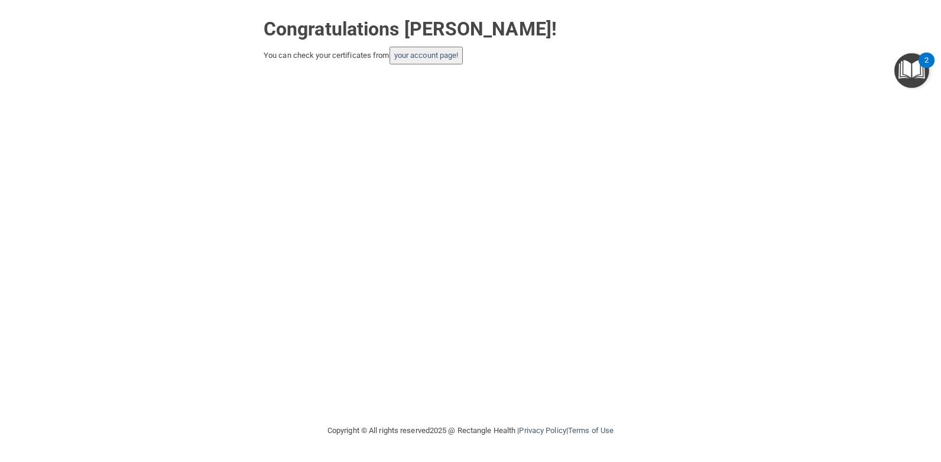
click at [913, 76] on img "Open Resource Center, 2 new notifications" at bounding box center [911, 70] width 35 height 35
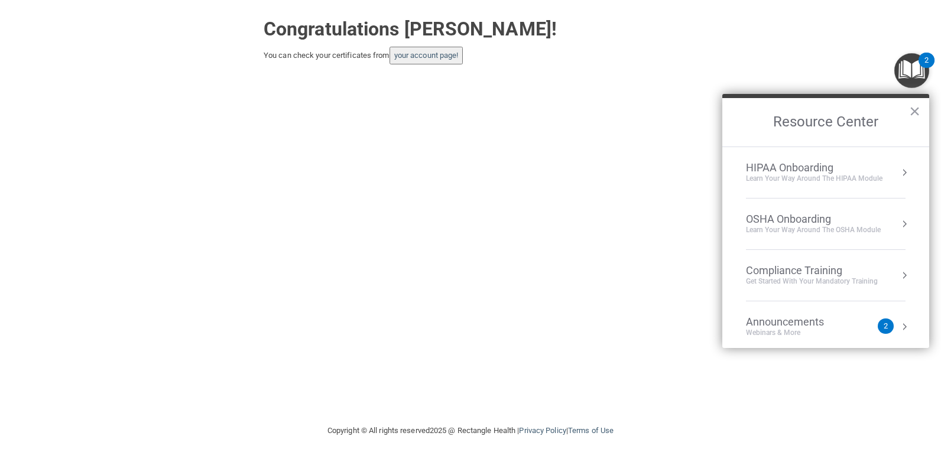
click at [898, 173] on button "Resource Center" at bounding box center [904, 173] width 12 height 12
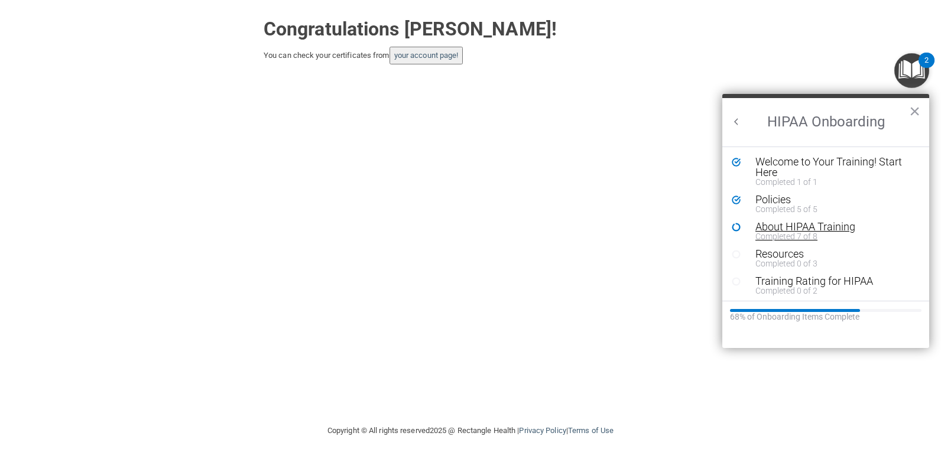
click at [782, 229] on div "About HIPAA Training" at bounding box center [829, 227] width 149 height 11
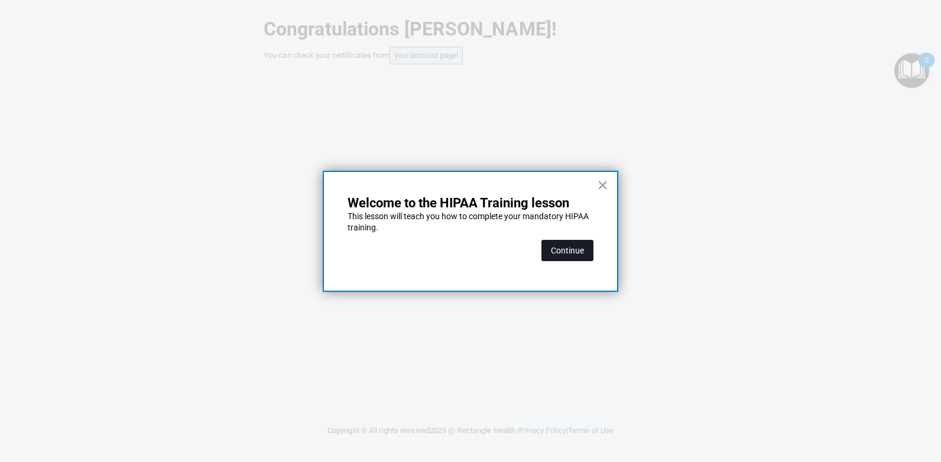
click at [580, 249] on button "Continue" at bounding box center [567, 250] width 52 height 21
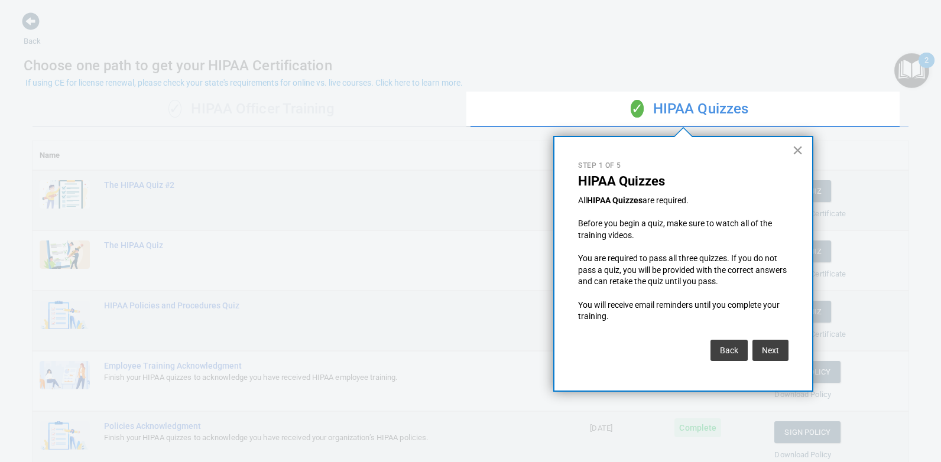
click at [796, 149] on button "×" at bounding box center [797, 150] width 11 height 19
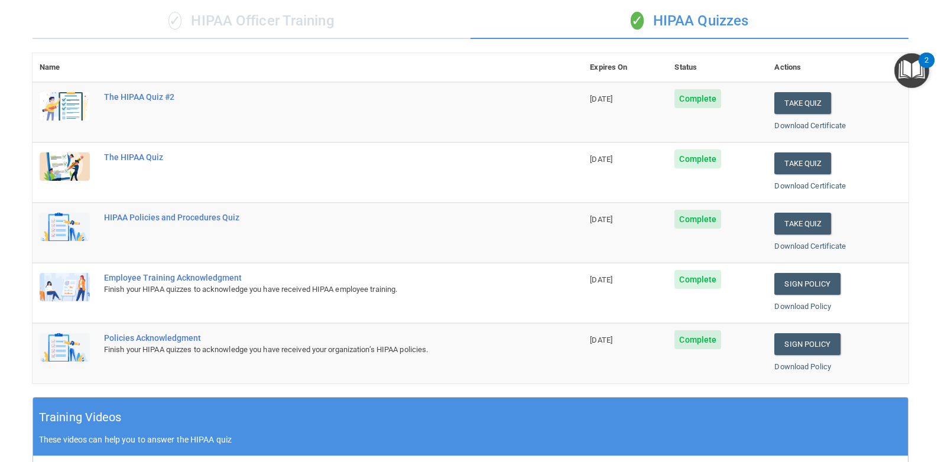
scroll to position [29, 0]
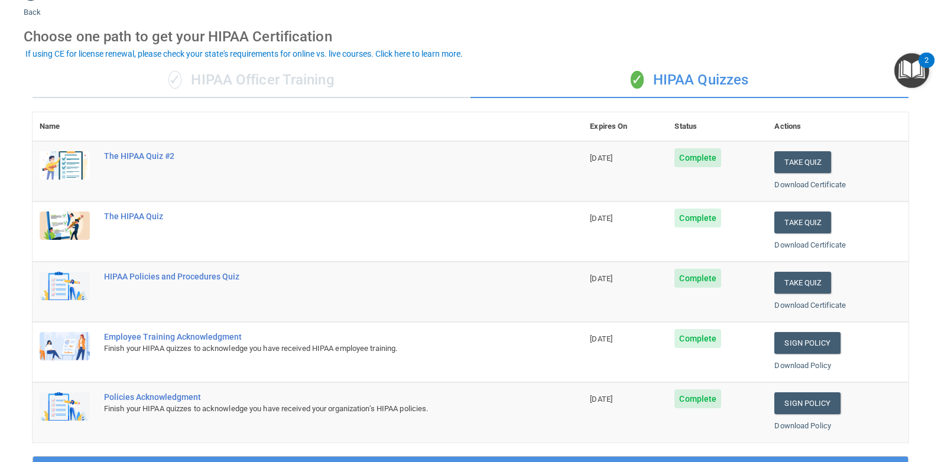
click at [907, 74] on img "Open Resource Center, 2 new notifications" at bounding box center [911, 70] width 35 height 35
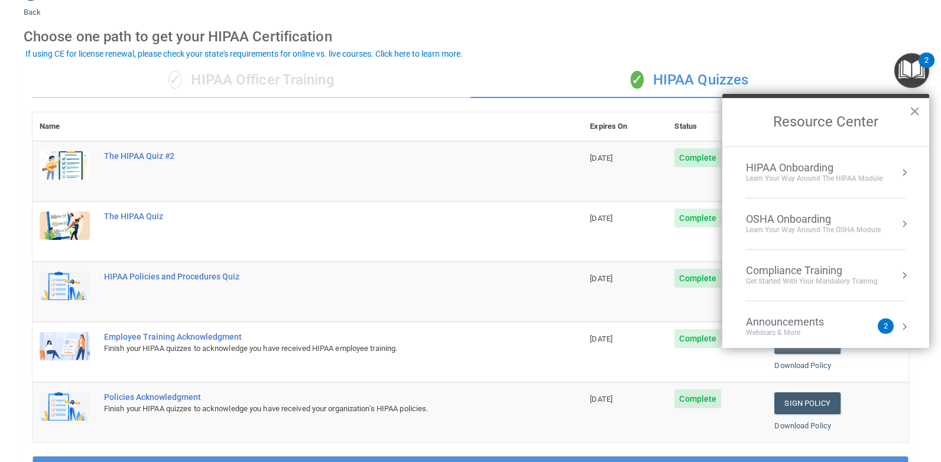
click at [844, 324] on div "Announcements" at bounding box center [797, 321] width 102 height 13
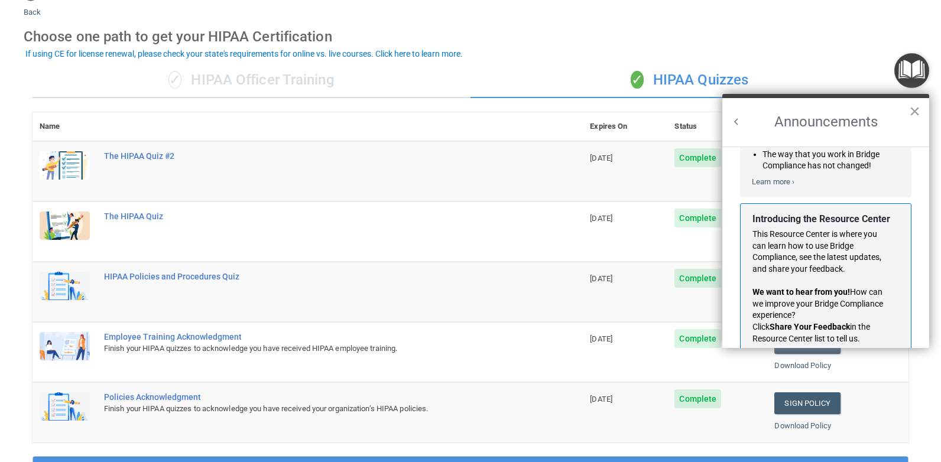
scroll to position [207, 0]
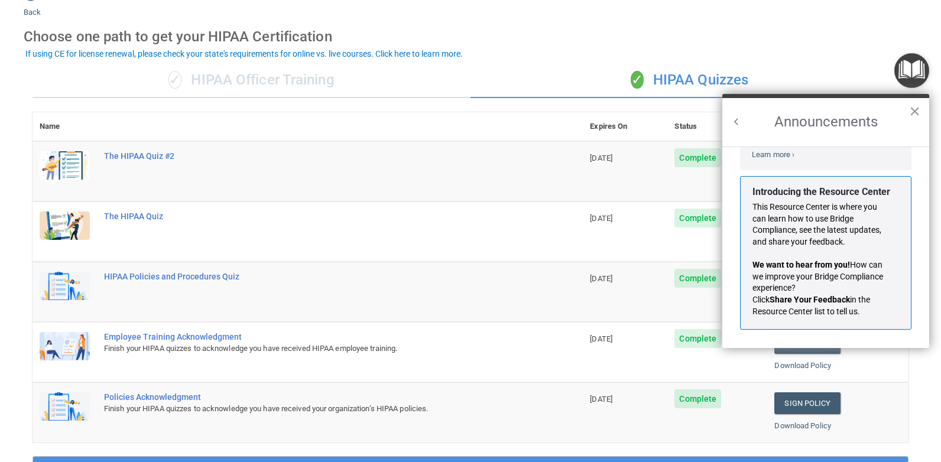
click at [914, 110] on button "×" at bounding box center [914, 111] width 11 height 19
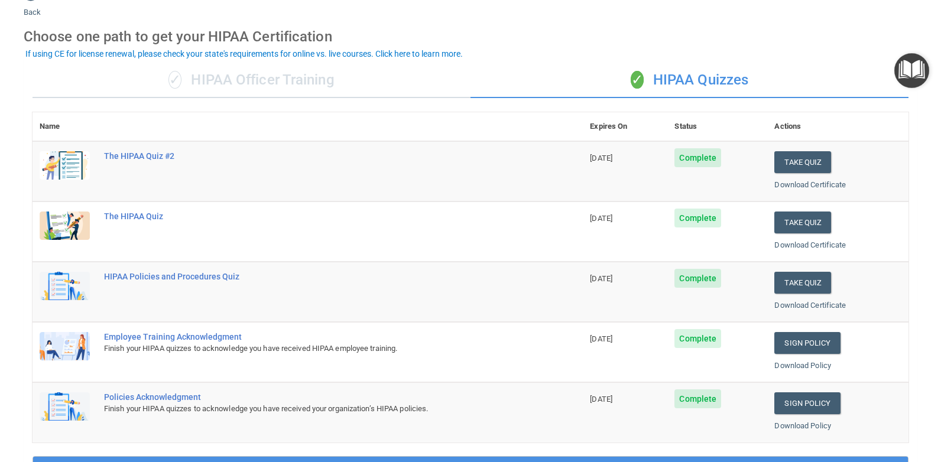
click at [909, 58] on img "Open Resource Center" at bounding box center [911, 70] width 35 height 35
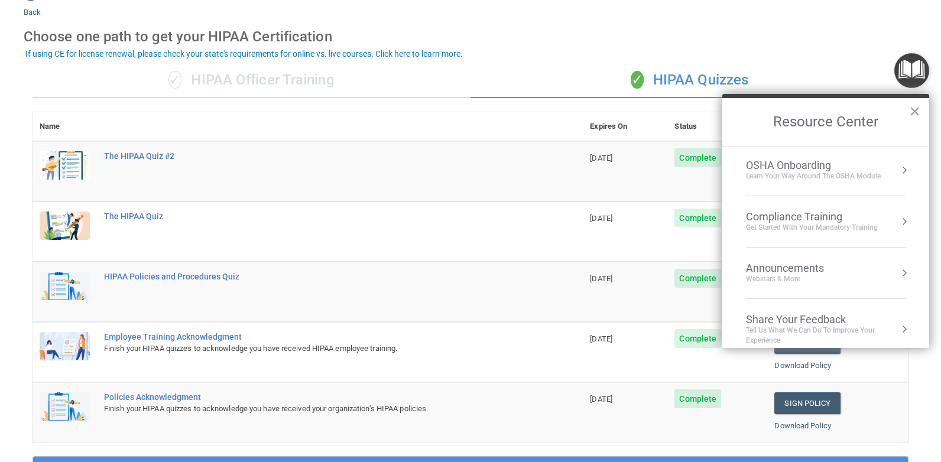
scroll to position [66, 0]
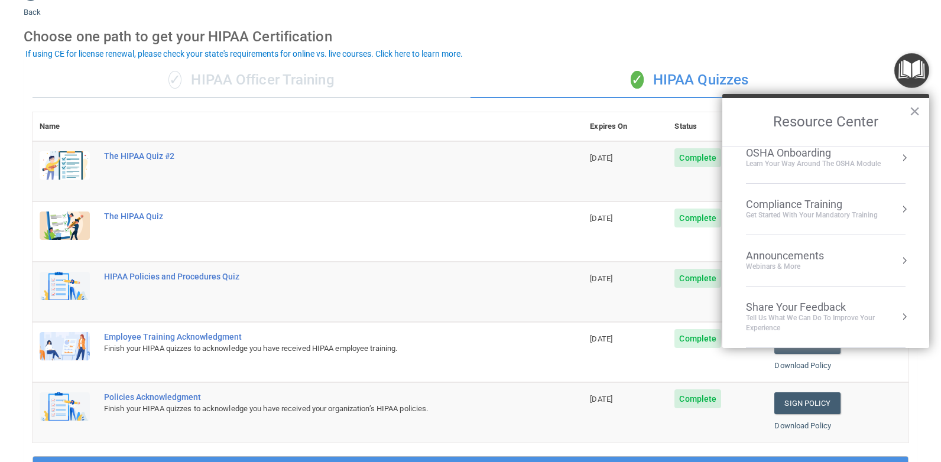
click at [540, 54] on div "✓ HIPAA Officer Training ✓ HIPAA Quizzes Name Expires On Status Actions The HIP…" at bounding box center [470, 415] width 893 height 722
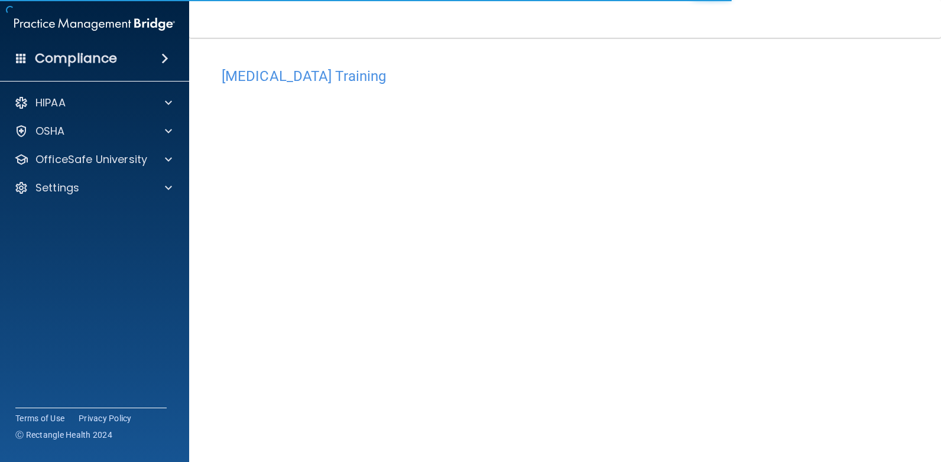
scroll to position [44, 0]
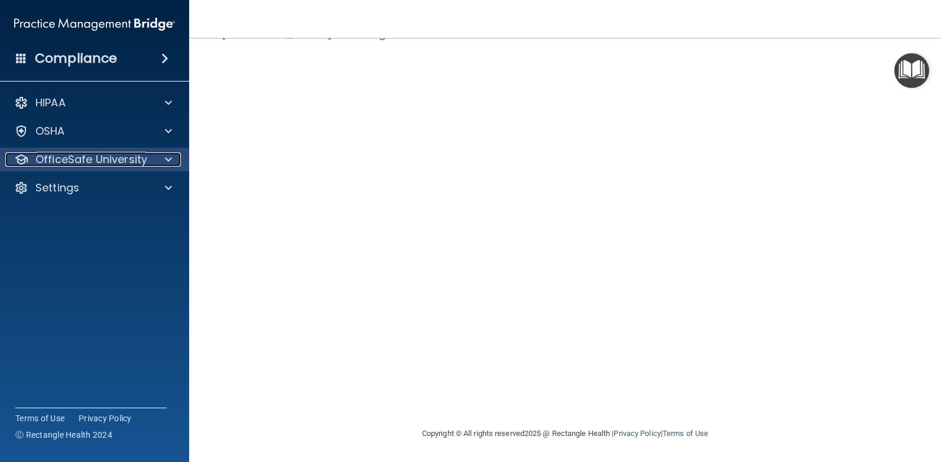
click at [166, 154] on span at bounding box center [168, 159] width 7 height 14
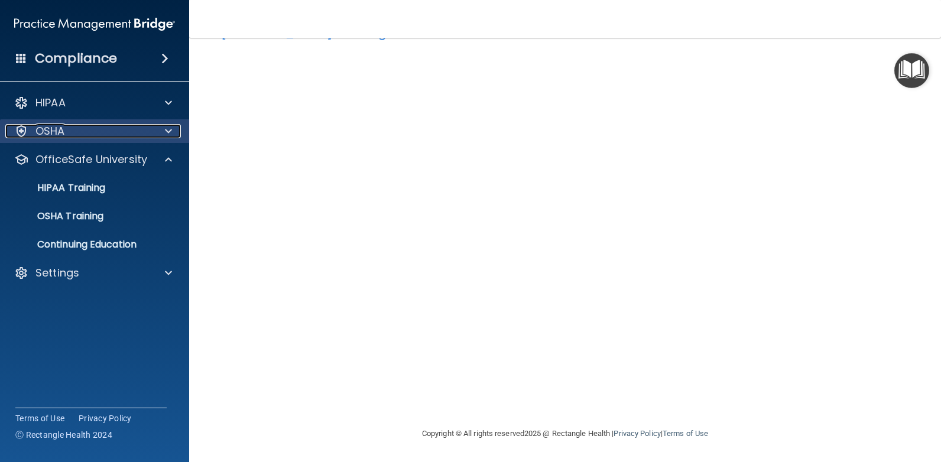
click at [165, 129] on span at bounding box center [168, 131] width 7 height 14
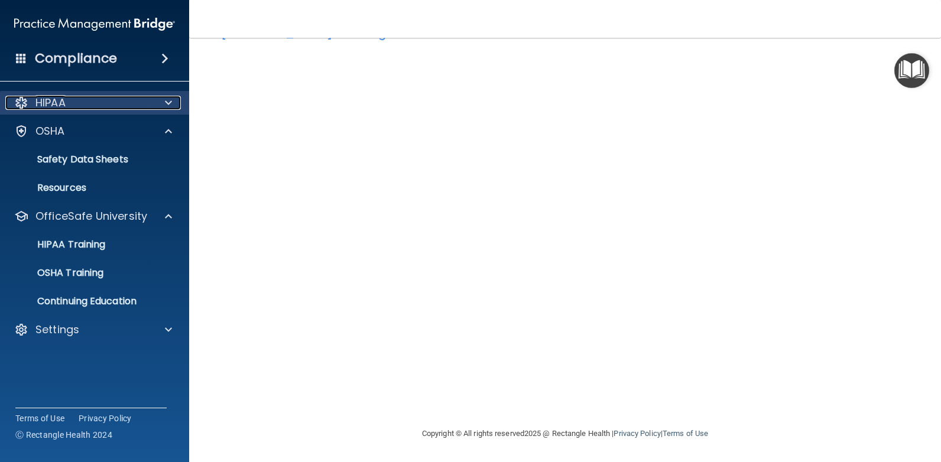
click at [168, 108] on span at bounding box center [168, 103] width 7 height 14
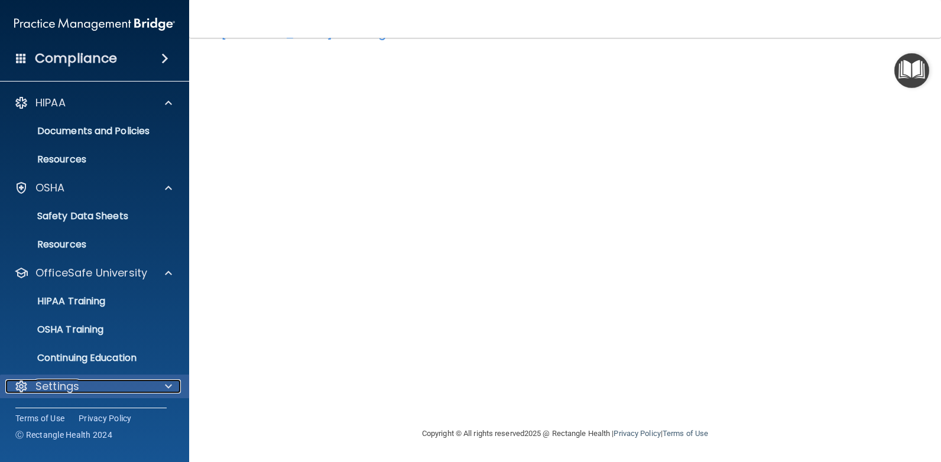
click at [166, 385] on span at bounding box center [168, 386] width 7 height 14
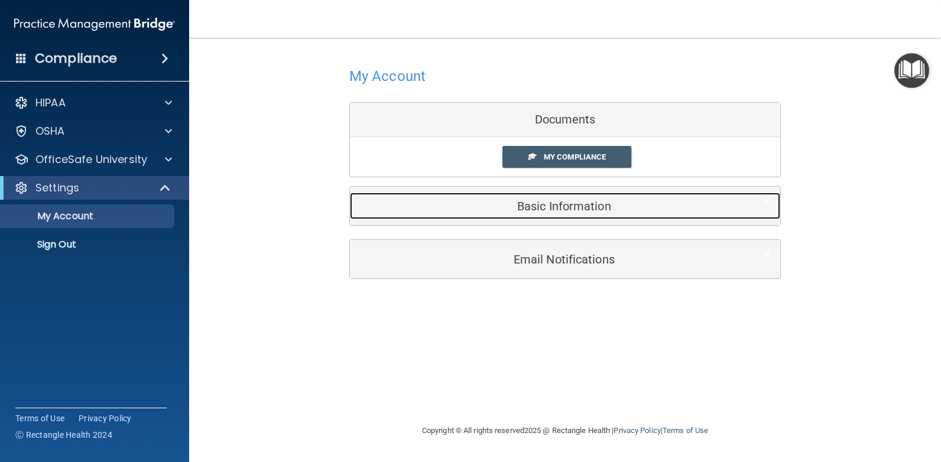
click at [570, 208] on h5 "Basic Information" at bounding box center [547, 206] width 376 height 13
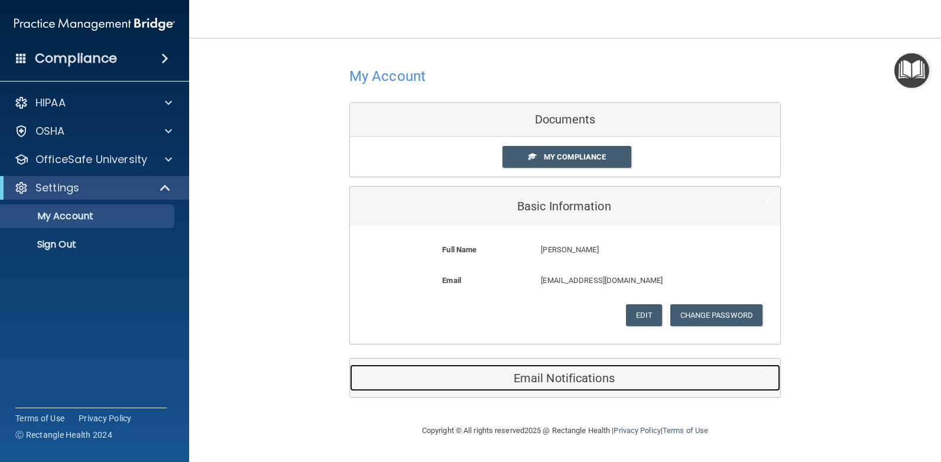
click at [553, 373] on h5 "Email Notifications" at bounding box center [547, 378] width 376 height 13
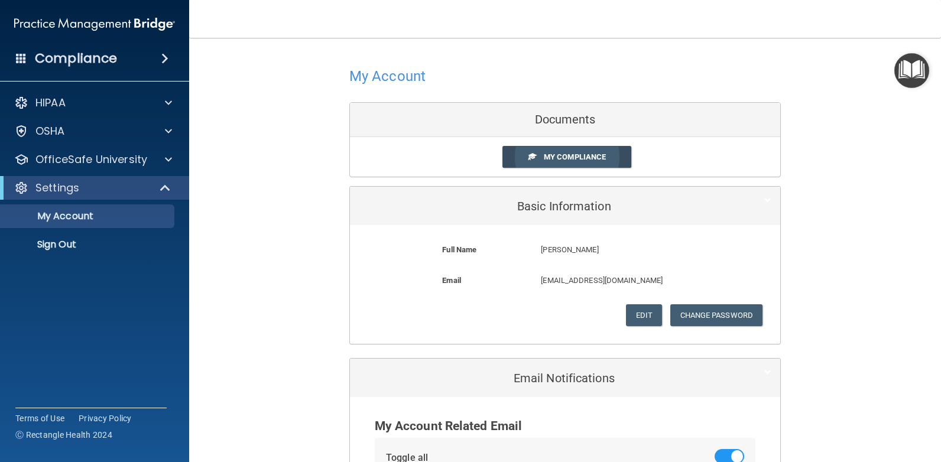
click at [593, 158] on span "My Compliance" at bounding box center [575, 156] width 62 height 9
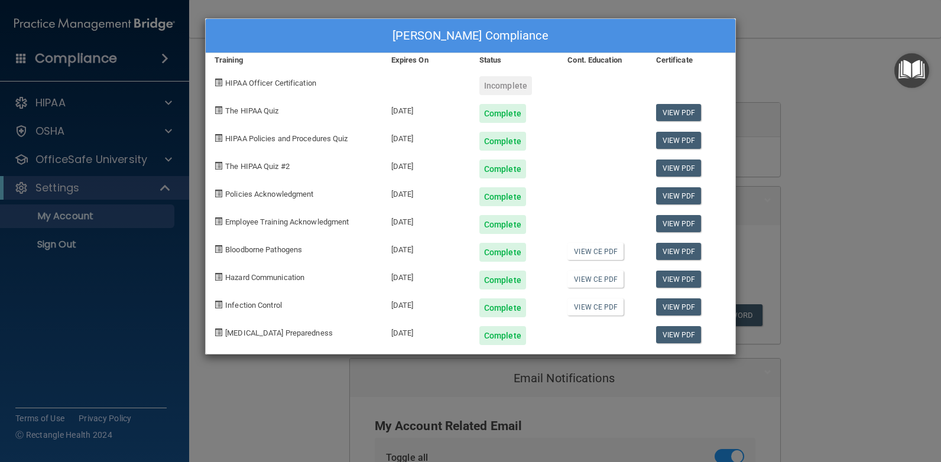
click at [217, 81] on span at bounding box center [218, 83] width 8 height 8
click at [260, 83] on span "HIPAA Officer Certification" at bounding box center [270, 83] width 91 height 9
click at [497, 87] on div "Incomplete" at bounding box center [505, 85] width 53 height 19
click at [808, 129] on div "[PERSON_NAME] Compliance Training Expires On Status Cont. Education Certificate…" at bounding box center [470, 231] width 941 height 462
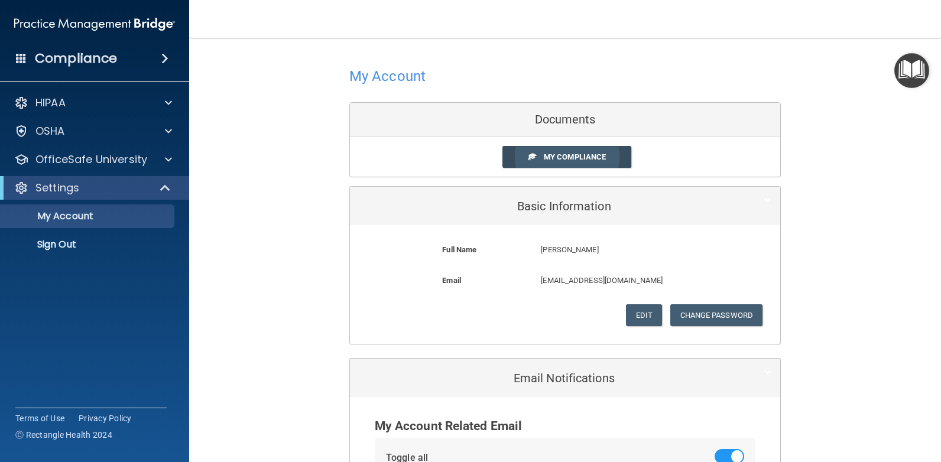
click at [598, 152] on link "My Compliance" at bounding box center [566, 157] width 129 height 22
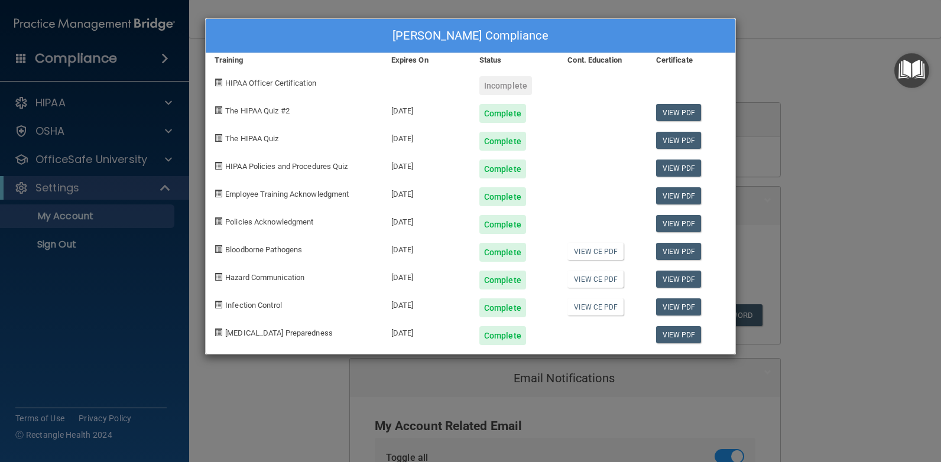
click at [505, 86] on div "Incomplete" at bounding box center [505, 85] width 53 height 19
click at [221, 83] on span at bounding box center [218, 83] width 8 height 8
click at [218, 86] on span at bounding box center [218, 83] width 8 height 8
click at [776, 86] on div "[PERSON_NAME] Compliance Training Expires On Status Cont. Education Certificate…" at bounding box center [470, 231] width 941 height 462
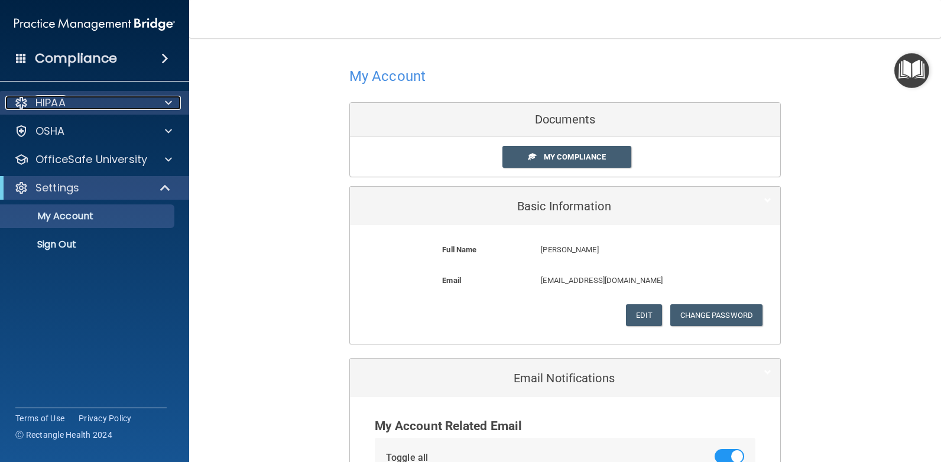
click at [63, 100] on p "HIPAA" at bounding box center [50, 103] width 30 height 14
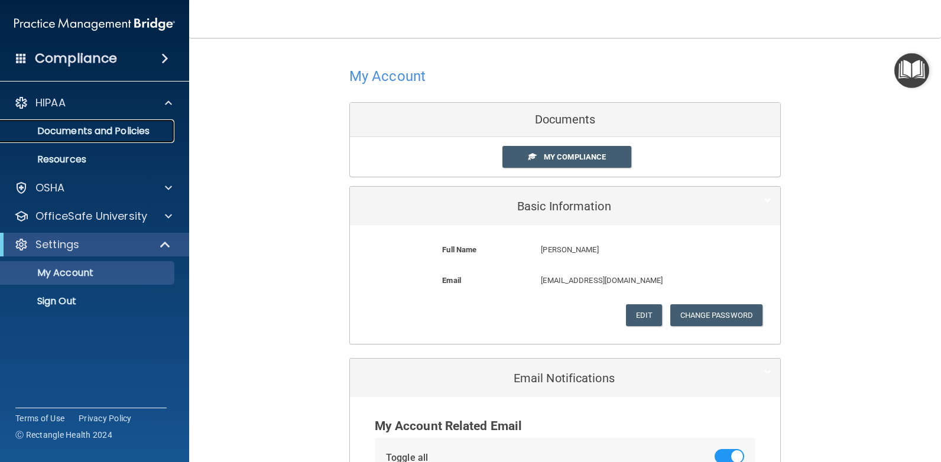
click at [65, 128] on p "Documents and Policies" at bounding box center [88, 131] width 161 height 12
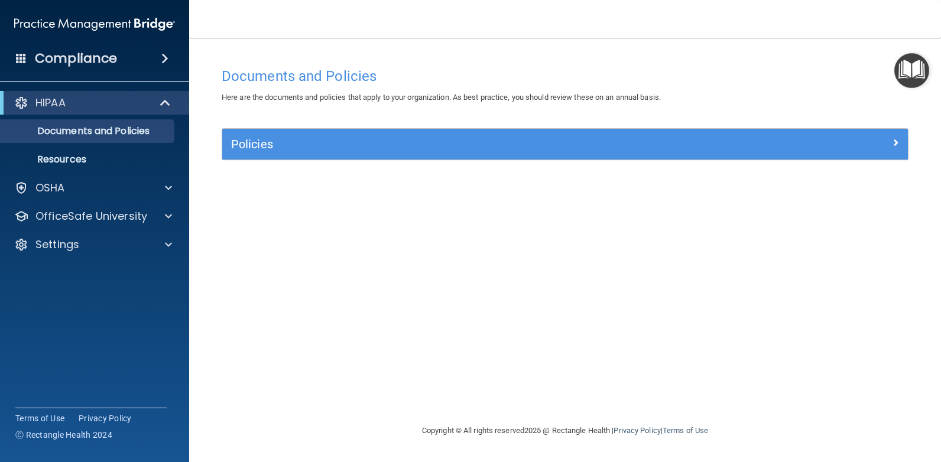
click at [912, 67] on img "Open Resource Center" at bounding box center [911, 70] width 35 height 35
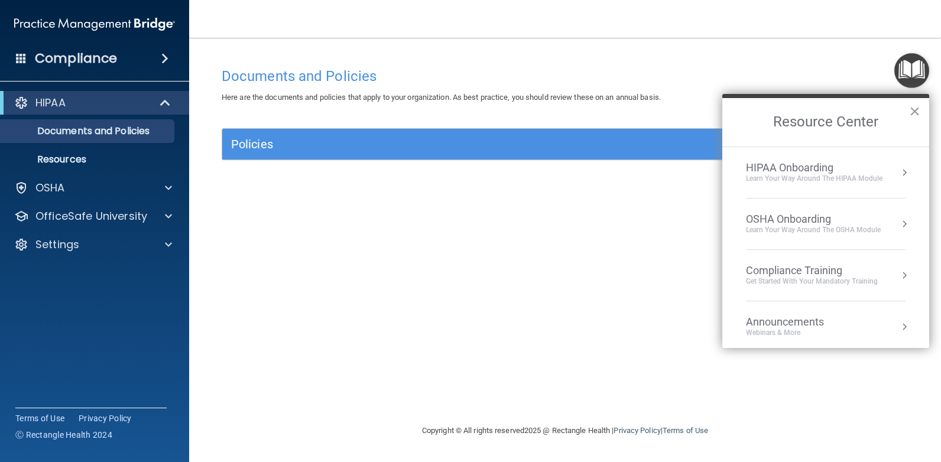
click at [900, 173] on button "Resource Center" at bounding box center [904, 173] width 12 height 12
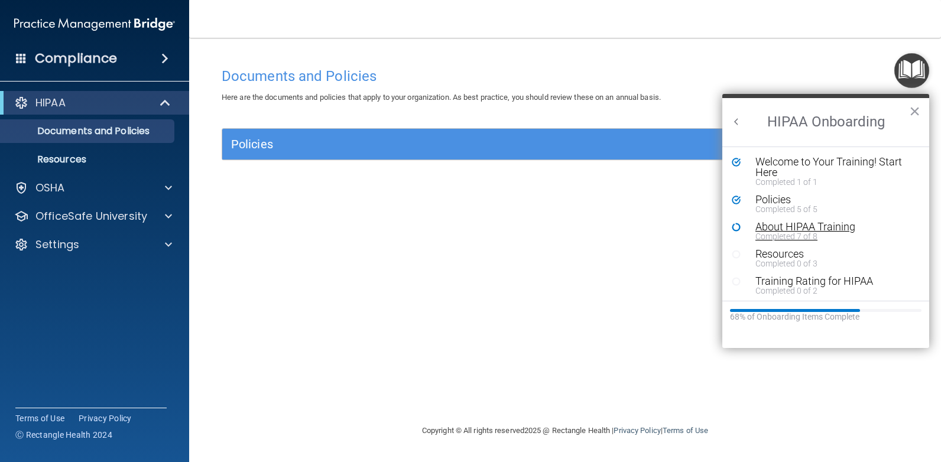
click at [781, 228] on div "About HIPAA Training" at bounding box center [829, 227] width 149 height 11
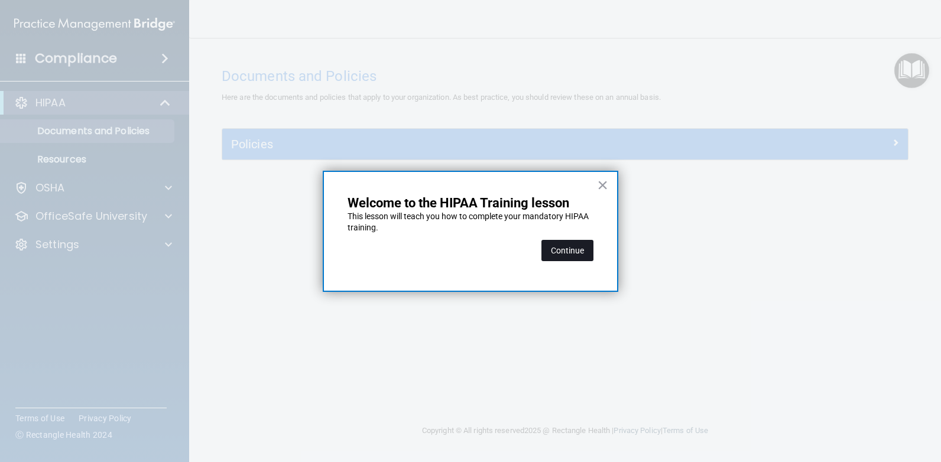
click at [570, 246] on button "Continue" at bounding box center [567, 250] width 52 height 21
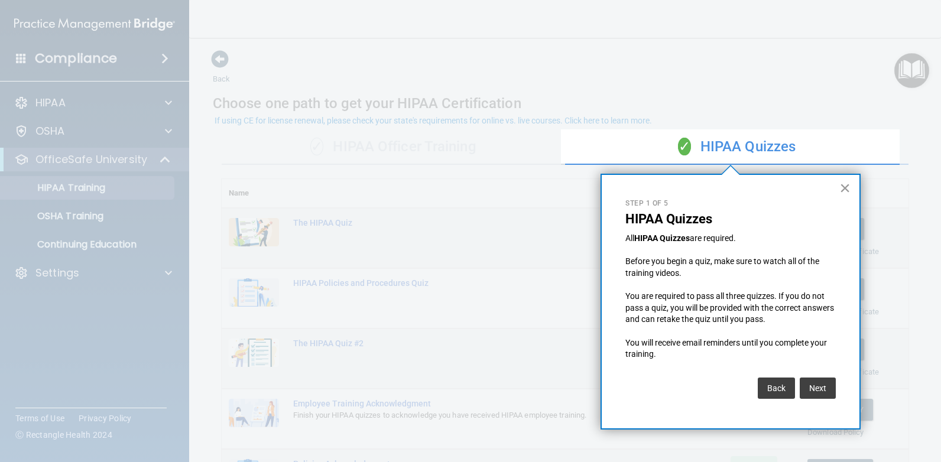
click at [844, 191] on button "×" at bounding box center [844, 187] width 11 height 19
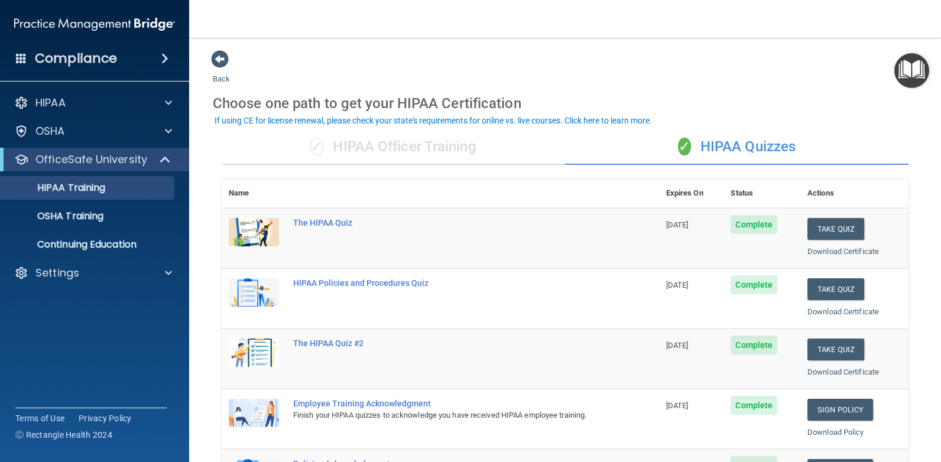
click at [393, 149] on div "✓ HIPAA Officer Training" at bounding box center [393, 146] width 343 height 35
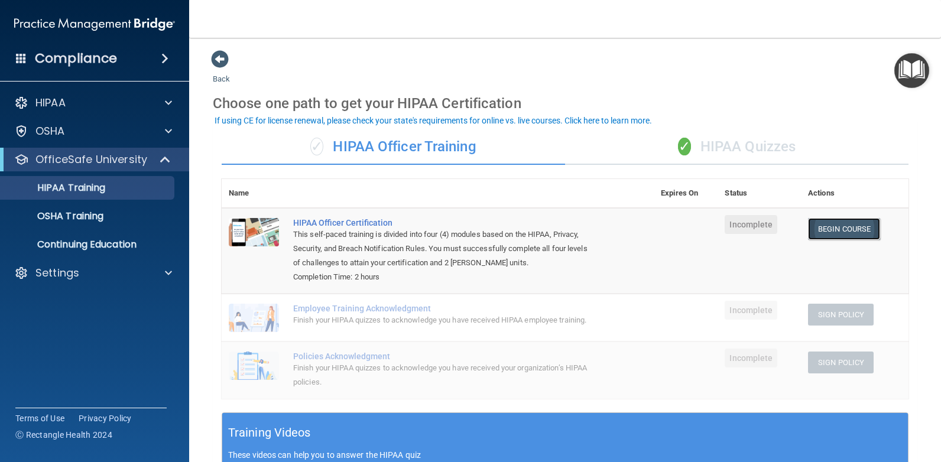
click at [834, 225] on link "Begin Course" at bounding box center [844, 229] width 72 height 22
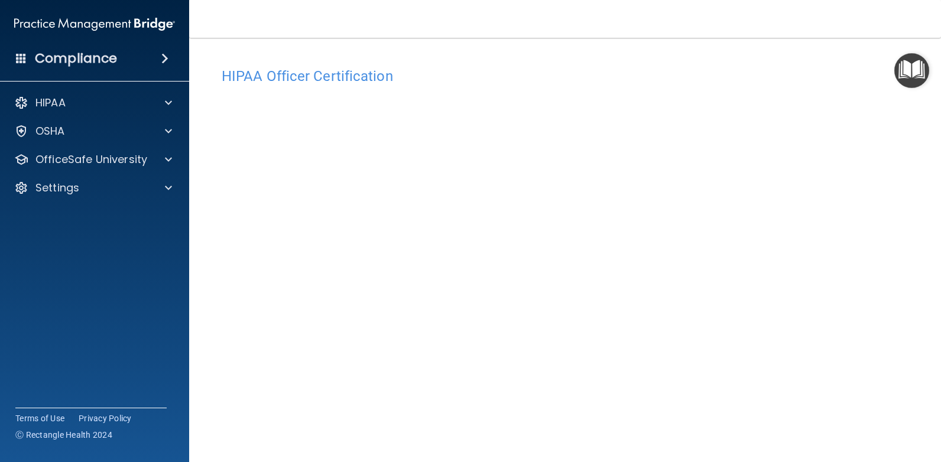
click at [908, 74] on img "Open Resource Center" at bounding box center [911, 70] width 35 height 35
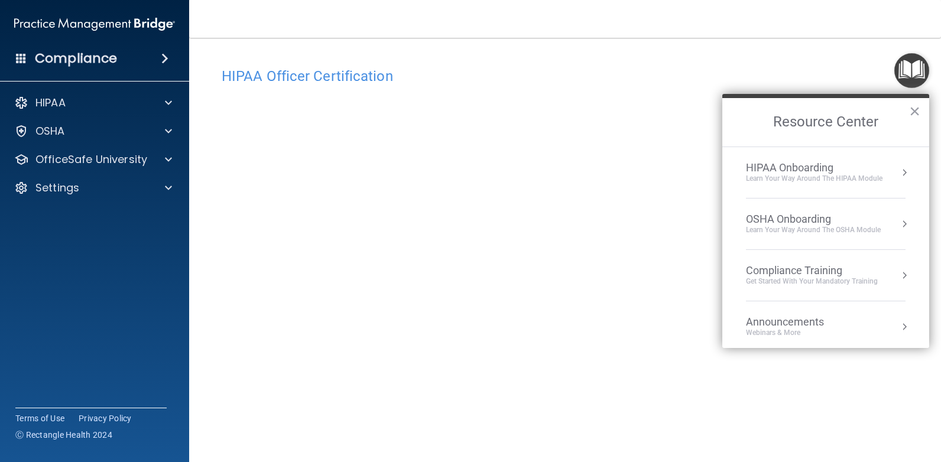
click at [857, 169] on div "HIPAA Onboarding" at bounding box center [814, 167] width 136 height 13
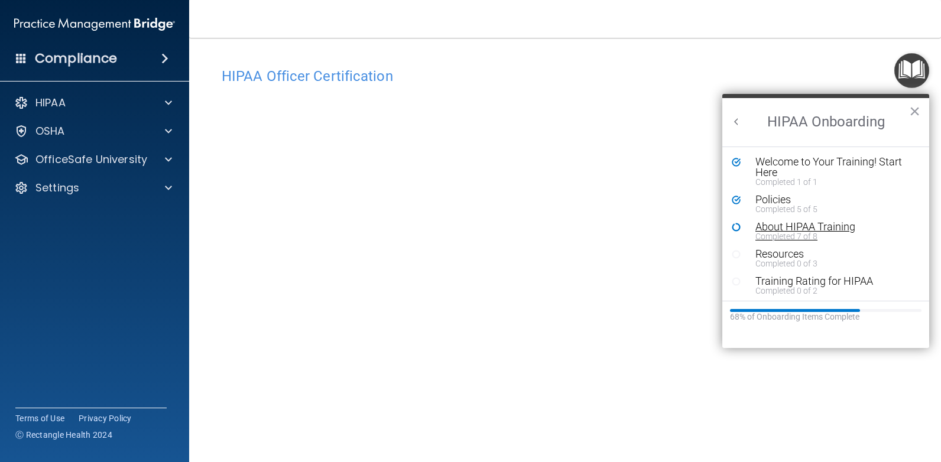
click at [781, 227] on div "About HIPAA Training" at bounding box center [829, 227] width 149 height 11
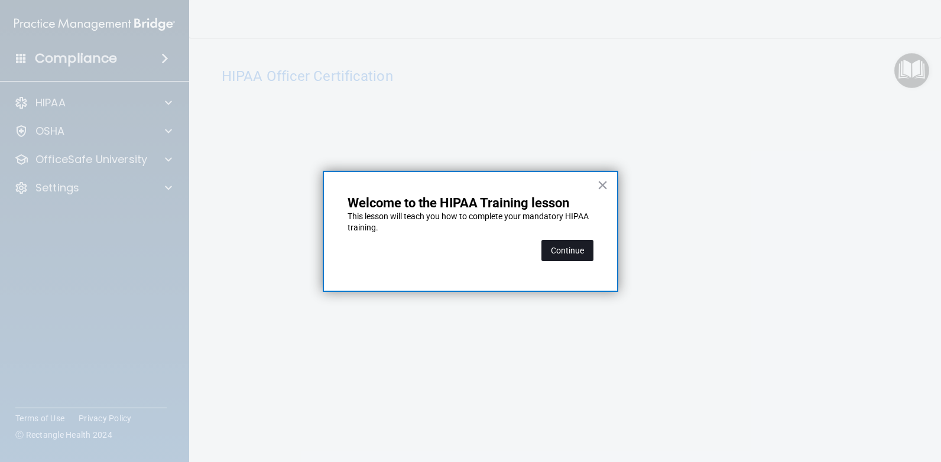
click at [568, 245] on button "Continue" at bounding box center [567, 250] width 52 height 21
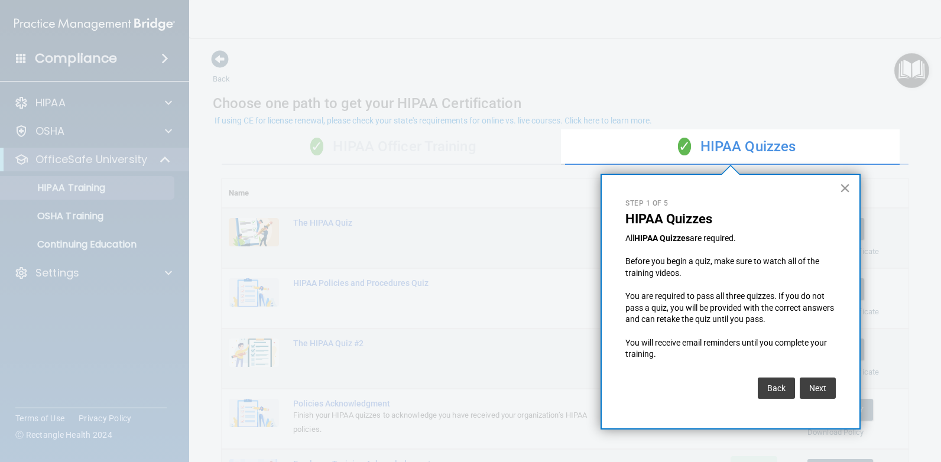
click at [850, 188] on button "×" at bounding box center [844, 187] width 11 height 19
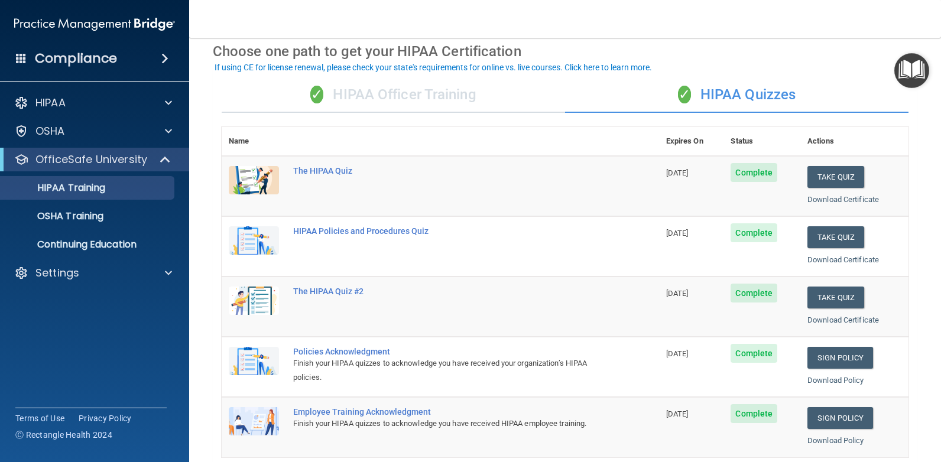
scroll to position [56, 0]
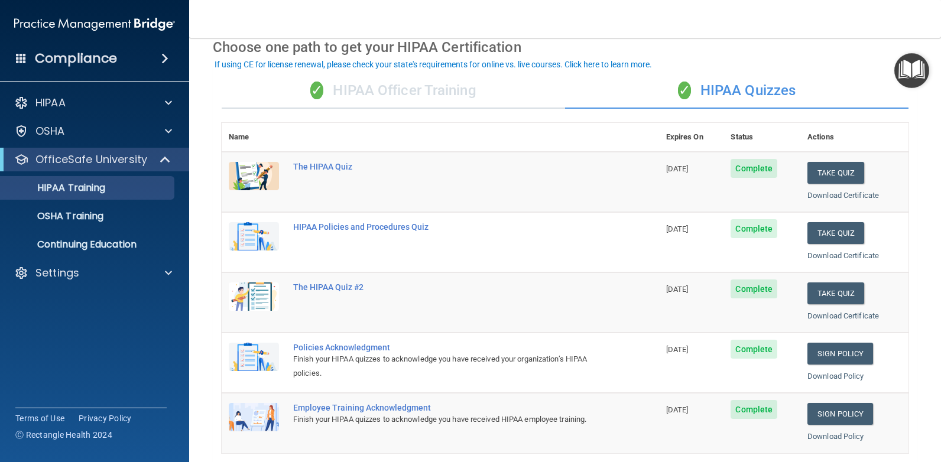
click at [468, 97] on div "✓ HIPAA Officer Training" at bounding box center [393, 90] width 343 height 35
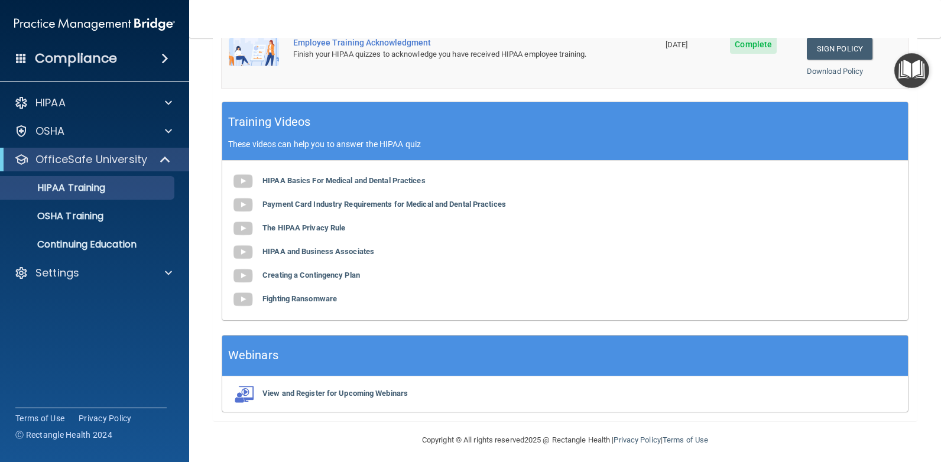
scroll to position [333, 0]
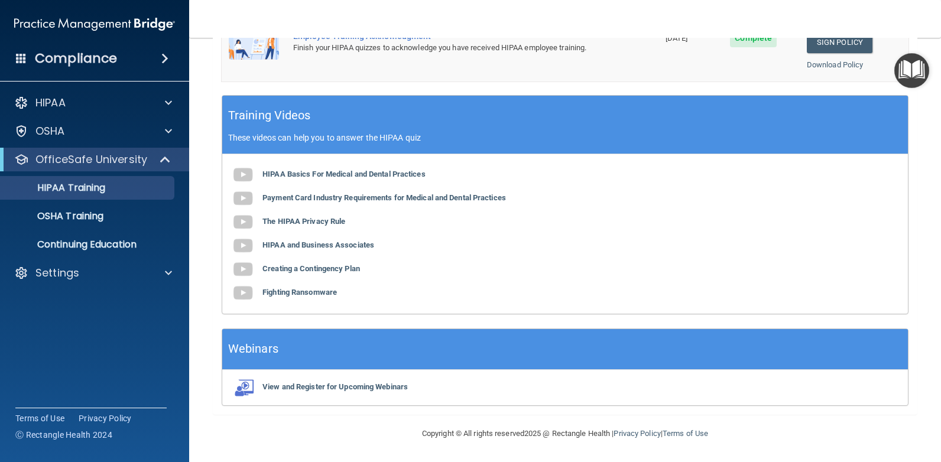
click at [909, 63] on img "Open Resource Center" at bounding box center [911, 70] width 35 height 35
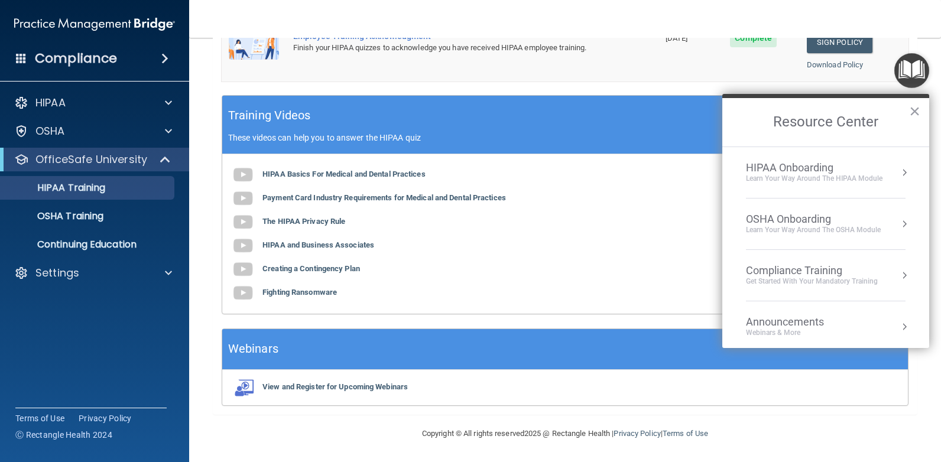
click at [878, 218] on div "OSHA Onboarding" at bounding box center [813, 219] width 135 height 13
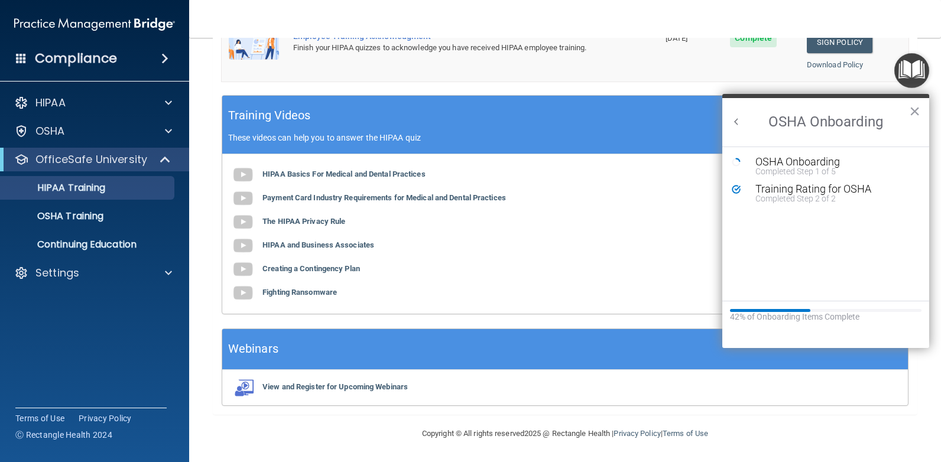
scroll to position [0, 0]
click at [796, 162] on div "OSHA Onboarding" at bounding box center [834, 162] width 158 height 11
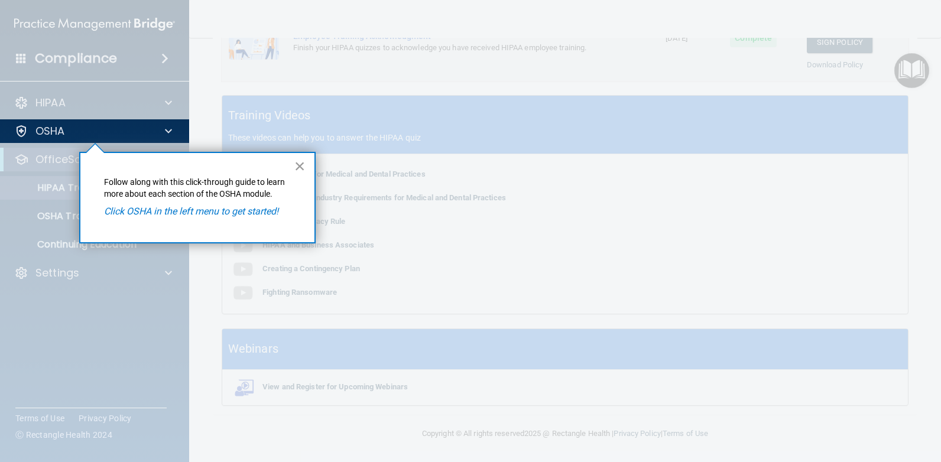
click at [301, 171] on button "×" at bounding box center [299, 166] width 11 height 19
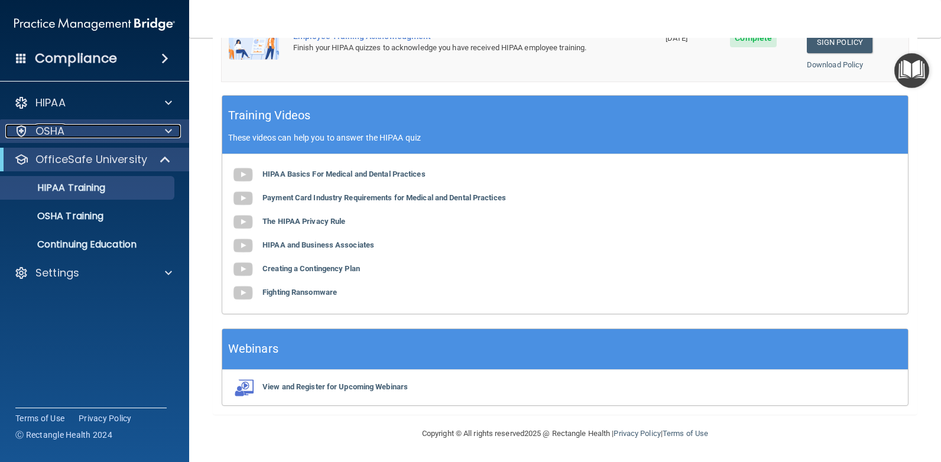
click at [63, 134] on p "OSHA" at bounding box center [50, 131] width 30 height 14
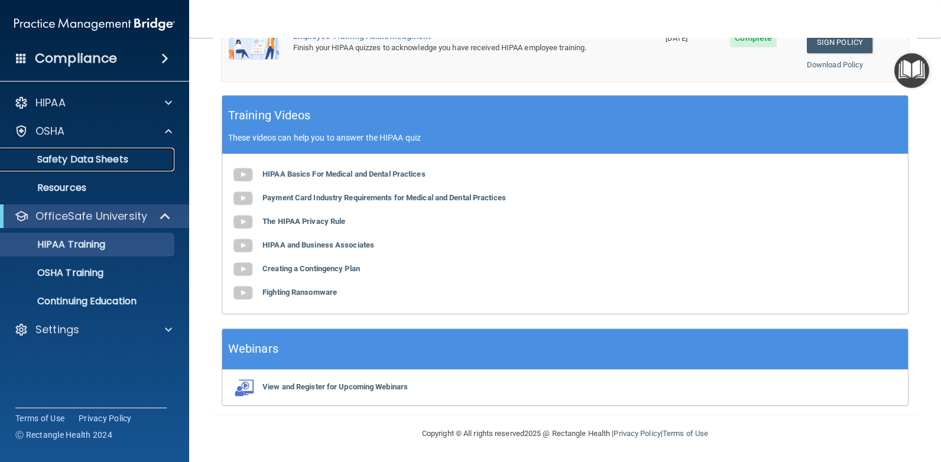
click at [71, 161] on p "Safety Data Sheets" at bounding box center [88, 160] width 161 height 12
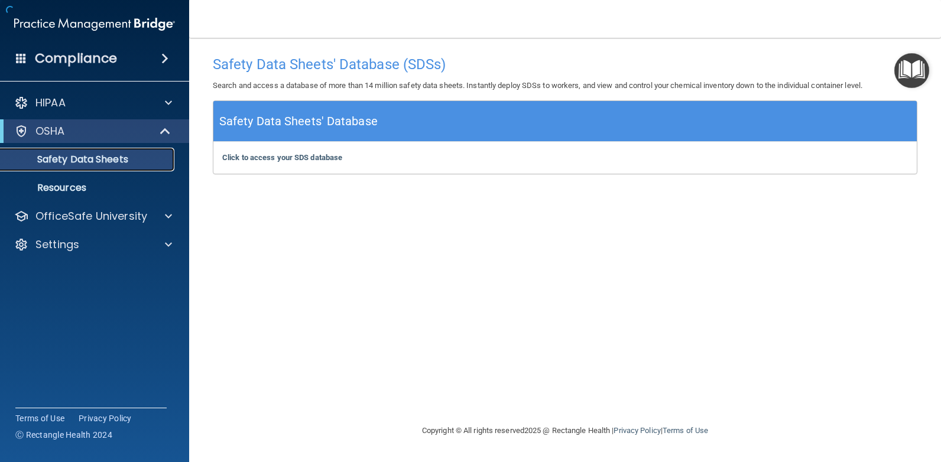
click at [71, 161] on p "Safety Data Sheets" at bounding box center [88, 160] width 161 height 12
click at [62, 190] on p "Resources" at bounding box center [88, 188] width 161 height 12
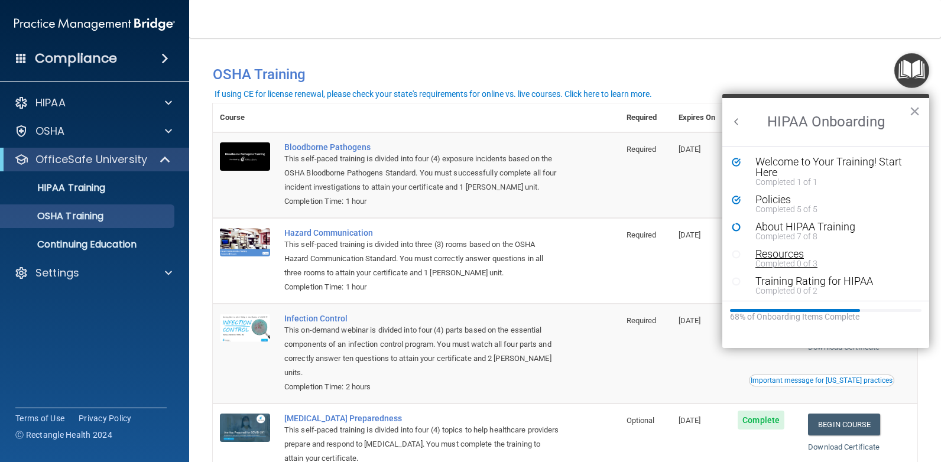
click at [788, 255] on div "Resources" at bounding box center [829, 254] width 149 height 11
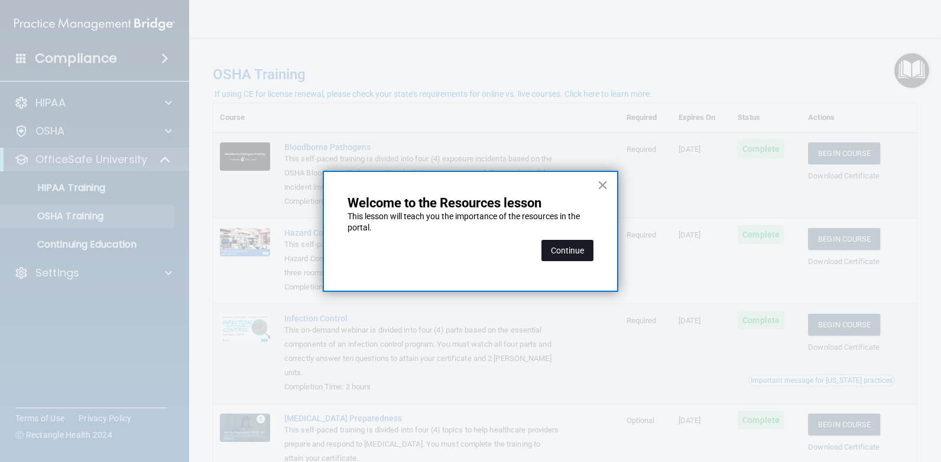
click at [566, 249] on button "Continue" at bounding box center [567, 250] width 52 height 21
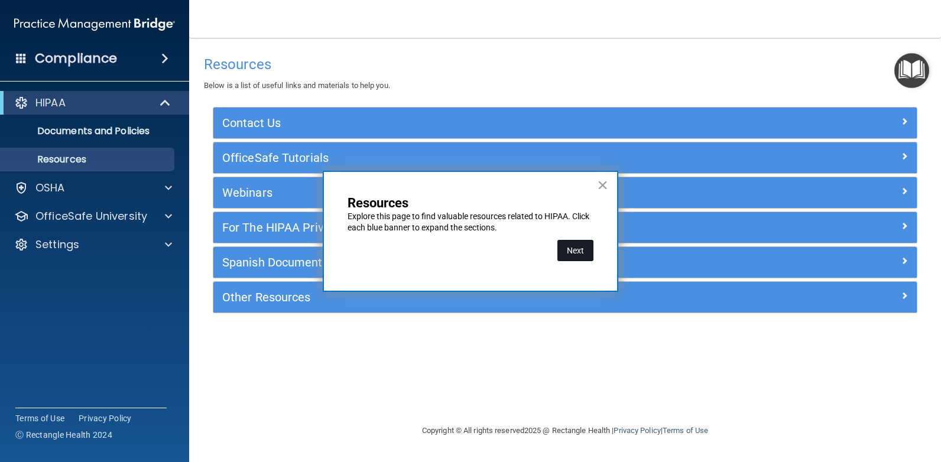
click at [580, 251] on button "Next" at bounding box center [575, 250] width 36 height 21
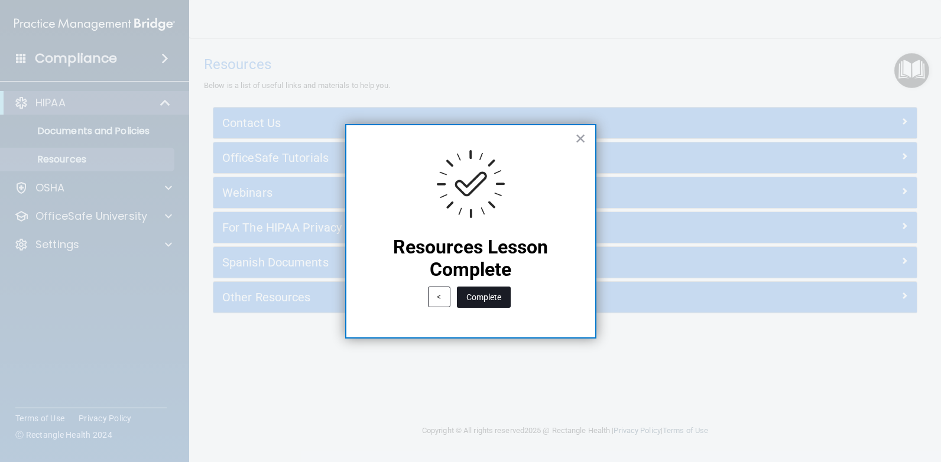
click at [491, 296] on button "Complete" at bounding box center [484, 297] width 54 height 21
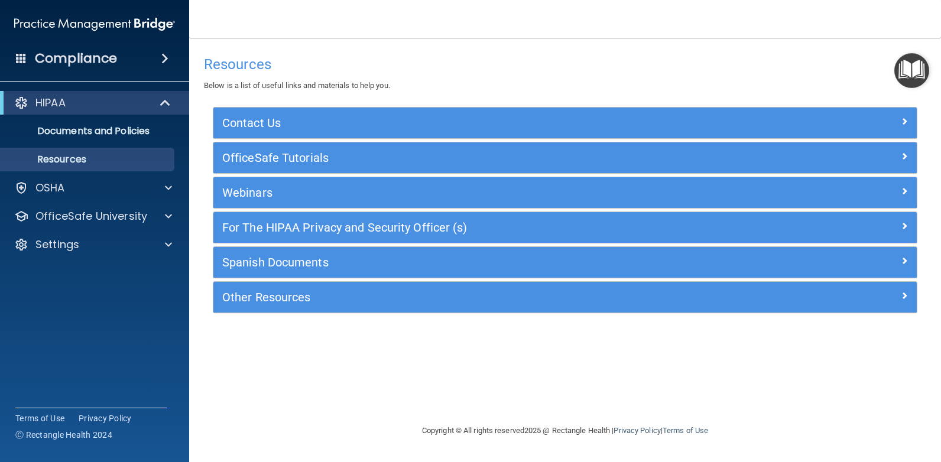
click at [910, 74] on img "Open Resource Center" at bounding box center [911, 70] width 35 height 35
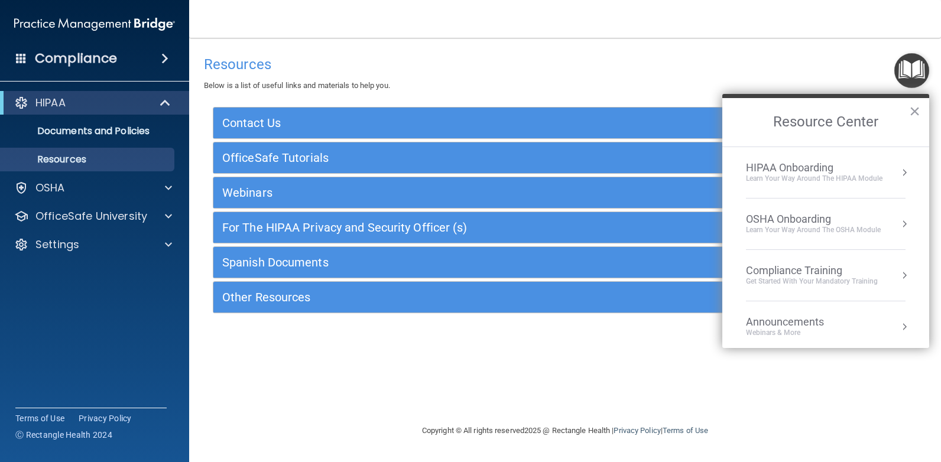
click at [829, 281] on div "Get Started with your mandatory training" at bounding box center [812, 281] width 132 height 10
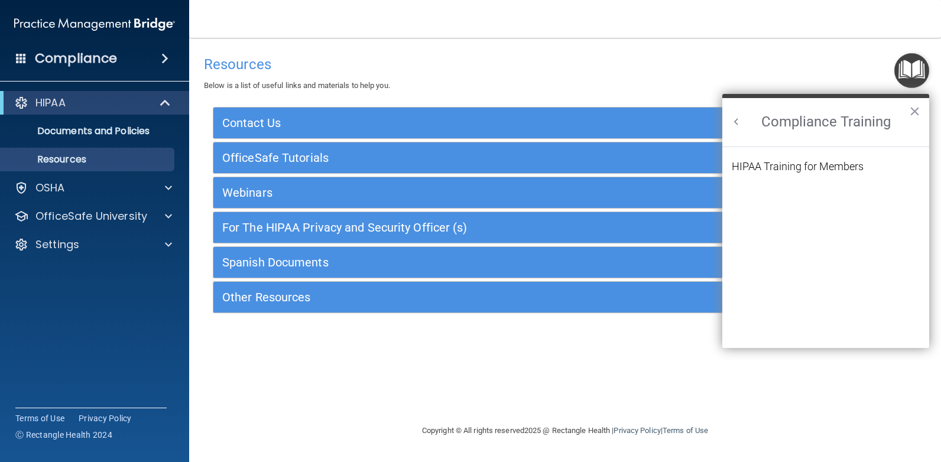
click at [734, 123] on button "Back to Resource Center Home" at bounding box center [736, 122] width 12 height 12
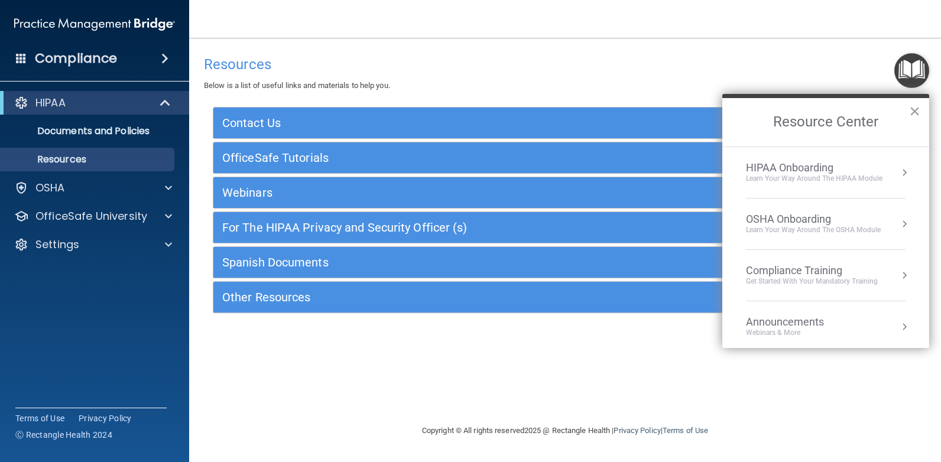
click at [858, 220] on div "OSHA Onboarding" at bounding box center [813, 219] width 135 height 13
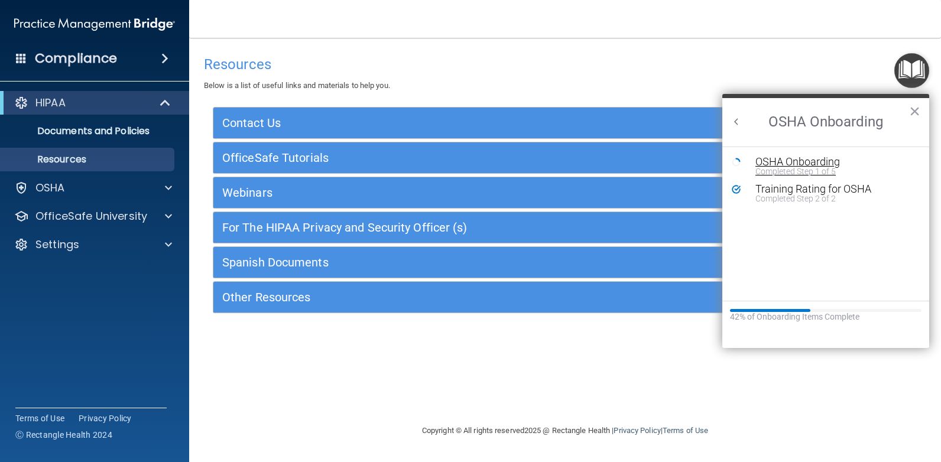
click at [803, 169] on div "Completed Step 1 of 5" at bounding box center [834, 171] width 158 height 8
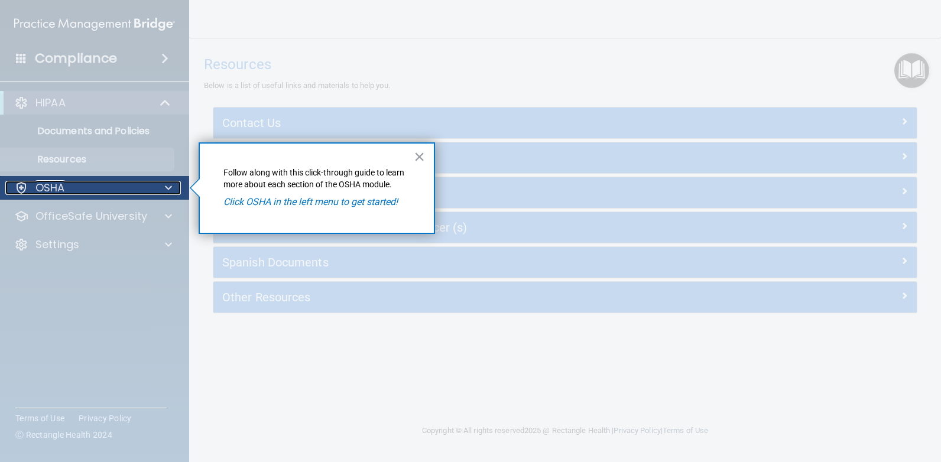
click at [76, 185] on div "OSHA" at bounding box center [78, 188] width 147 height 14
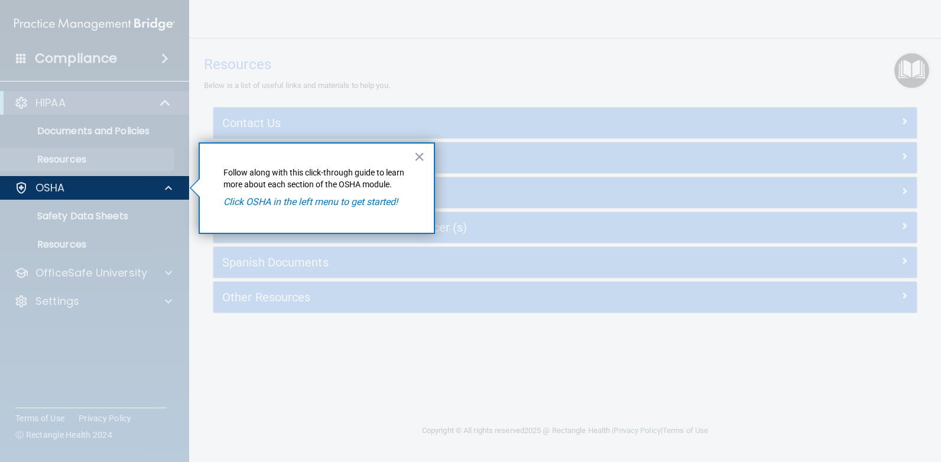
click at [66, 216] on div at bounding box center [95, 331] width 190 height 262
click at [56, 250] on div at bounding box center [95, 331] width 190 height 262
click at [261, 202] on em "Click OSHA in the left menu to get started!" at bounding box center [310, 201] width 174 height 11
click at [51, 190] on p "OSHA" at bounding box center [50, 188] width 30 height 14
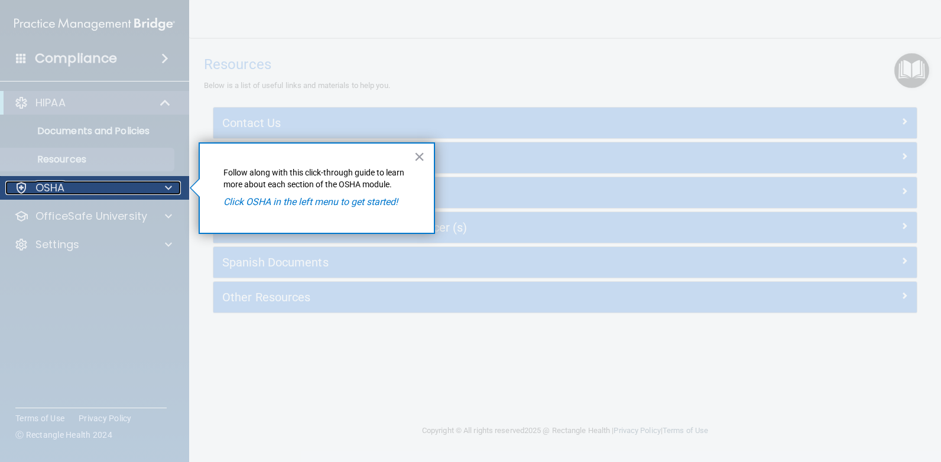
click at [51, 190] on p "OSHA" at bounding box center [50, 188] width 30 height 14
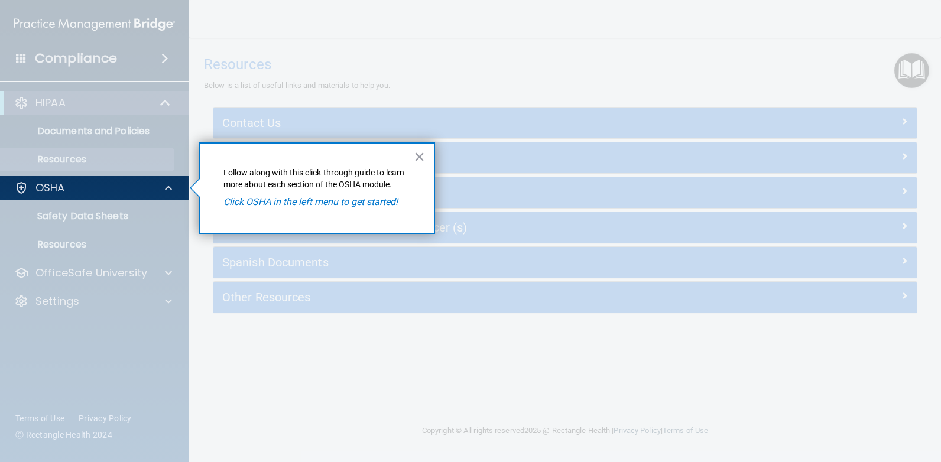
click at [43, 219] on div at bounding box center [95, 331] width 190 height 262
click at [36, 244] on div at bounding box center [95, 331] width 190 height 262
click at [417, 161] on button "×" at bounding box center [419, 156] width 11 height 19
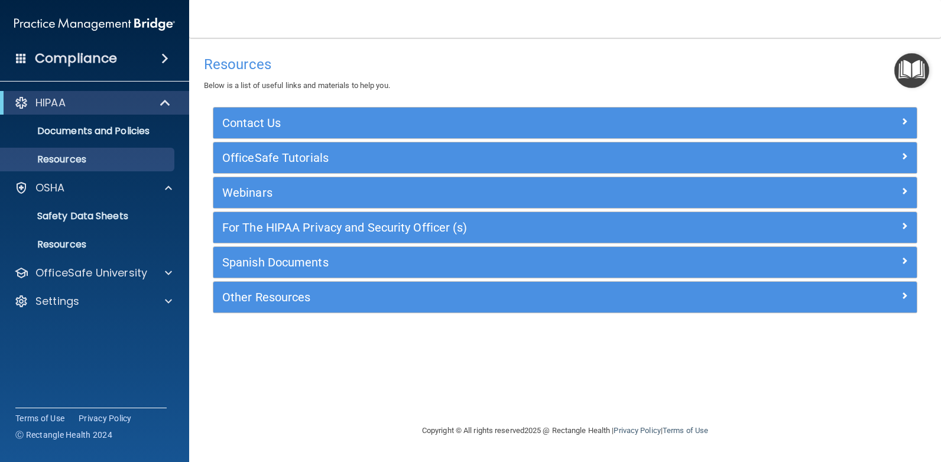
click at [913, 77] on img "Open Resource Center" at bounding box center [911, 70] width 35 height 35
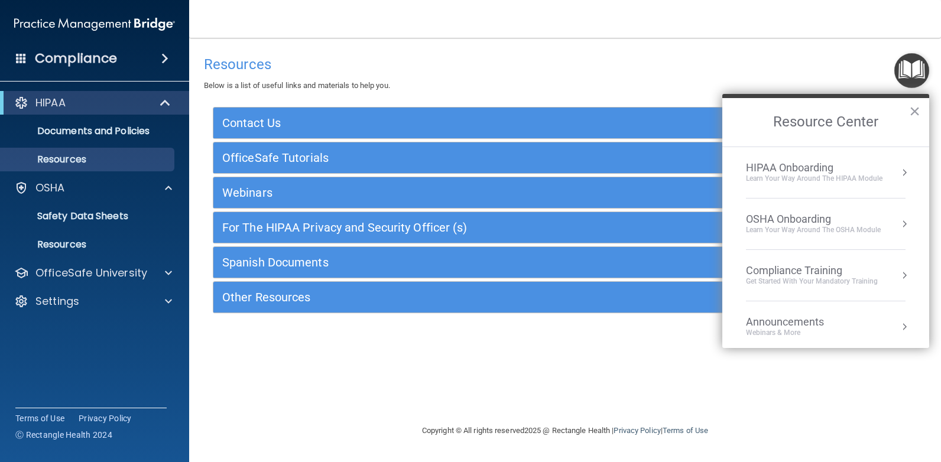
click at [882, 274] on div "Compliance Training Get Started with your mandatory training" at bounding box center [826, 275] width 160 height 22
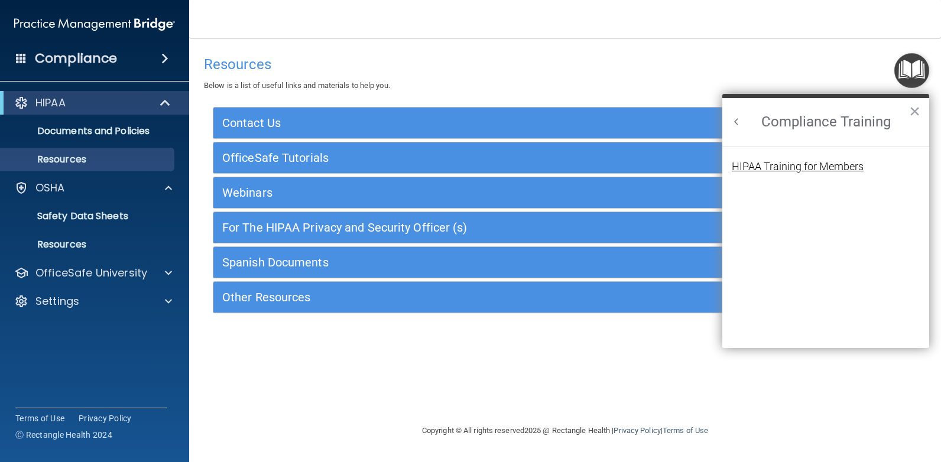
click at [802, 171] on div "HIPAA Training for Members" at bounding box center [797, 166] width 132 height 11
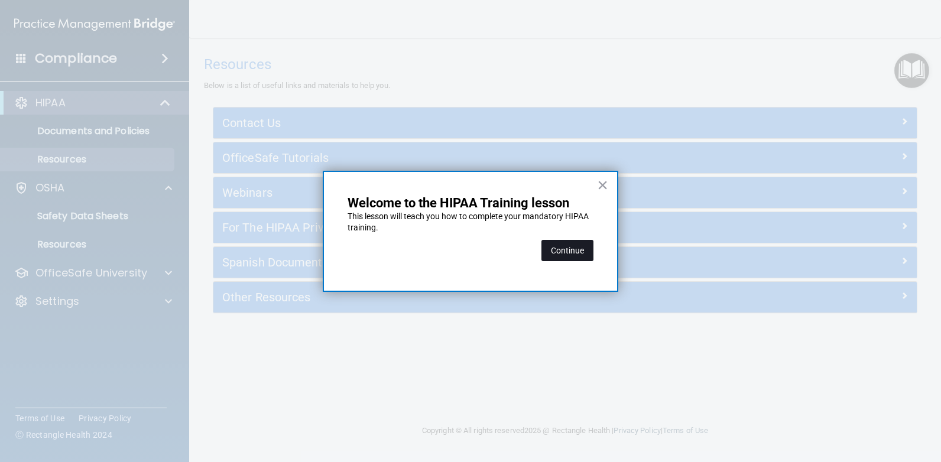
click at [570, 252] on button "Continue" at bounding box center [567, 250] width 52 height 21
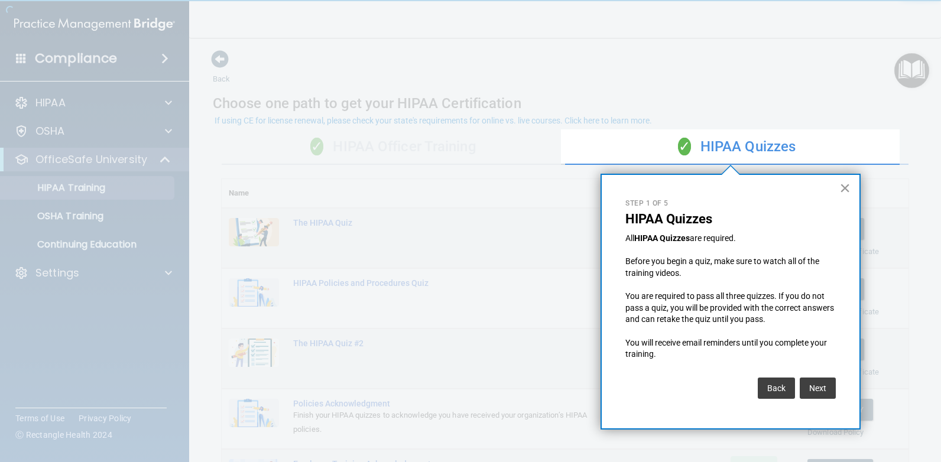
click at [845, 194] on button "×" at bounding box center [844, 187] width 11 height 19
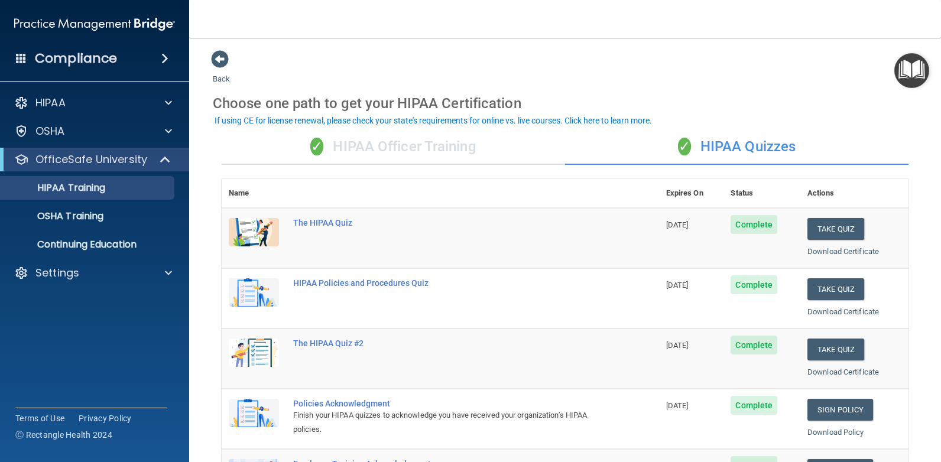
click at [449, 144] on div "✓ HIPAA Officer Training" at bounding box center [393, 146] width 343 height 35
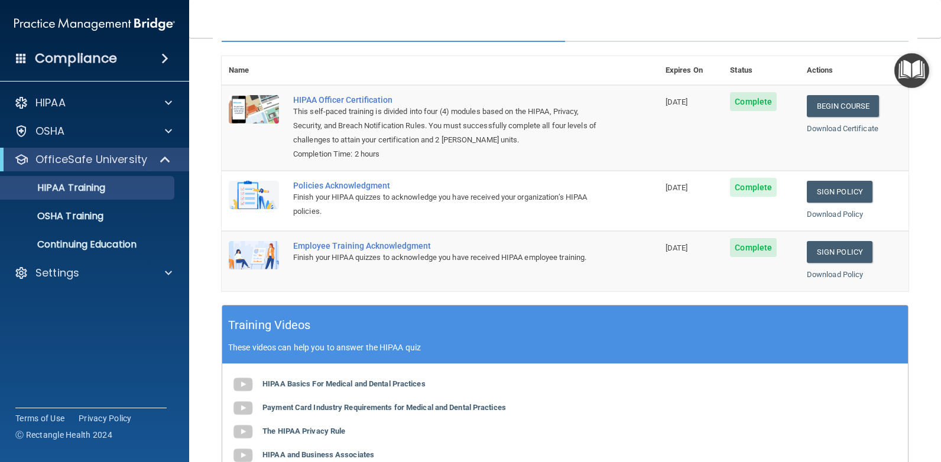
scroll to position [97, 0]
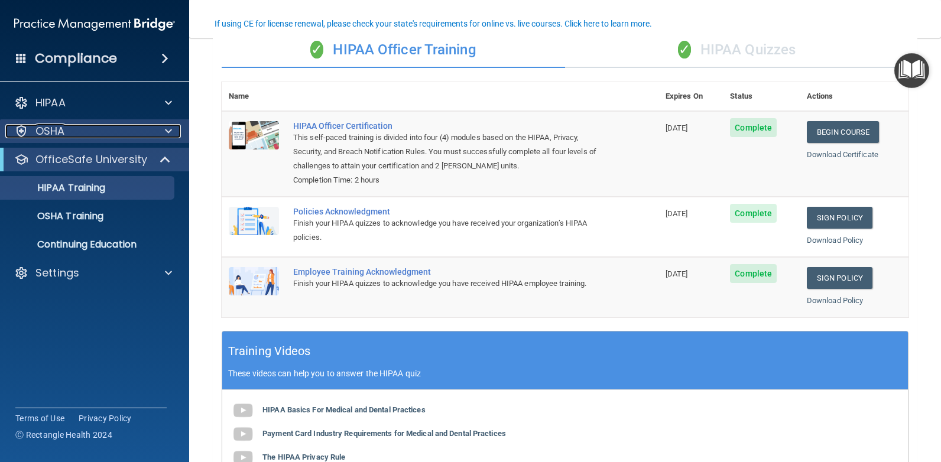
click at [92, 132] on div "OSHA" at bounding box center [78, 131] width 147 height 14
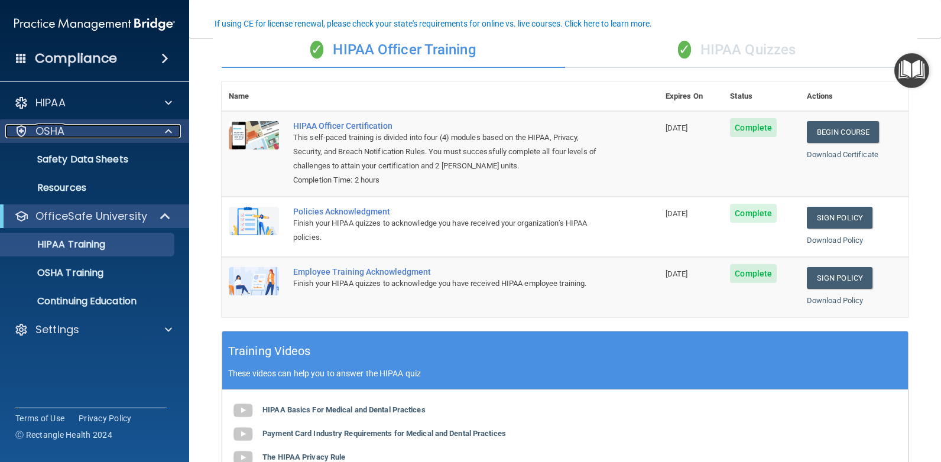
click at [40, 128] on p "OSHA" at bounding box center [50, 131] width 30 height 14
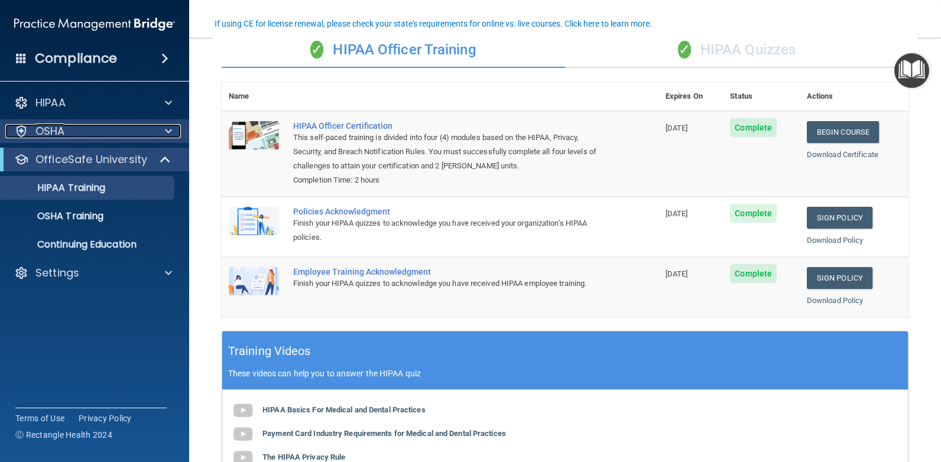
click at [40, 128] on p "OSHA" at bounding box center [50, 131] width 30 height 14
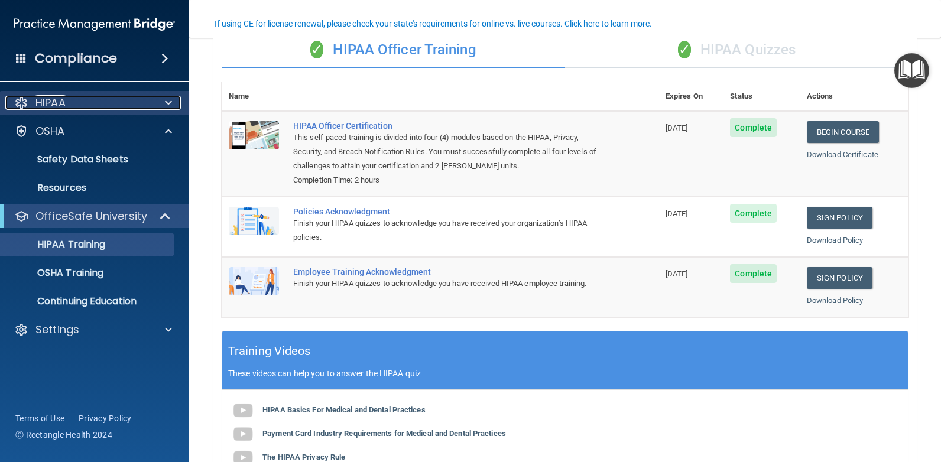
click at [56, 109] on p "HIPAA" at bounding box center [50, 103] width 30 height 14
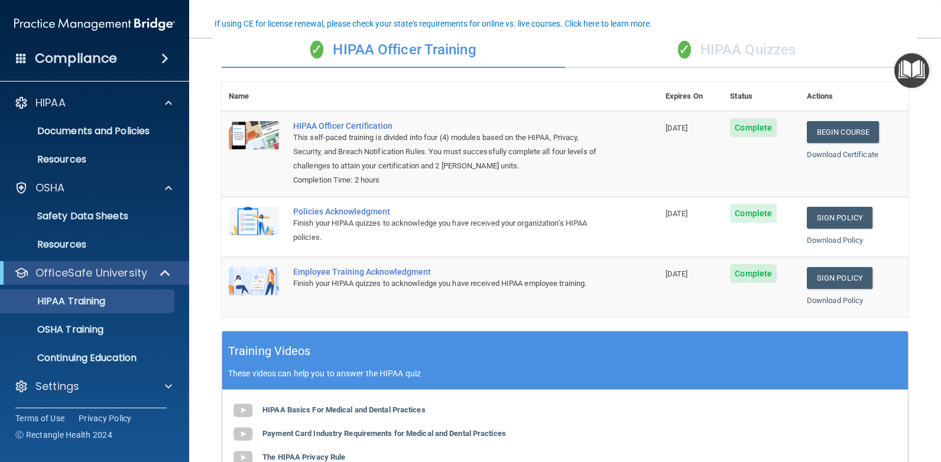
click at [922, 68] on img "Open Resource Center" at bounding box center [911, 70] width 35 height 35
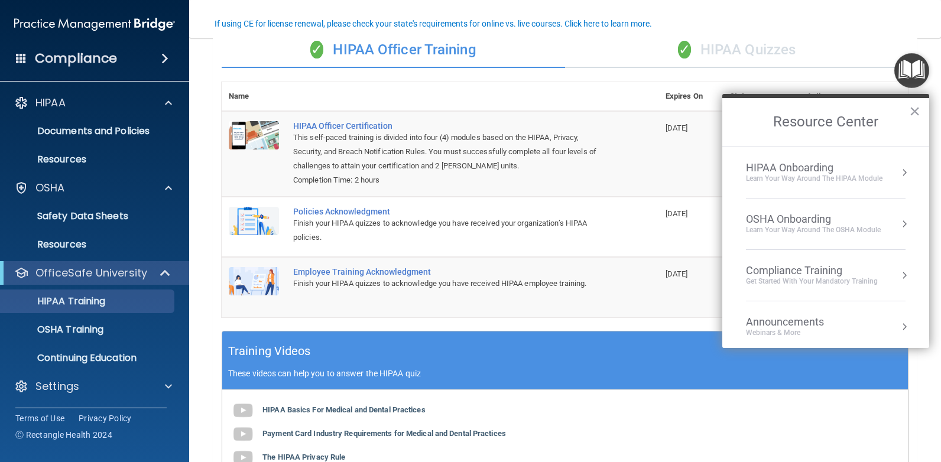
click at [785, 219] on div "OSHA Onboarding" at bounding box center [813, 219] width 135 height 13
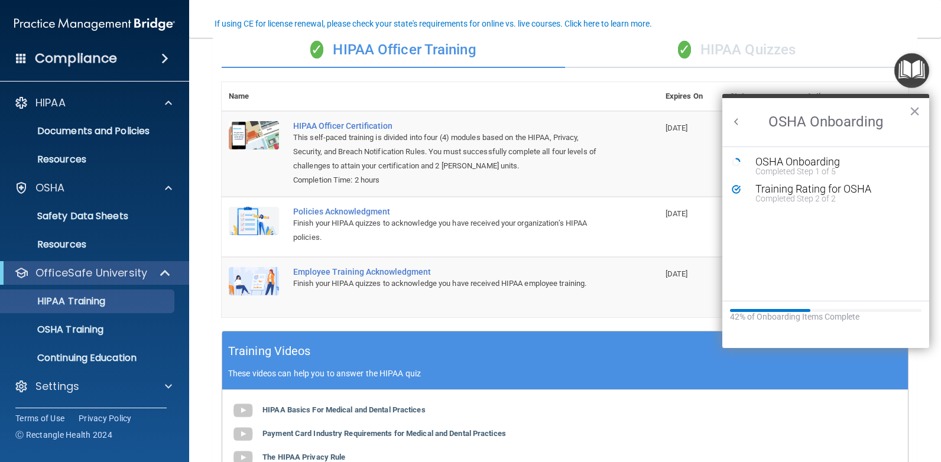
scroll to position [0, 0]
click at [777, 192] on div "Training Rating for OSHA" at bounding box center [834, 189] width 158 height 11
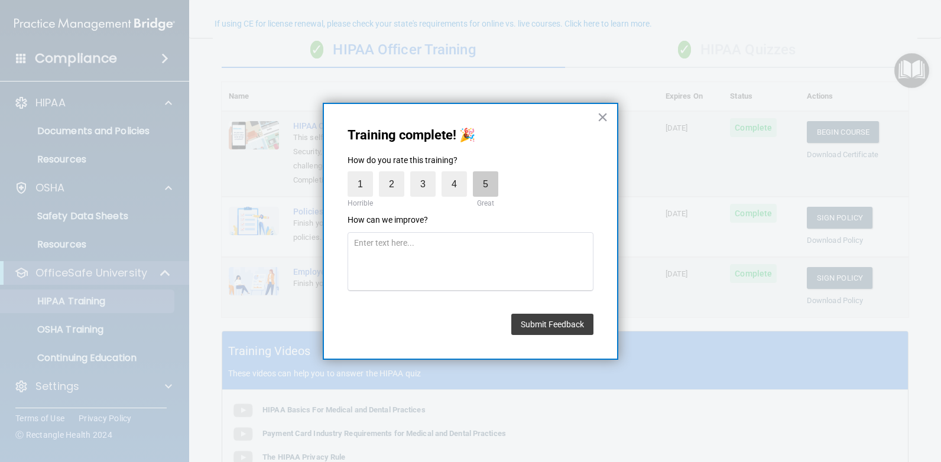
click at [483, 180] on label "5" at bounding box center [485, 183] width 25 height 25
click at [458, 174] on input "5" at bounding box center [458, 174] width 0 height 0
click at [542, 328] on button "Submit Feedback" at bounding box center [552, 324] width 82 height 21
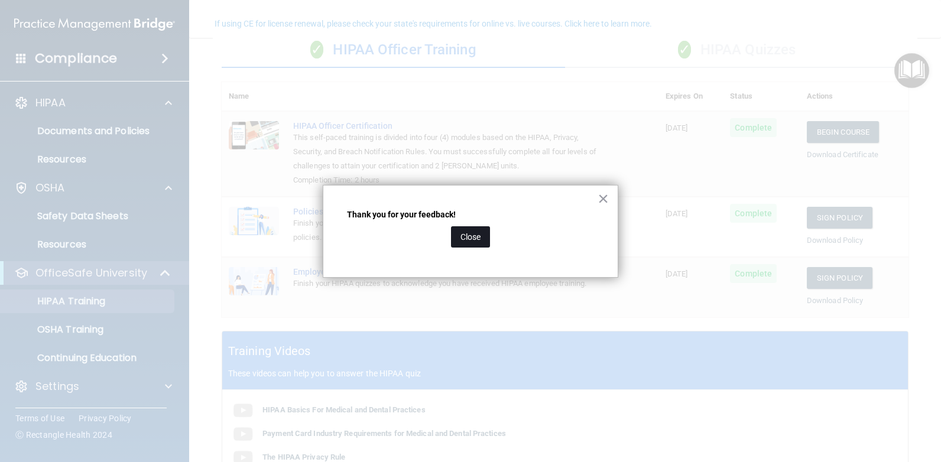
click at [473, 232] on button "Close" at bounding box center [470, 236] width 39 height 21
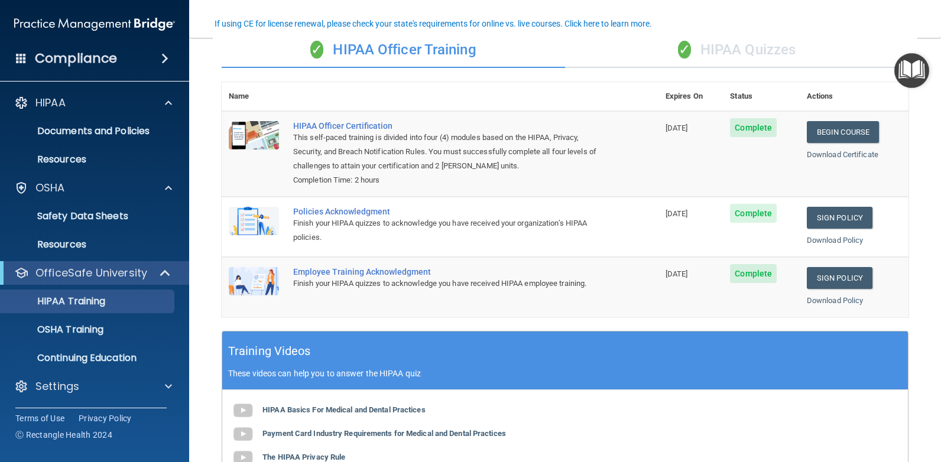
click at [919, 65] on img "Open Resource Center" at bounding box center [911, 70] width 35 height 35
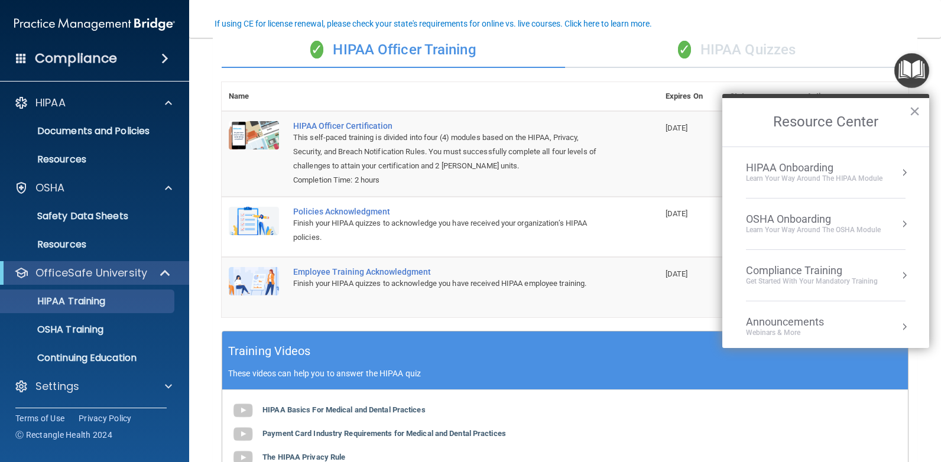
click at [858, 220] on div "OSHA Onboarding" at bounding box center [813, 219] width 135 height 13
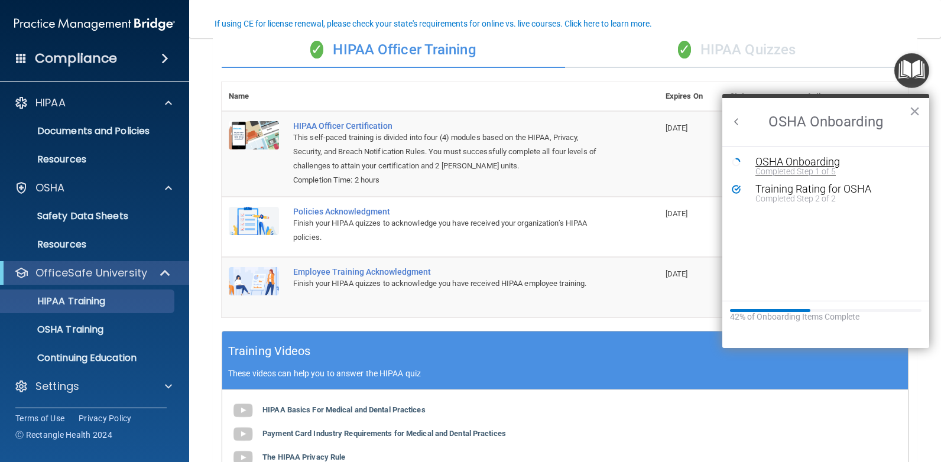
click at [822, 165] on div "OSHA Onboarding" at bounding box center [834, 162] width 158 height 11
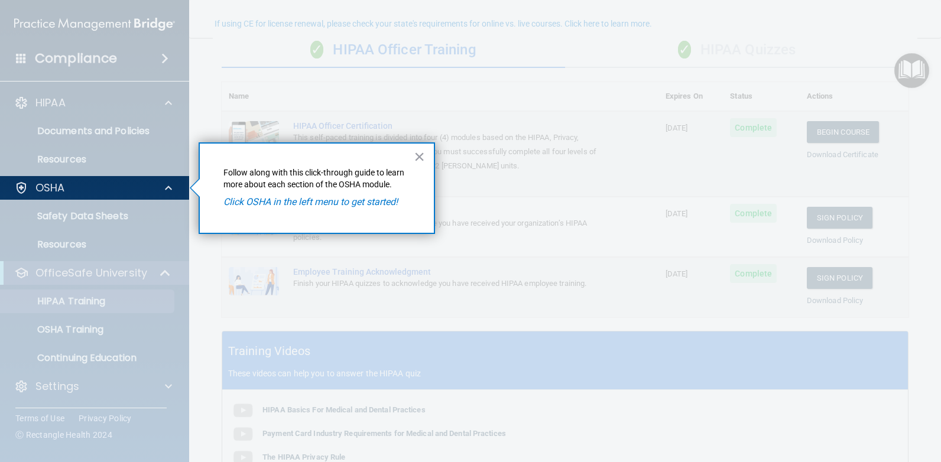
drag, startPoint x: 257, startPoint y: 205, endPoint x: 262, endPoint y: 199, distance: 7.9
click at [262, 199] on em "Click OSHA in the left menu to get started!" at bounding box center [310, 201] width 174 height 11
